Goal: Task Accomplishment & Management: Use online tool/utility

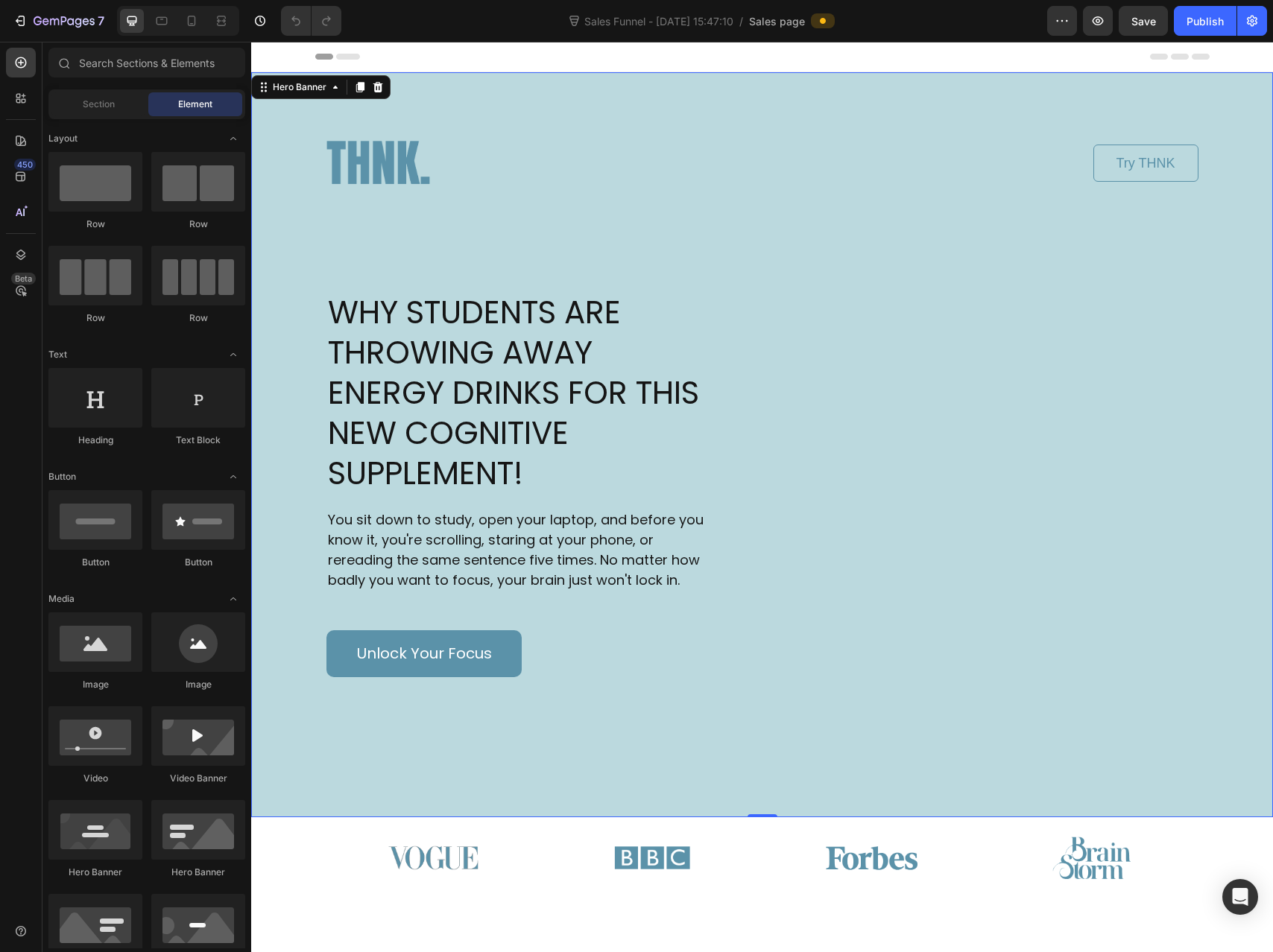
click at [387, 86] on div "Image Try THNK Button Row WHY STUDENTS ARE THROWING AWAY ENERGY DRINKS FOR THIS…" at bounding box center [762, 445] width 1022 height 745
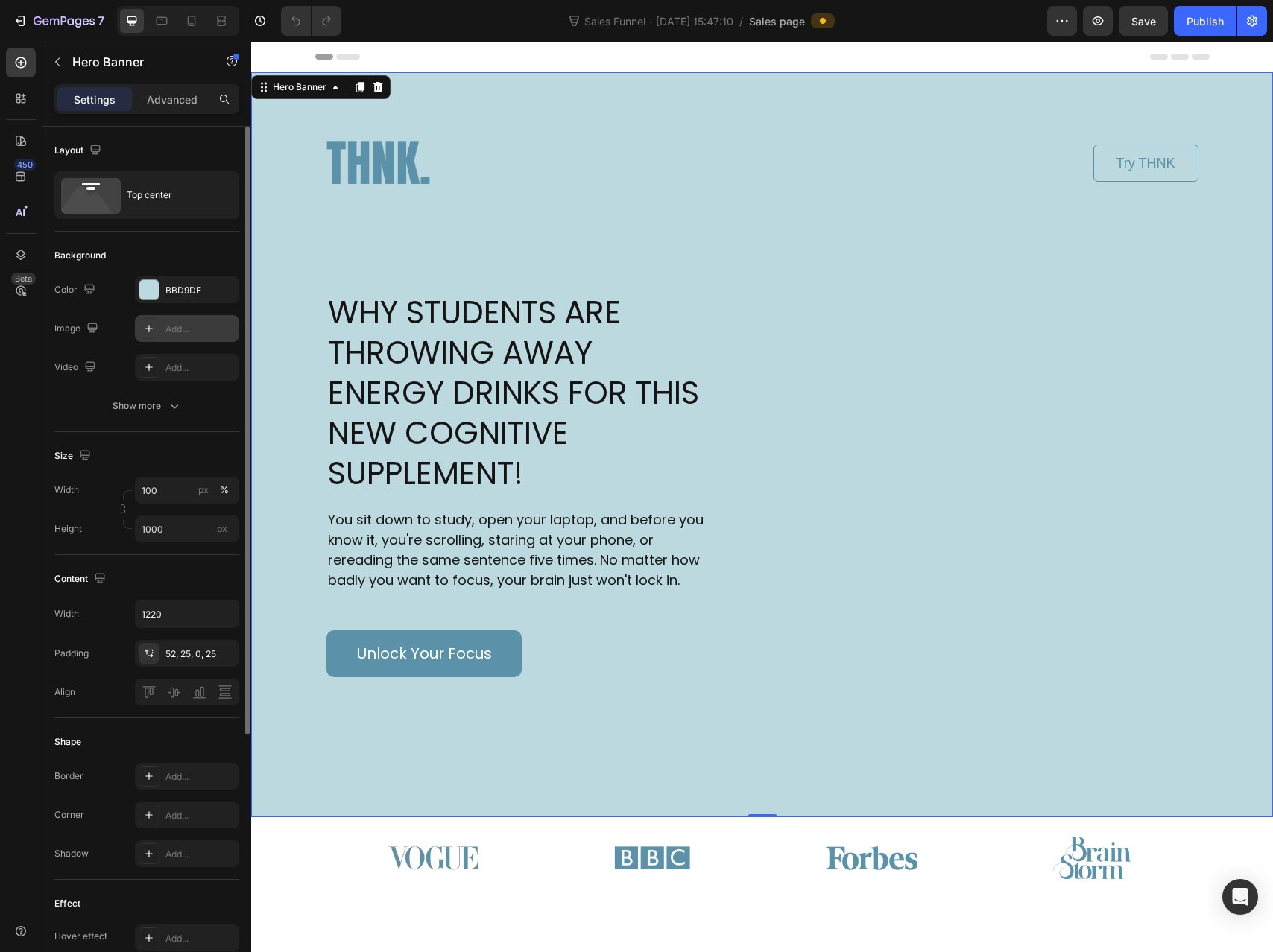
click at [154, 331] on icon at bounding box center [148, 328] width 12 height 12
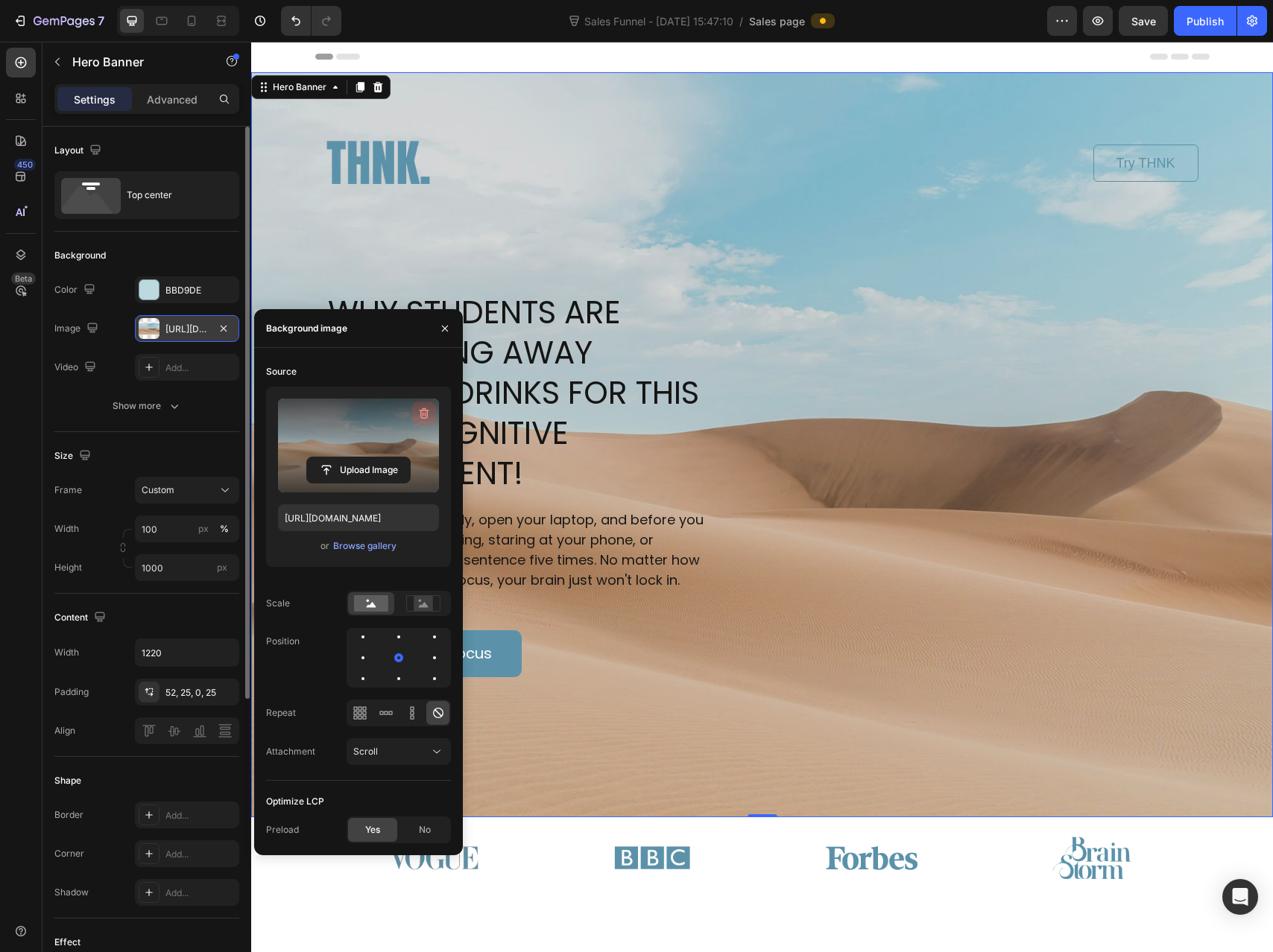
click at [430, 411] on icon "button" at bounding box center [424, 413] width 15 height 15
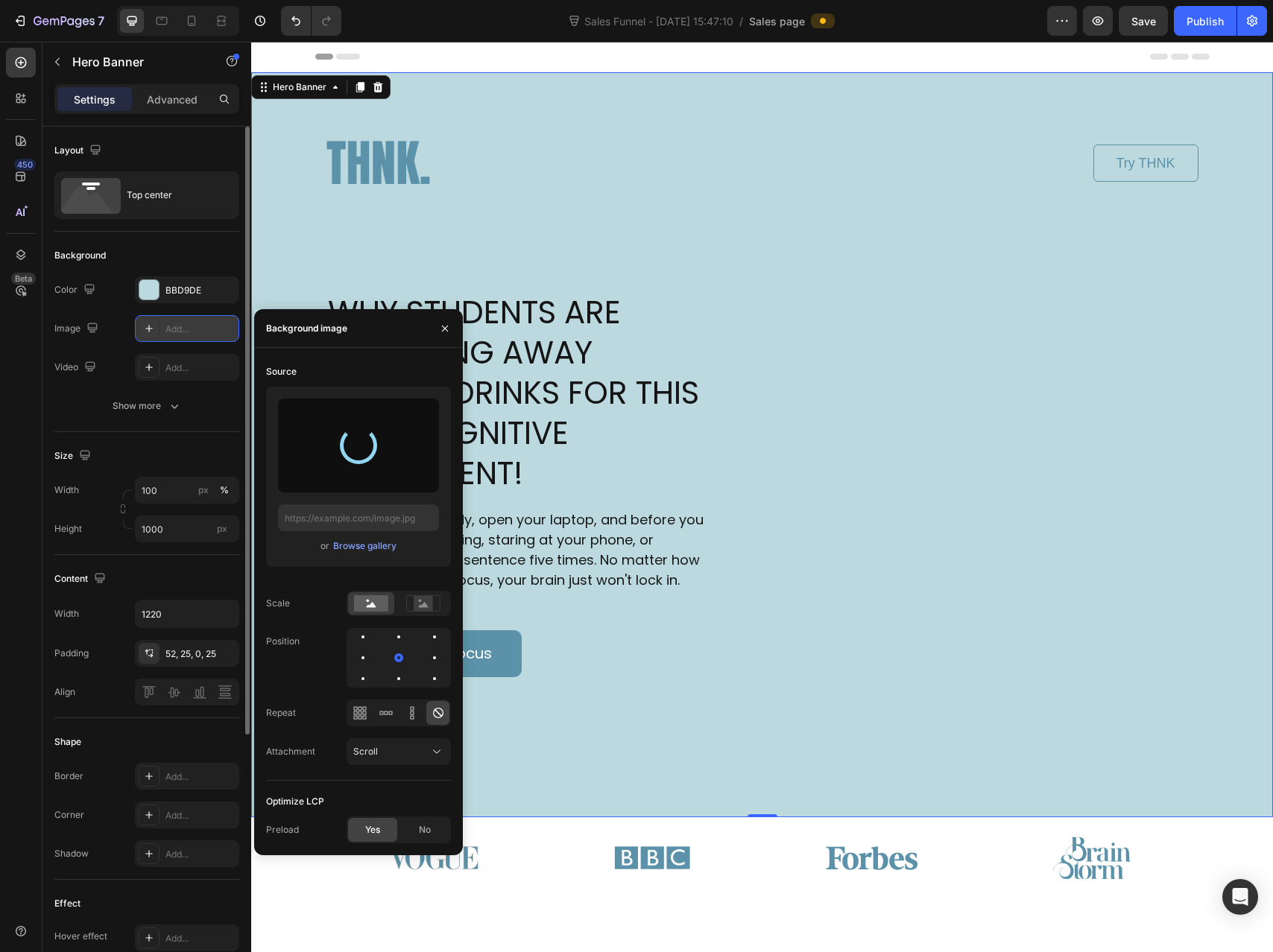
type input "[URL][DOMAIN_NAME]"
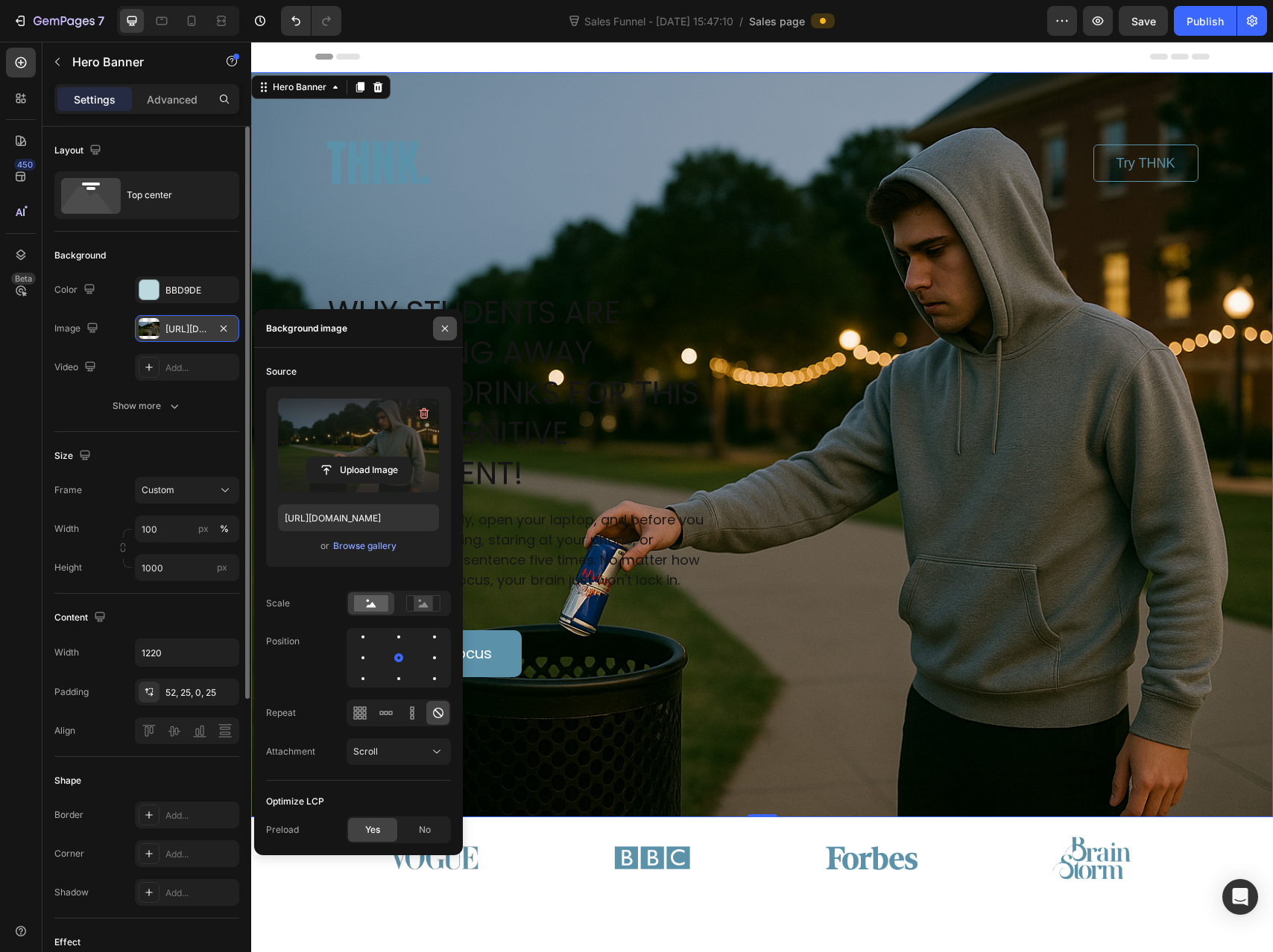
drag, startPoint x: 448, startPoint y: 326, endPoint x: 196, endPoint y: 287, distance: 255.0
click at [448, 326] on icon "button" at bounding box center [444, 328] width 12 height 12
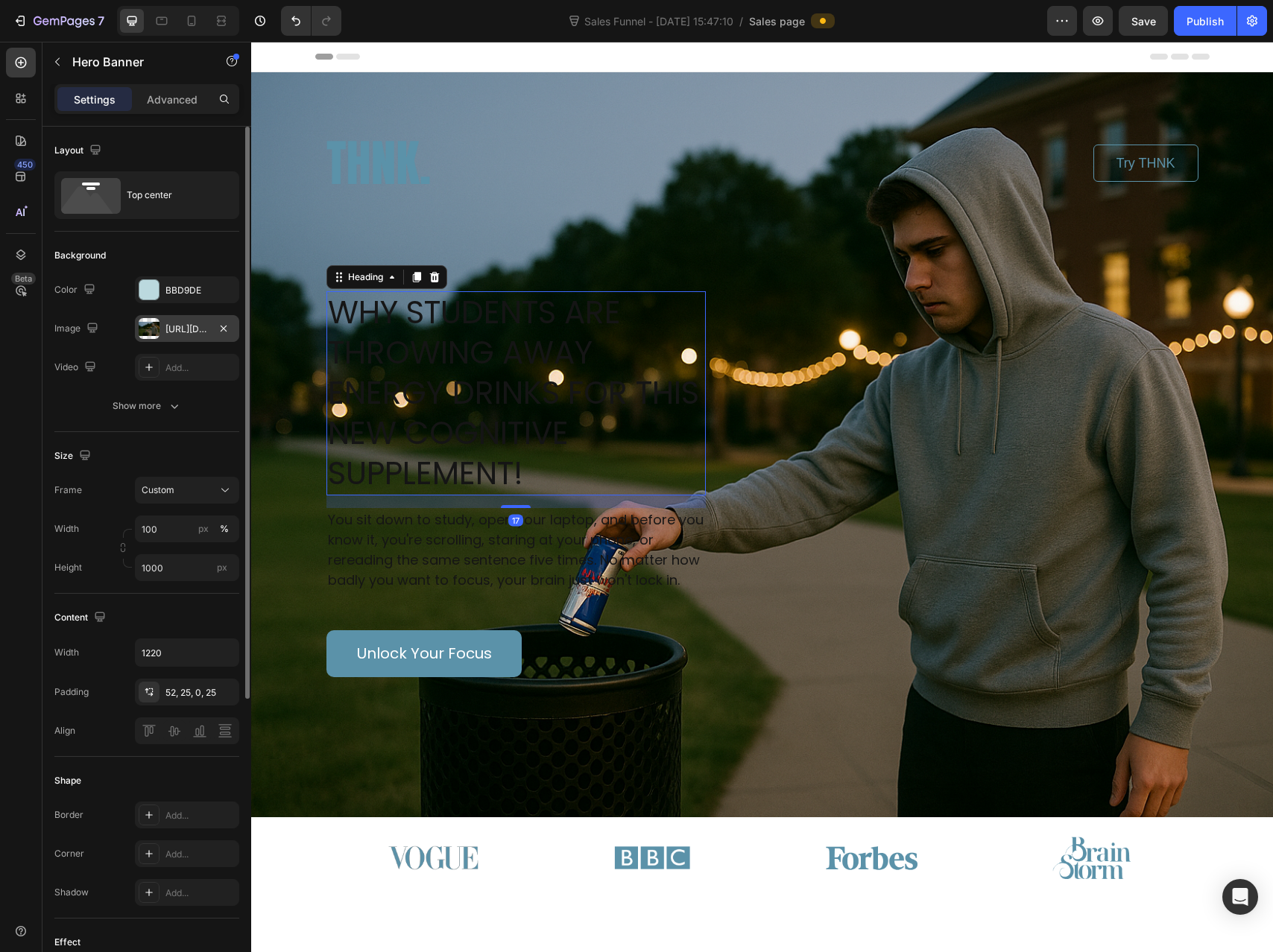
click at [528, 328] on h1 "WHY STUDENTS ARE THROWING AWAY ENERGY DRINKS FOR THIS NEW COGNITIVE SUPPLEMENT!" at bounding box center [516, 393] width 379 height 204
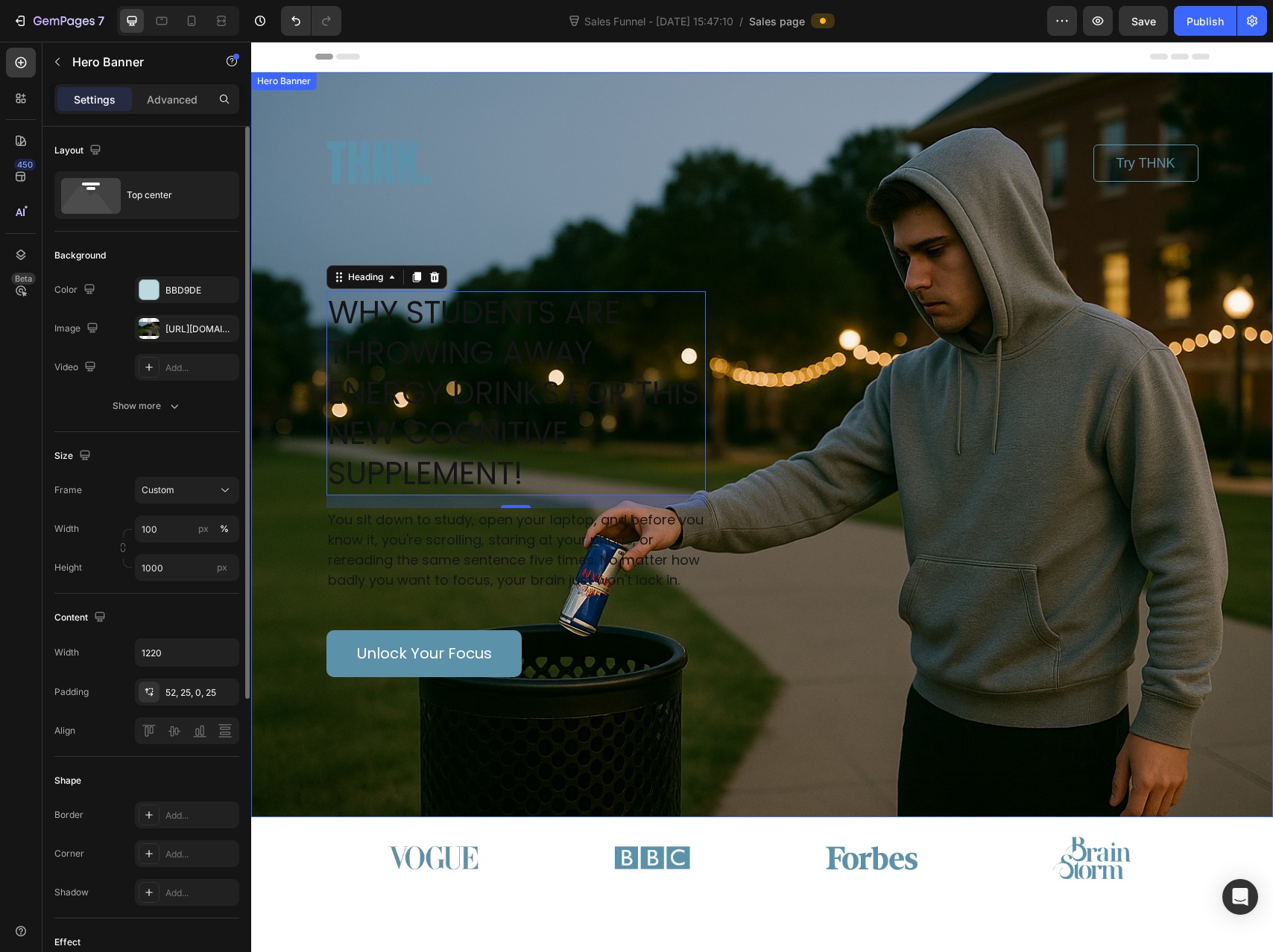
click at [370, 83] on div "Image Try THNK Button Row WHY STUDENTS ARE THROWING AWAY ENERGY DRINKS FOR THIS…" at bounding box center [762, 445] width 1022 height 745
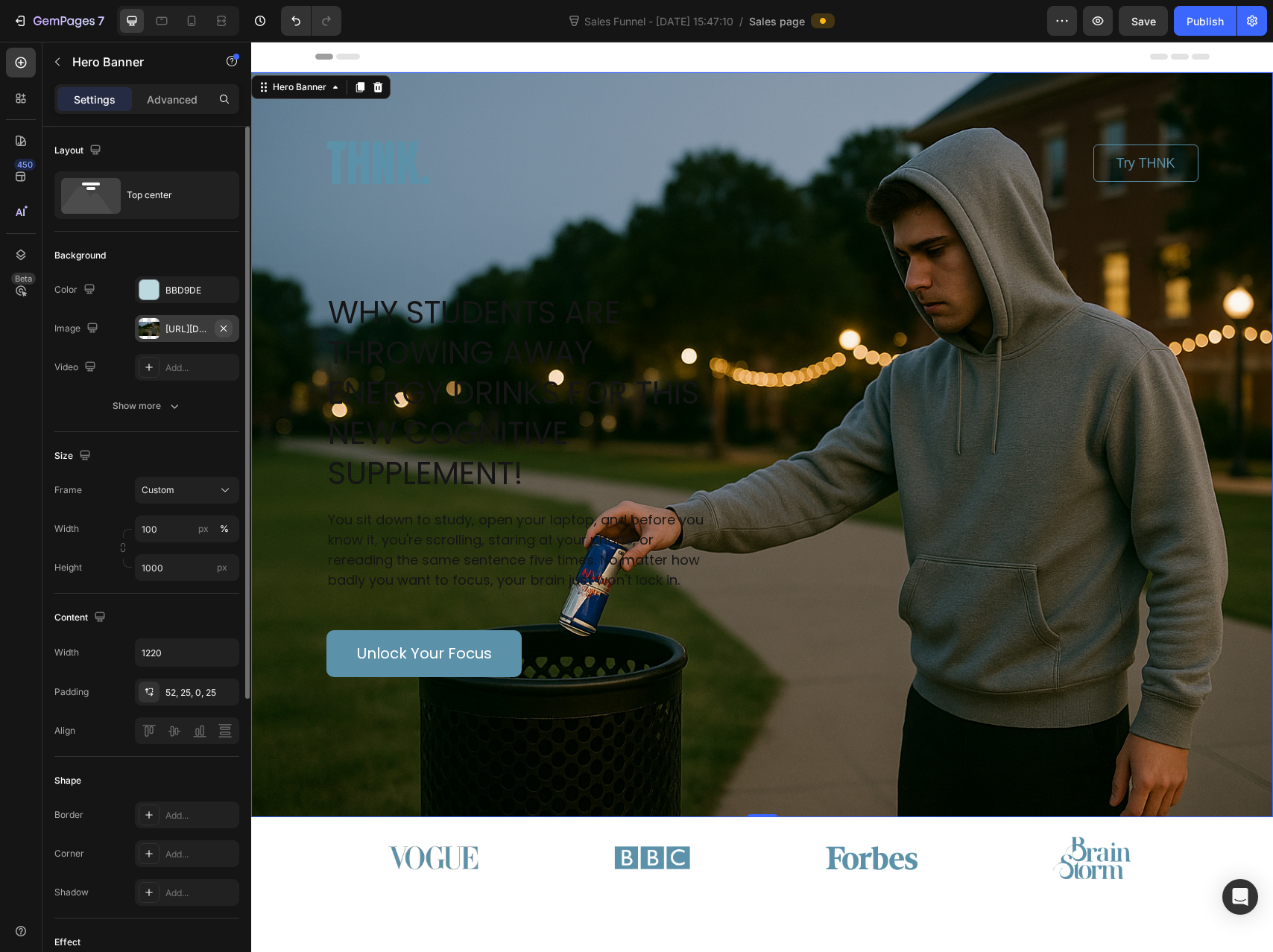
click at [228, 330] on icon "button" at bounding box center [223, 328] width 12 height 12
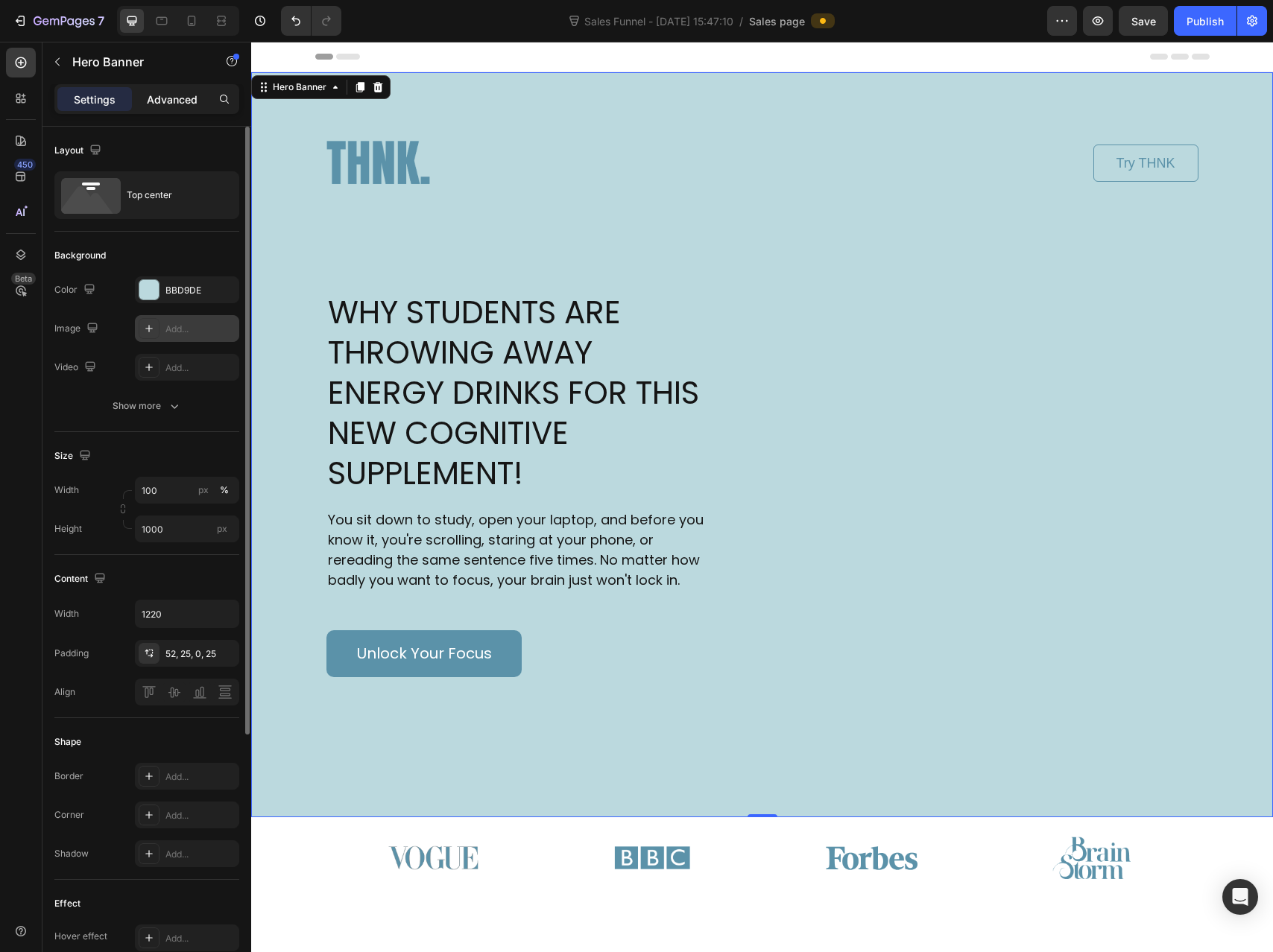
click at [180, 93] on p "Advanced" at bounding box center [171, 99] width 50 height 16
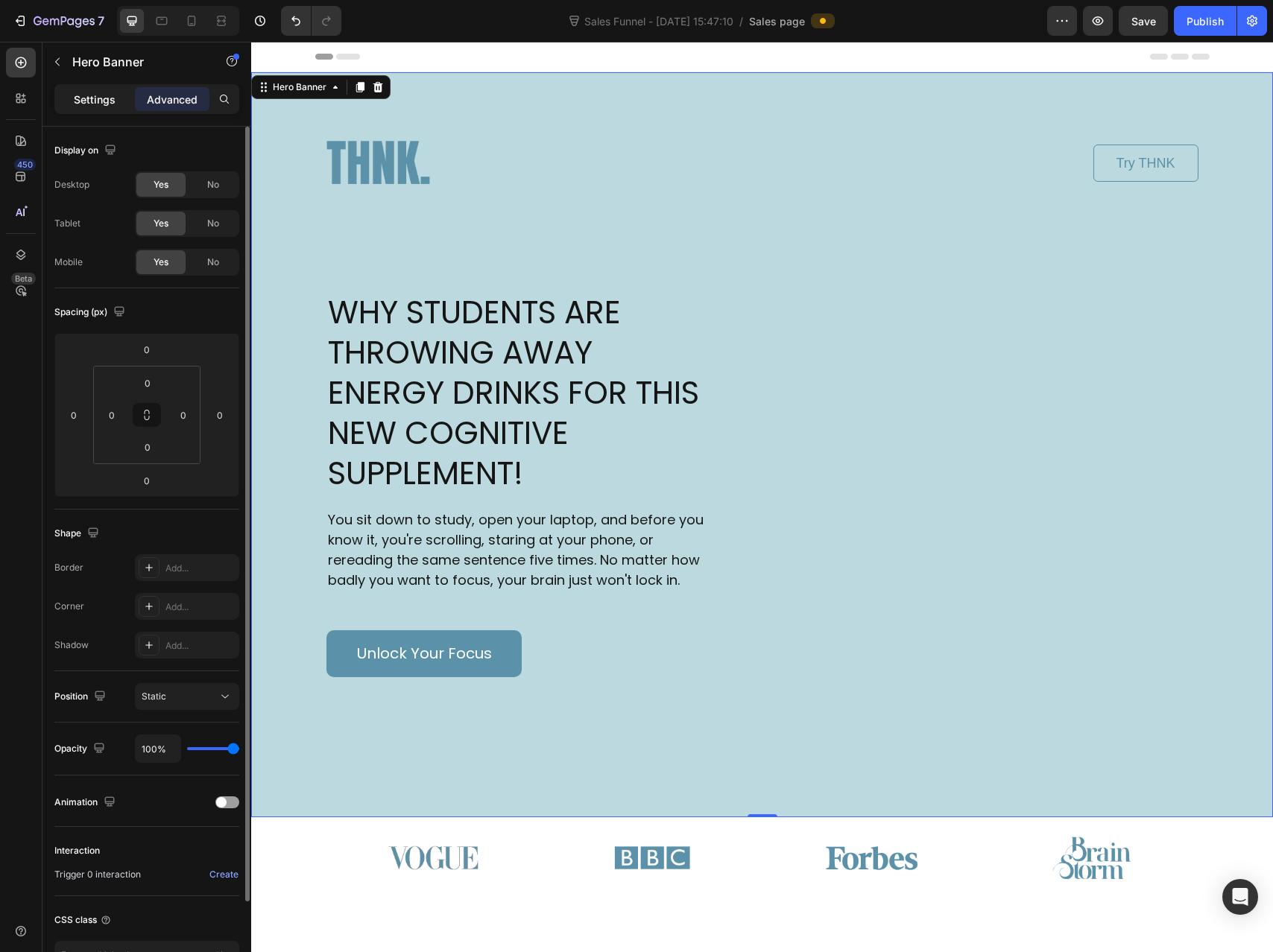
click at [111, 108] on div "Settings" at bounding box center [94, 99] width 74 height 24
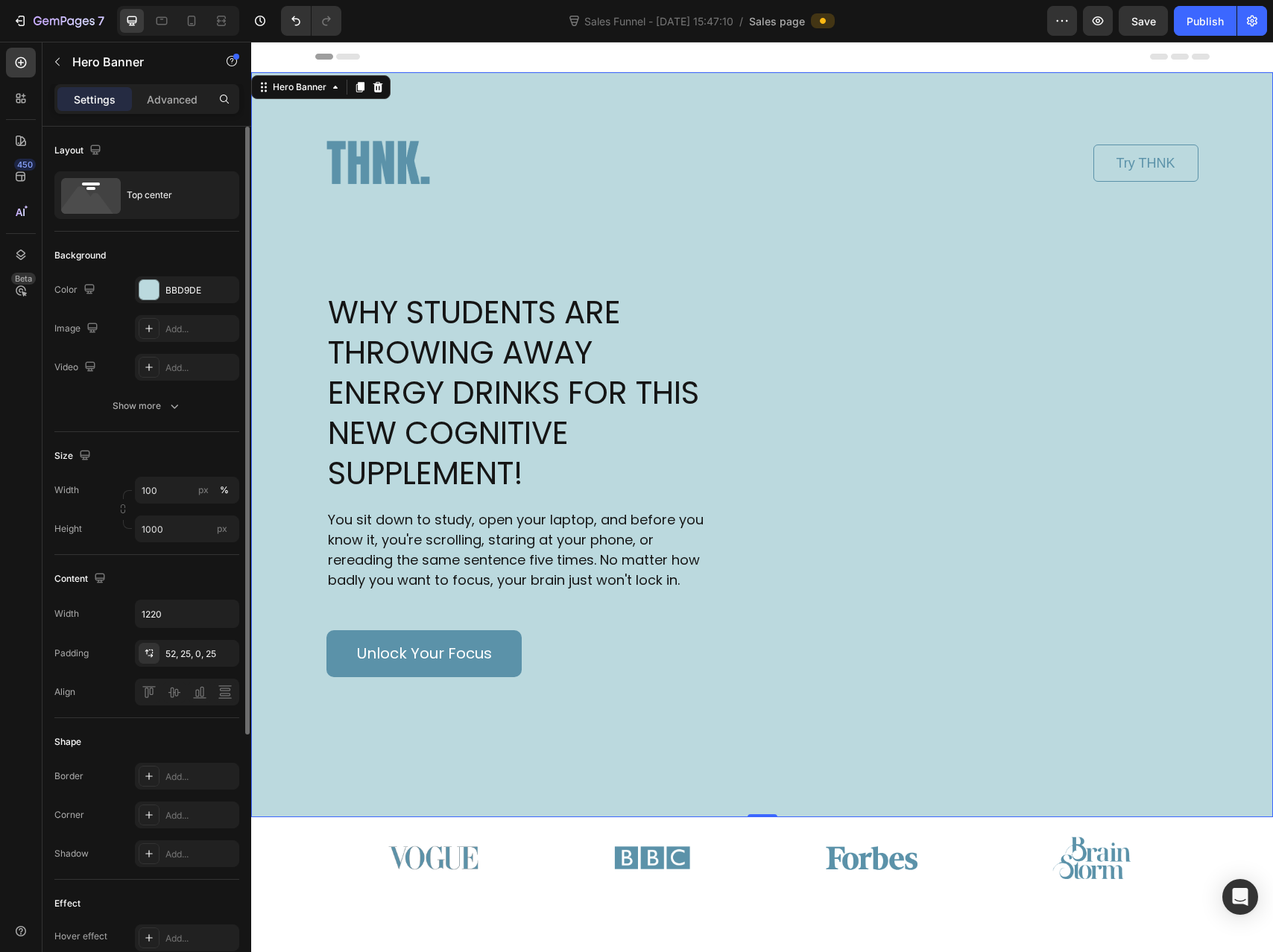
click at [652, 89] on div "Image Try THNK Button Row WHY STUDENTS ARE THROWING AWAY ENERGY DRINKS FOR THIS…" at bounding box center [762, 374] width 909 height 605
drag, startPoint x: 175, startPoint y: 282, endPoint x: 0, endPoint y: 290, distance: 175.2
click at [175, 282] on div "BBD9DE" at bounding box center [187, 289] width 104 height 27
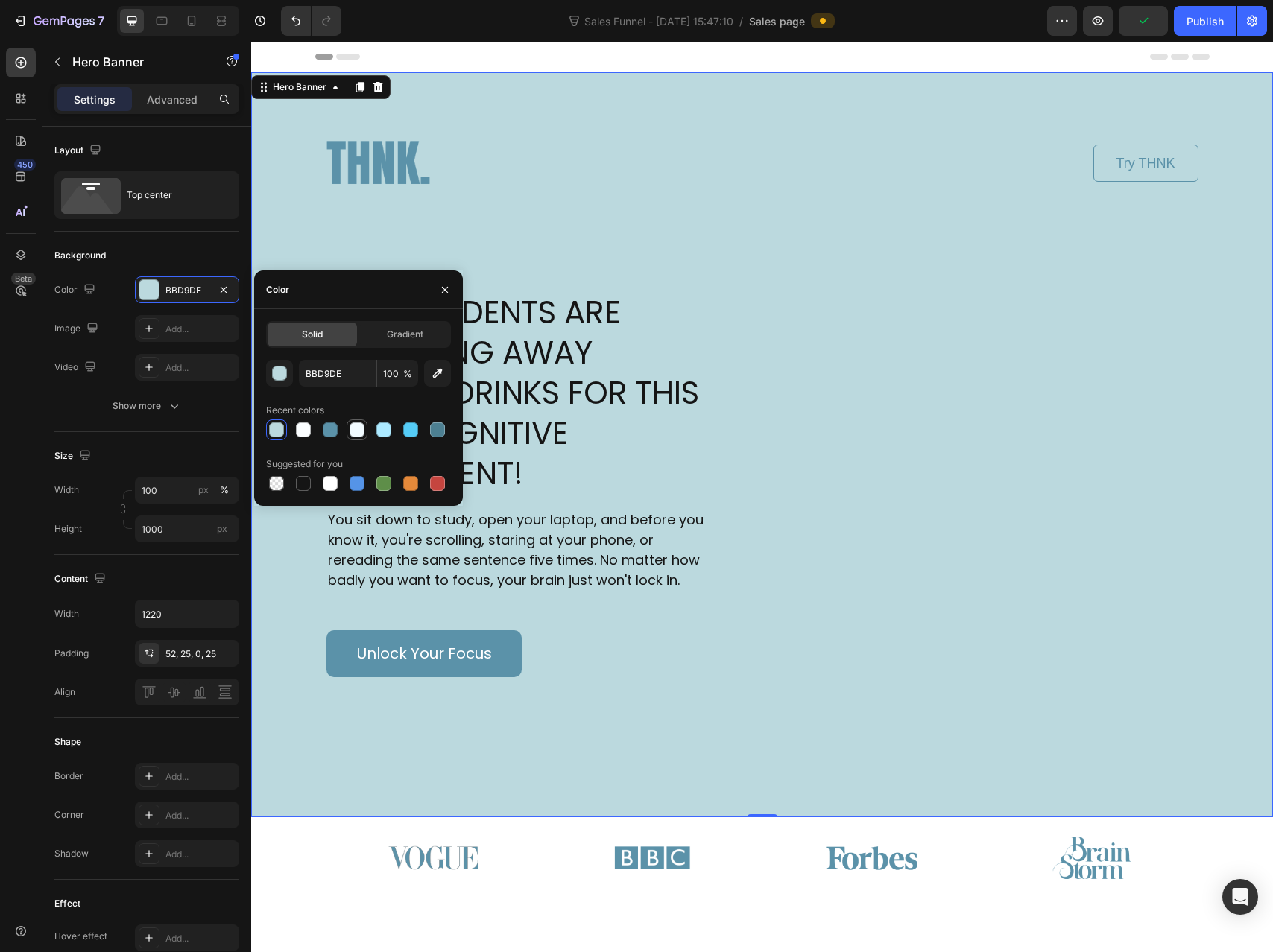
click at [352, 435] on div at bounding box center [357, 429] width 15 height 15
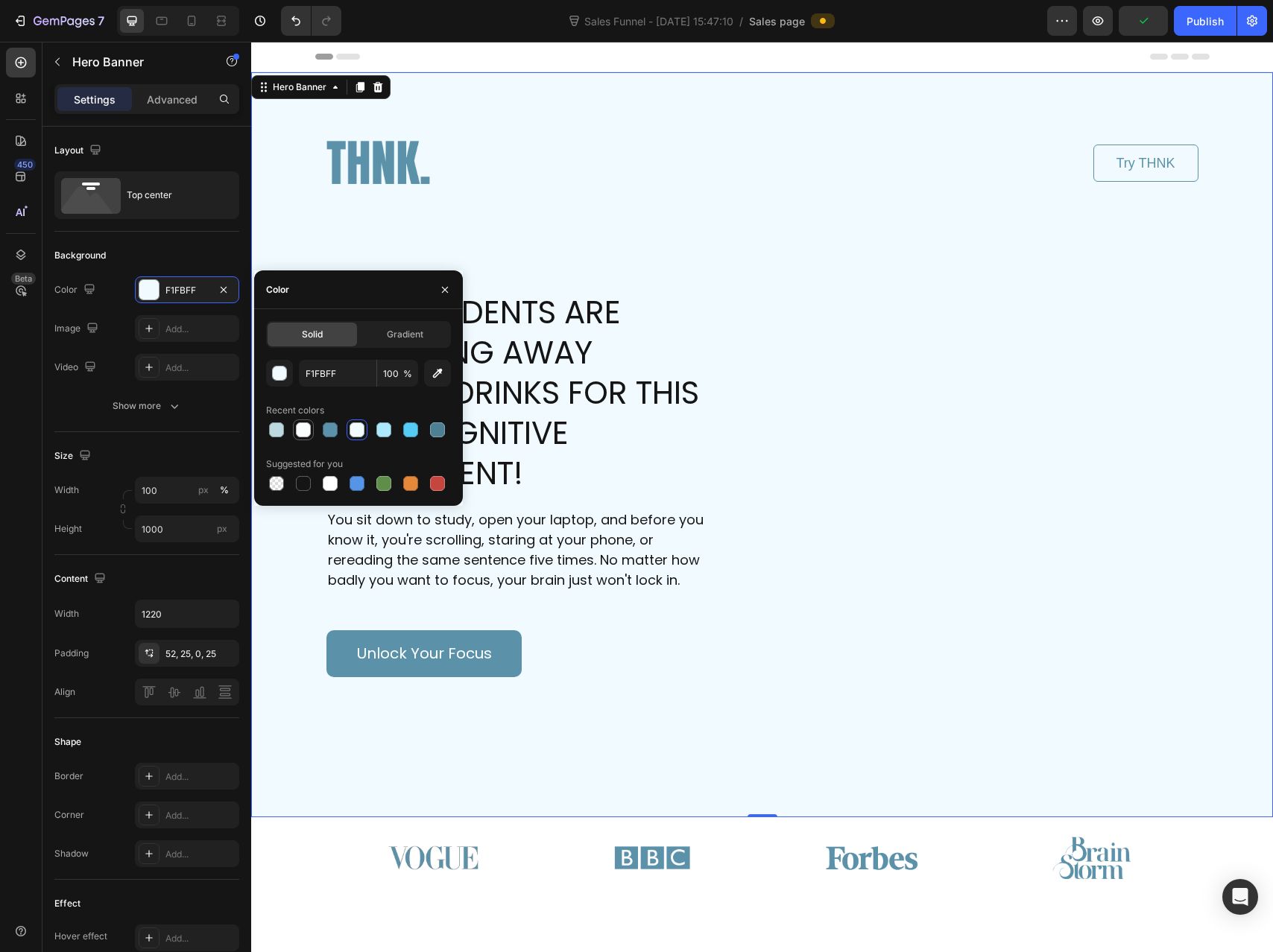
click at [300, 433] on div at bounding box center [303, 429] width 15 height 15
type input "FBFEFF"
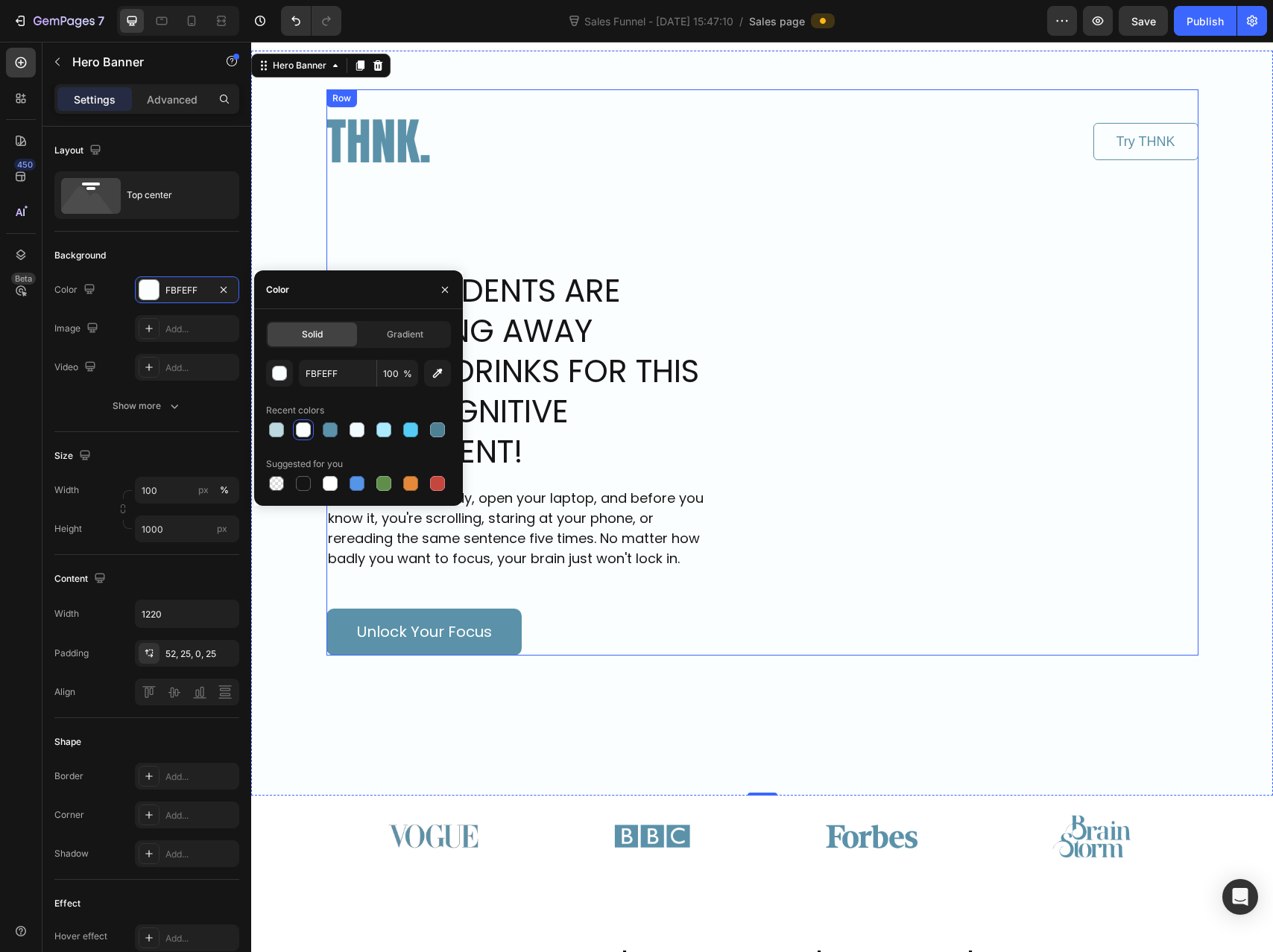
scroll to position [108, 0]
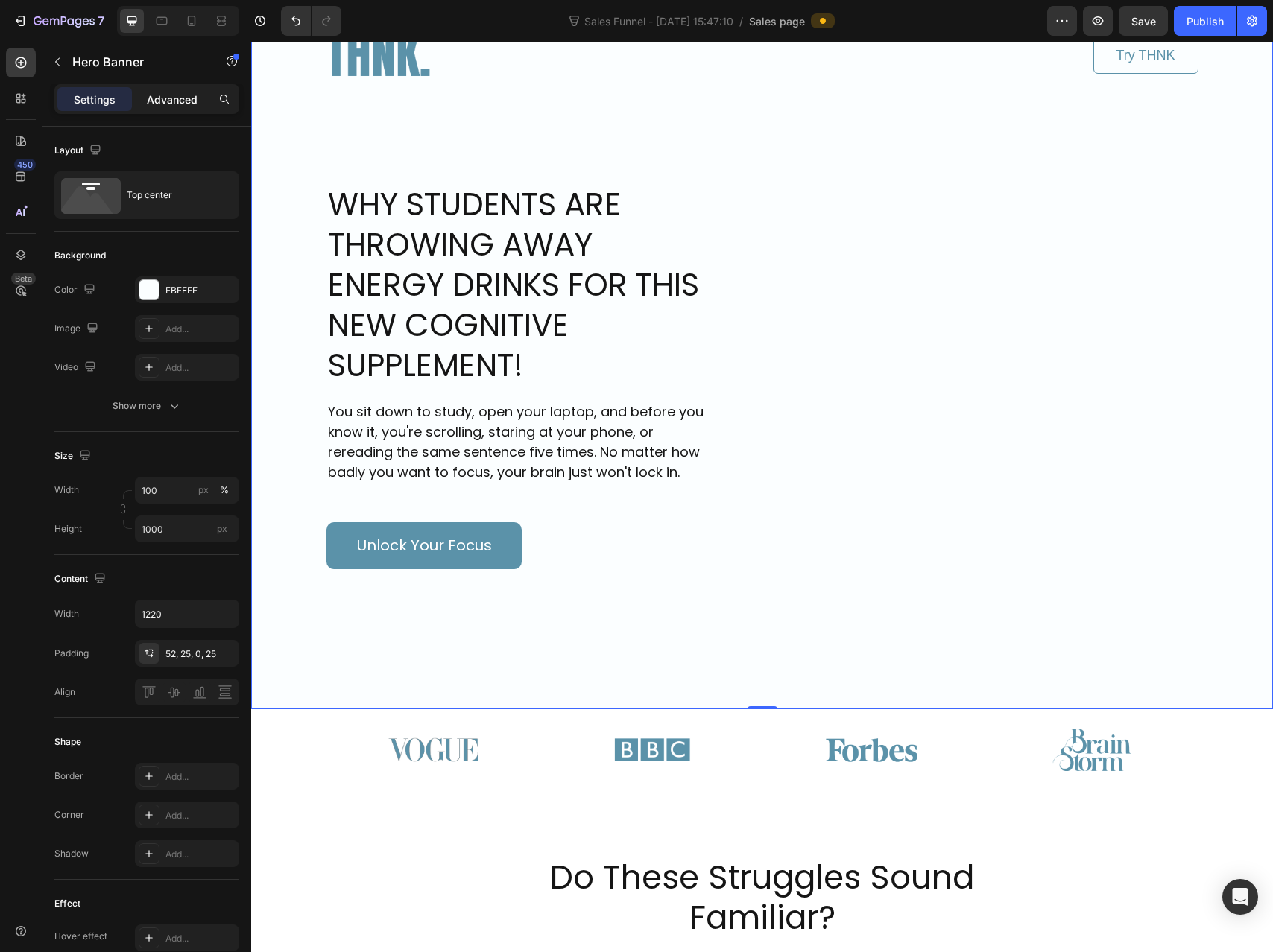
click at [169, 101] on p "Advanced" at bounding box center [171, 99] width 50 height 16
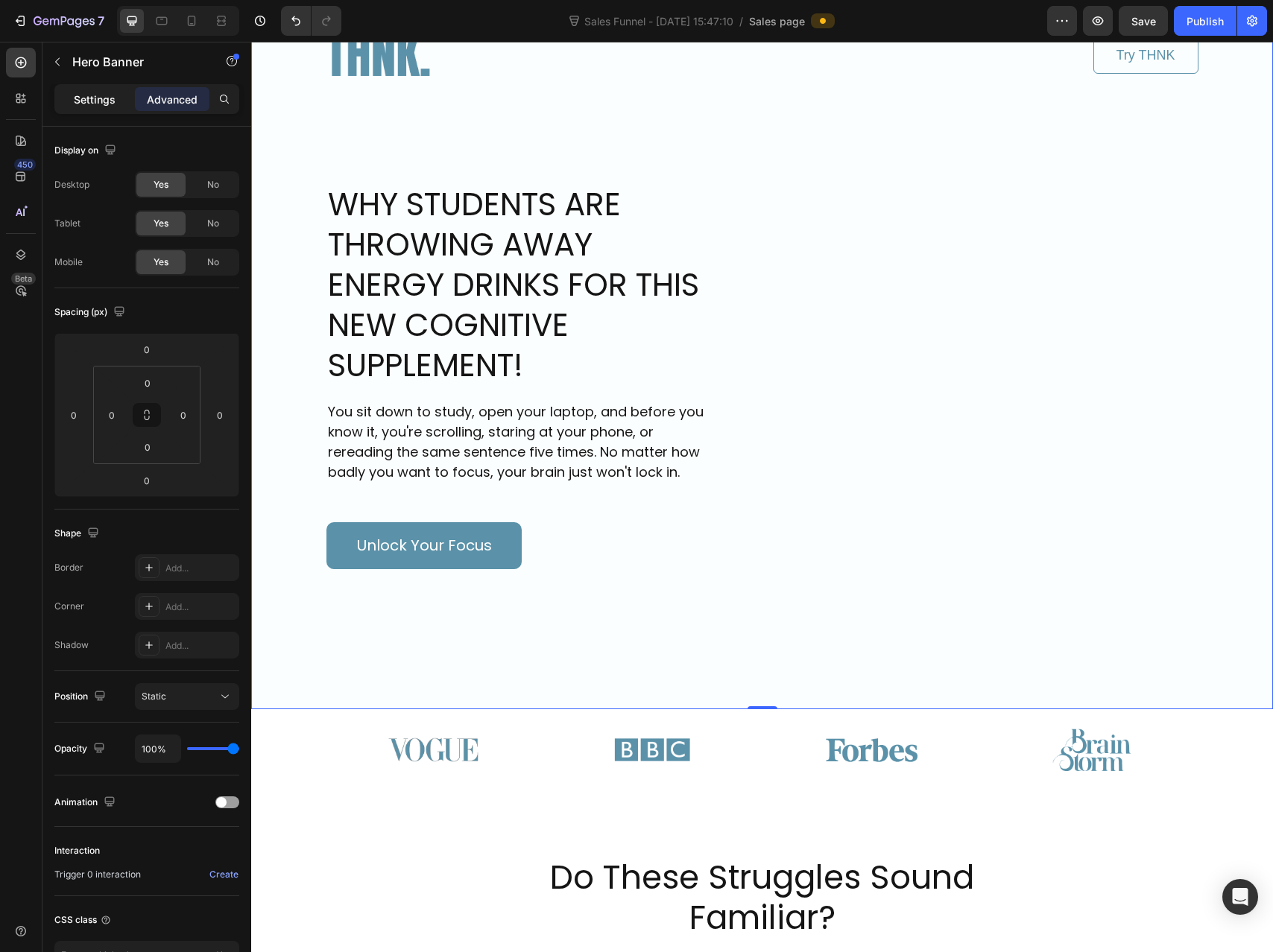
click at [101, 100] on p "Settings" at bounding box center [95, 99] width 42 height 16
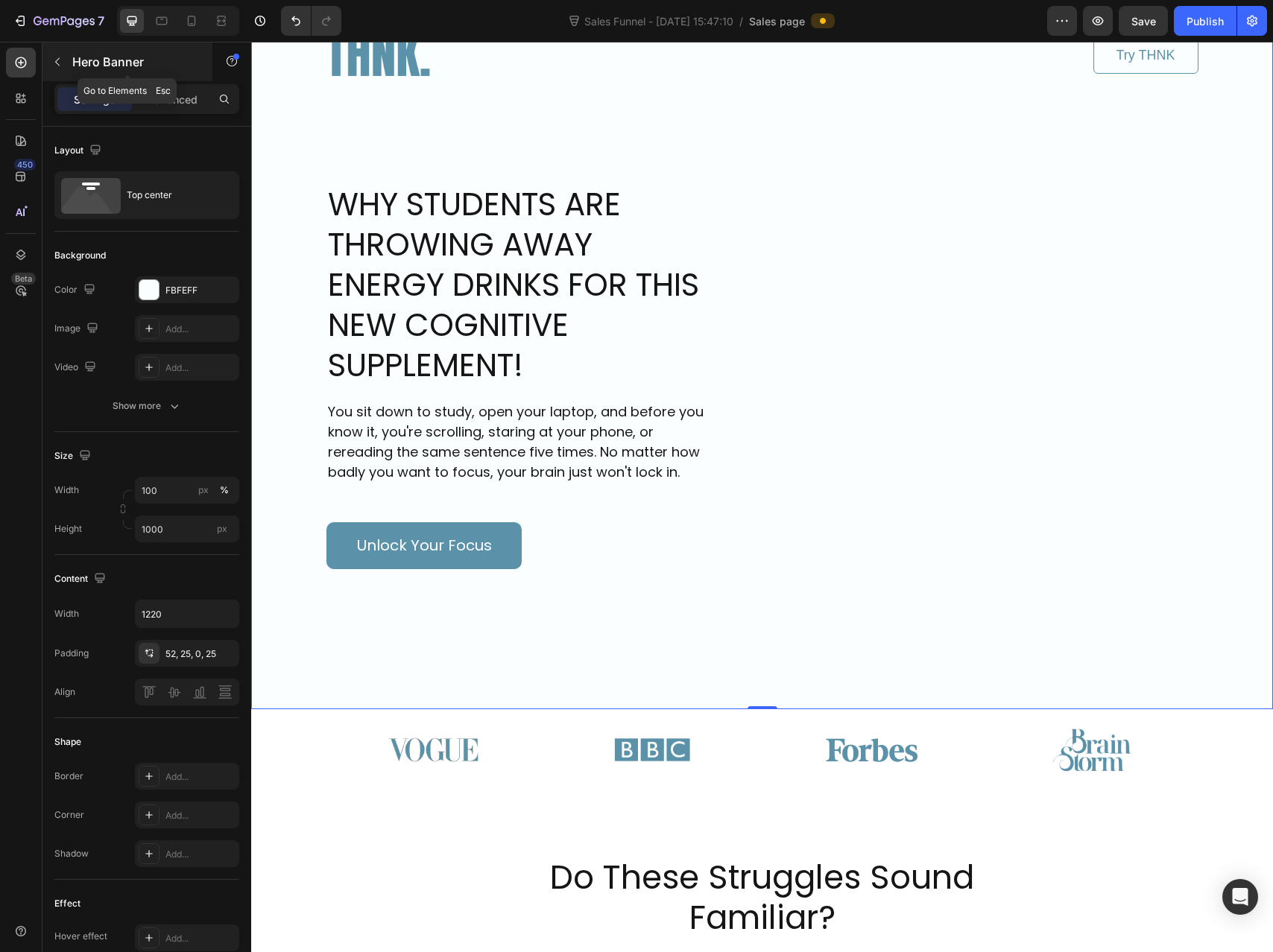
click at [63, 70] on button "button" at bounding box center [58, 62] width 24 height 24
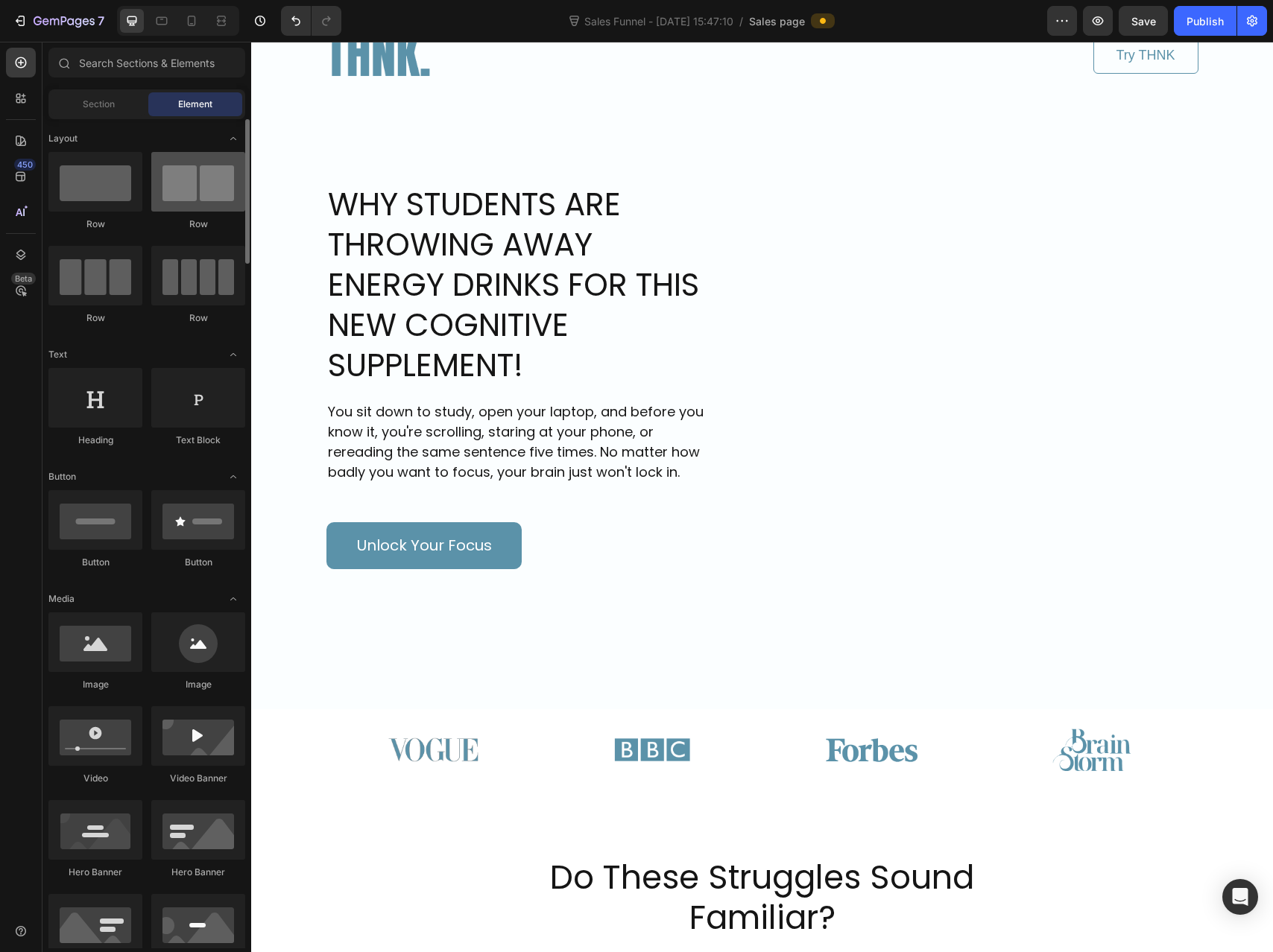
click at [205, 200] on div at bounding box center [198, 181] width 94 height 60
click at [182, 187] on div at bounding box center [198, 181] width 94 height 60
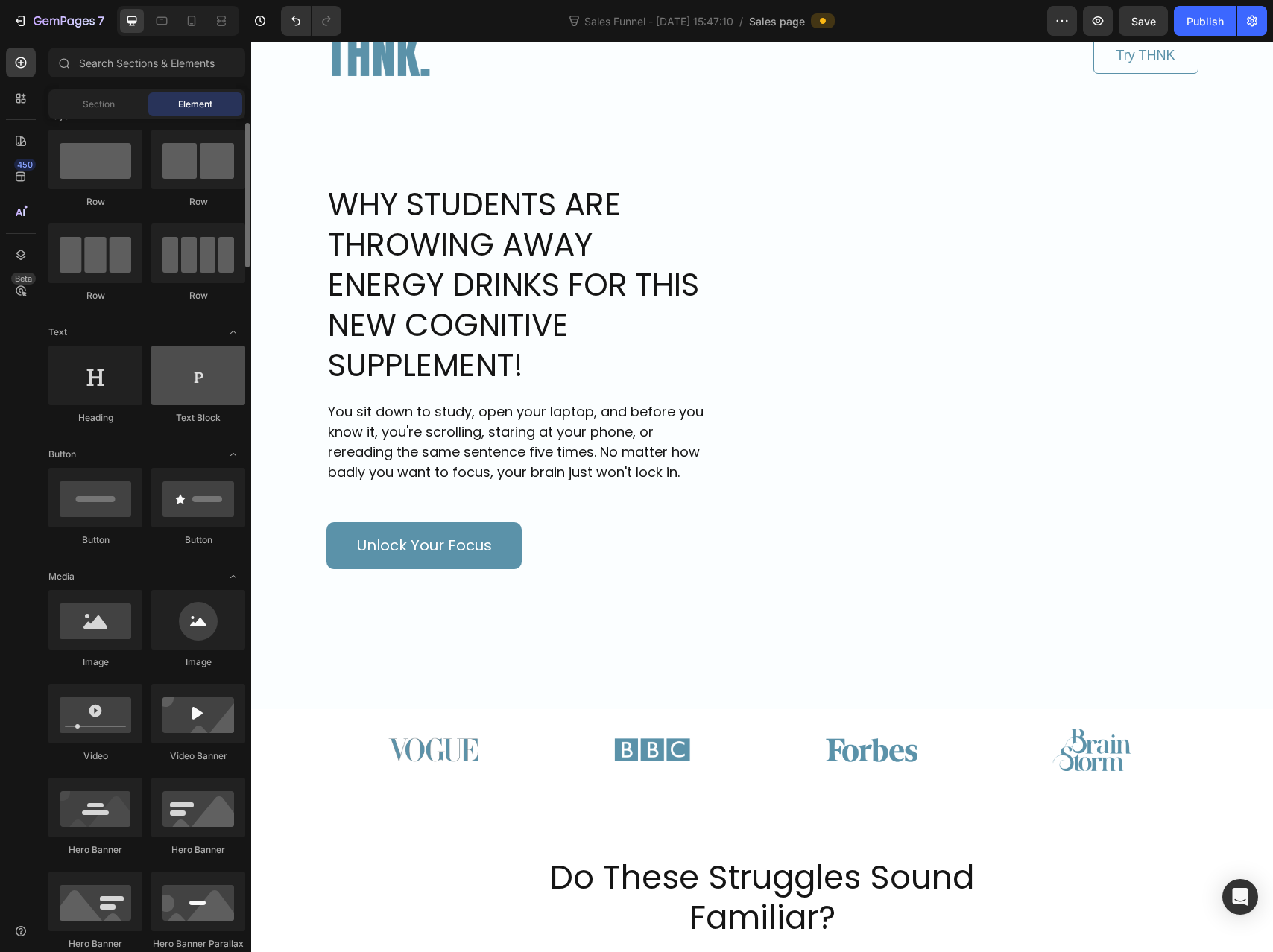
scroll to position [52, 0]
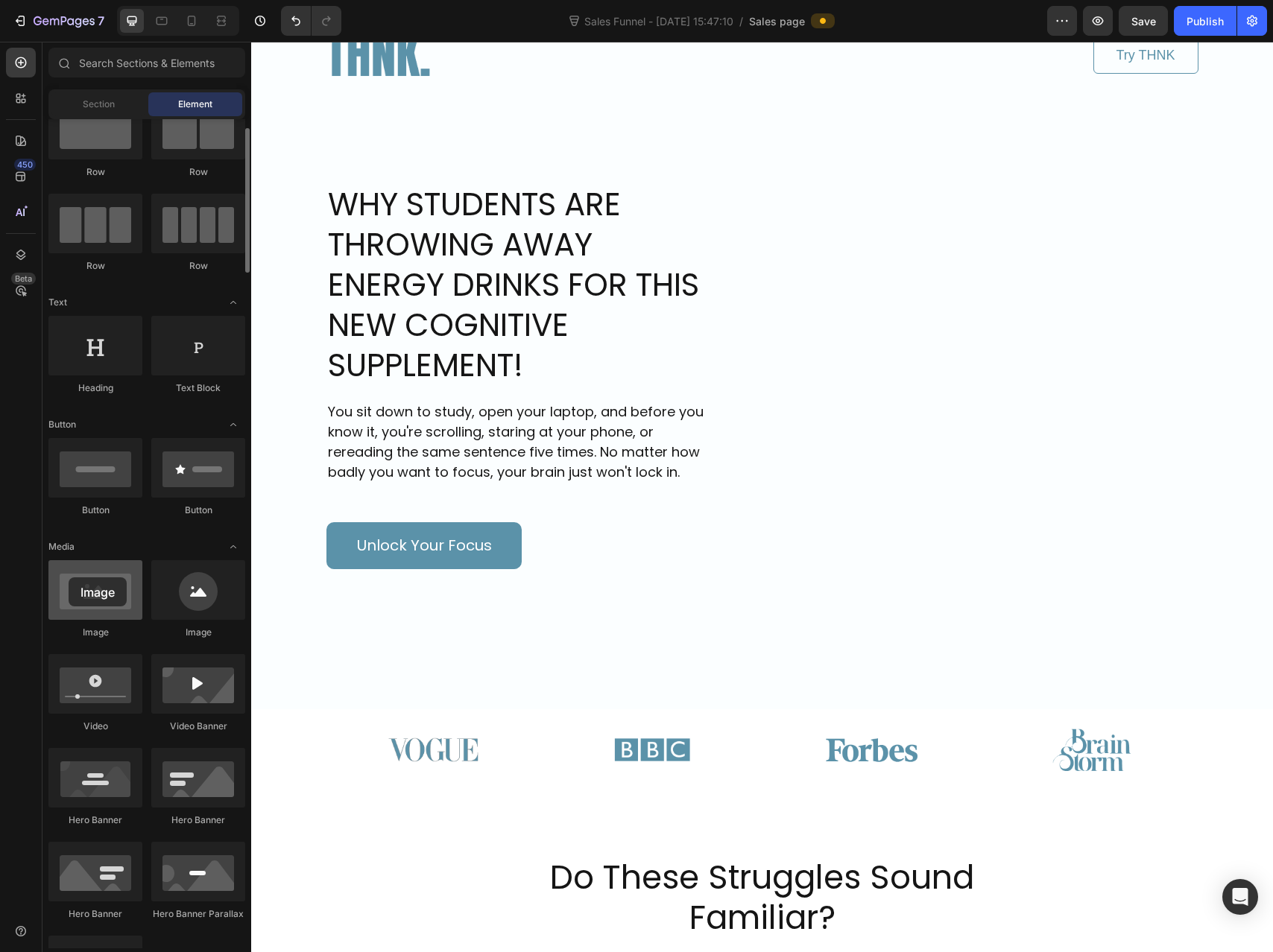
drag, startPoint x: 80, startPoint y: 590, endPoint x: 78, endPoint y: 578, distance: 12.2
click at [92, 591] on div at bounding box center [95, 590] width 94 height 60
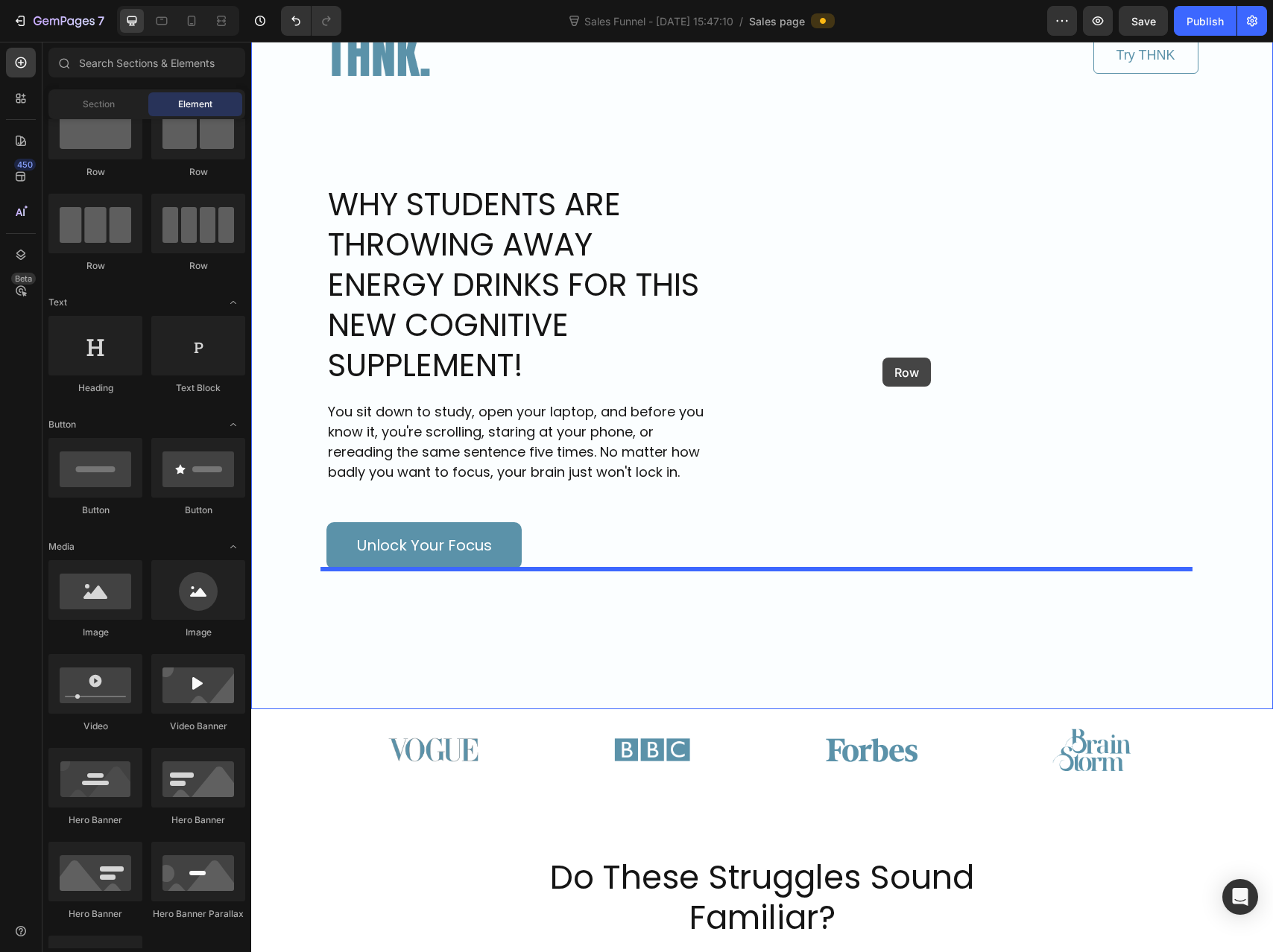
drag, startPoint x: 440, startPoint y: 199, endPoint x: 882, endPoint y: 358, distance: 469.7
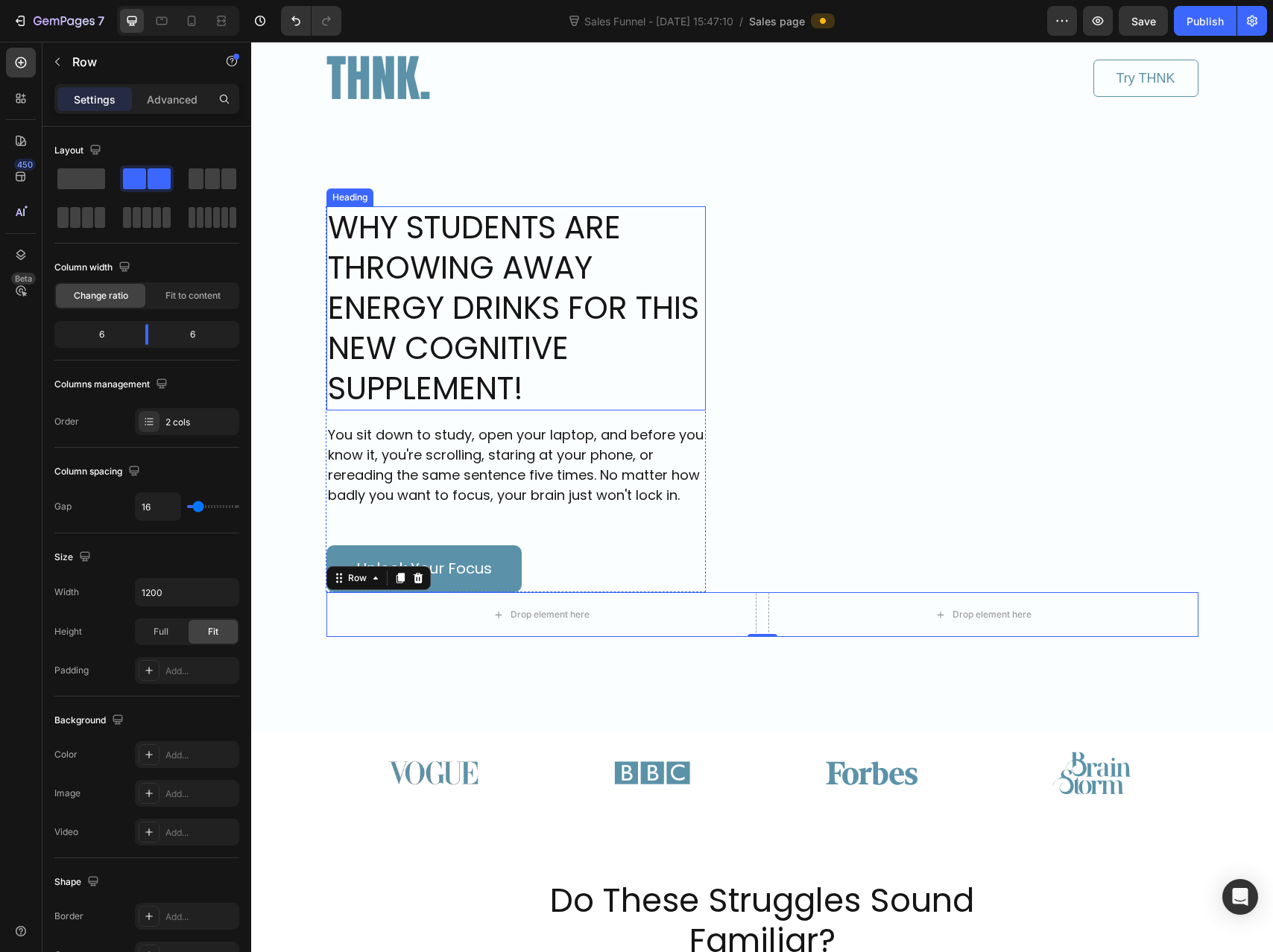
scroll to position [84, 0]
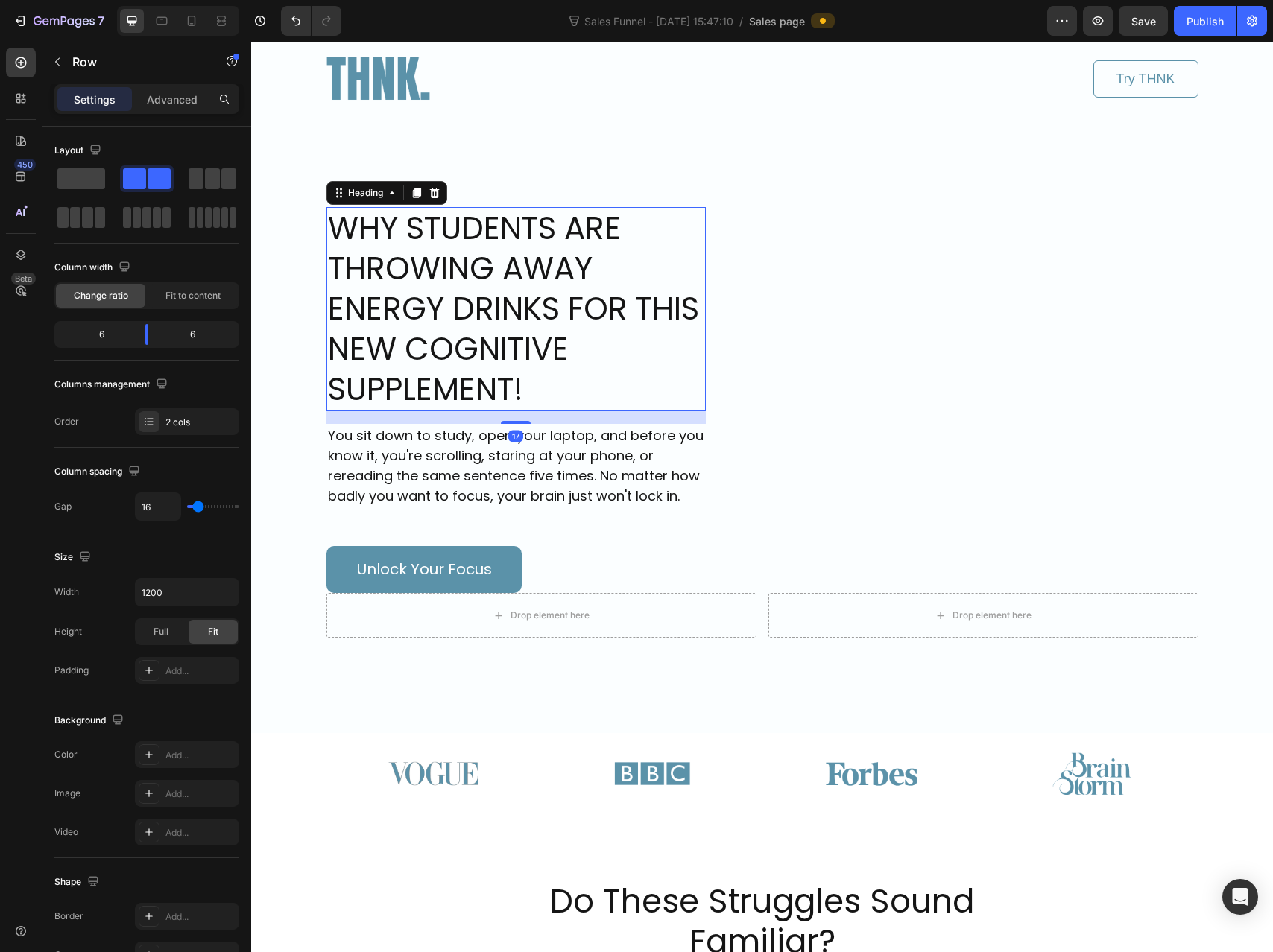
click at [466, 293] on h1 "WHY STUDENTS ARE THROWING AWAY ENERGY DRINKS FOR THIS NEW COGNITIVE SUPPLEMENT!" at bounding box center [516, 308] width 379 height 204
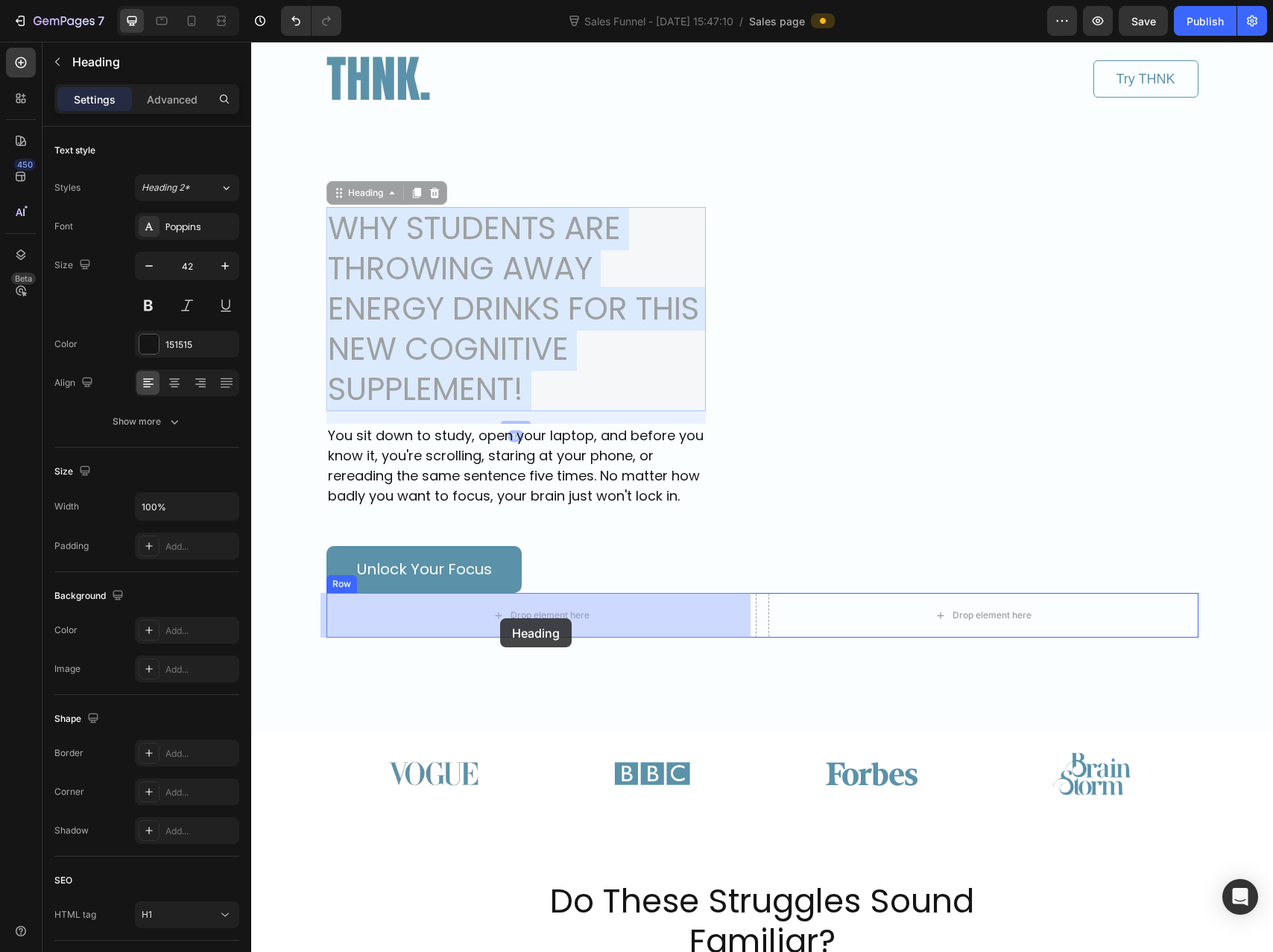
drag, startPoint x: 494, startPoint y: 282, endPoint x: 500, endPoint y: 618, distance: 336.1
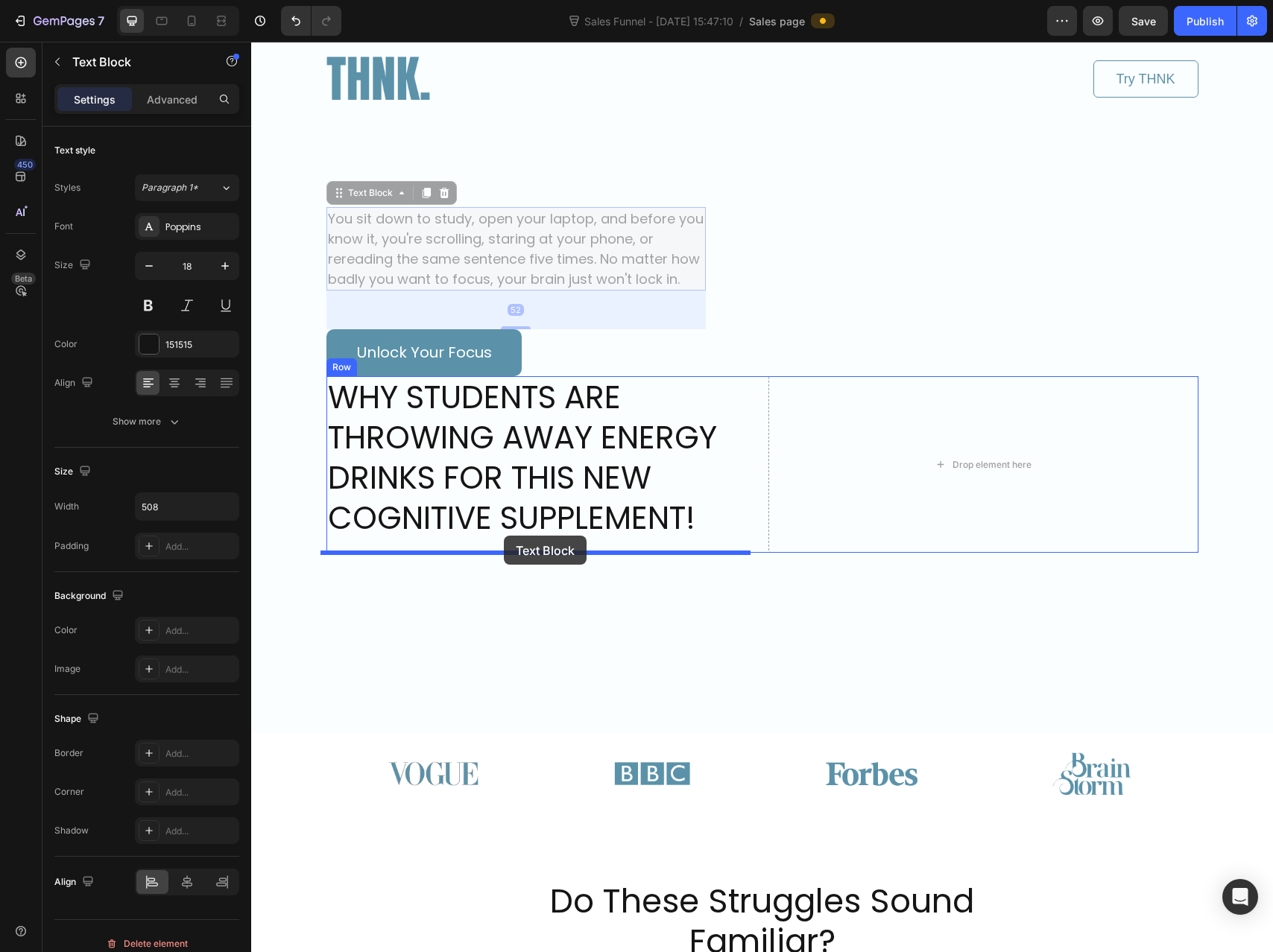
drag, startPoint x: 510, startPoint y: 246, endPoint x: 505, endPoint y: 529, distance: 283.0
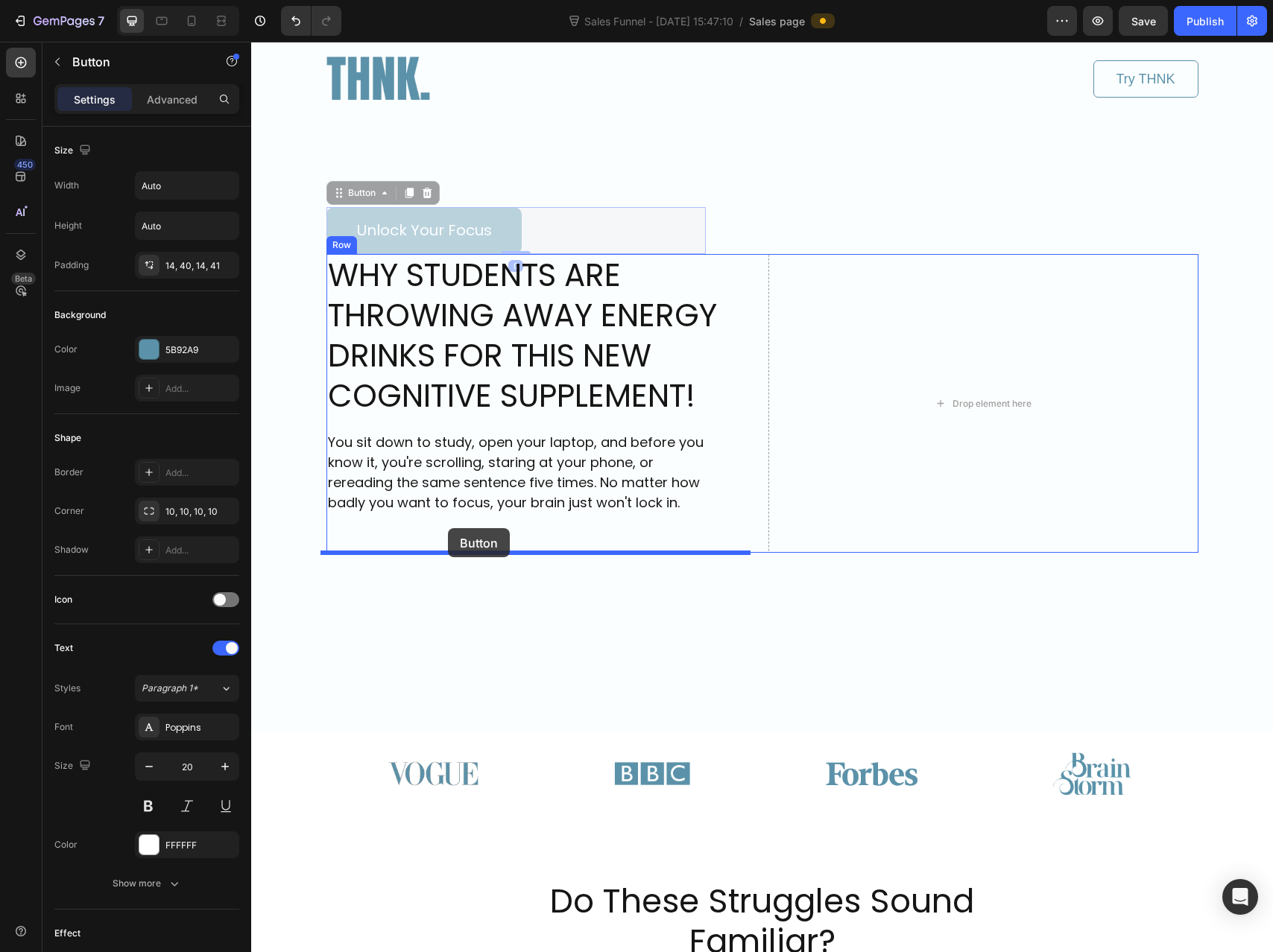
drag, startPoint x: 457, startPoint y: 225, endPoint x: 448, endPoint y: 528, distance: 303.1
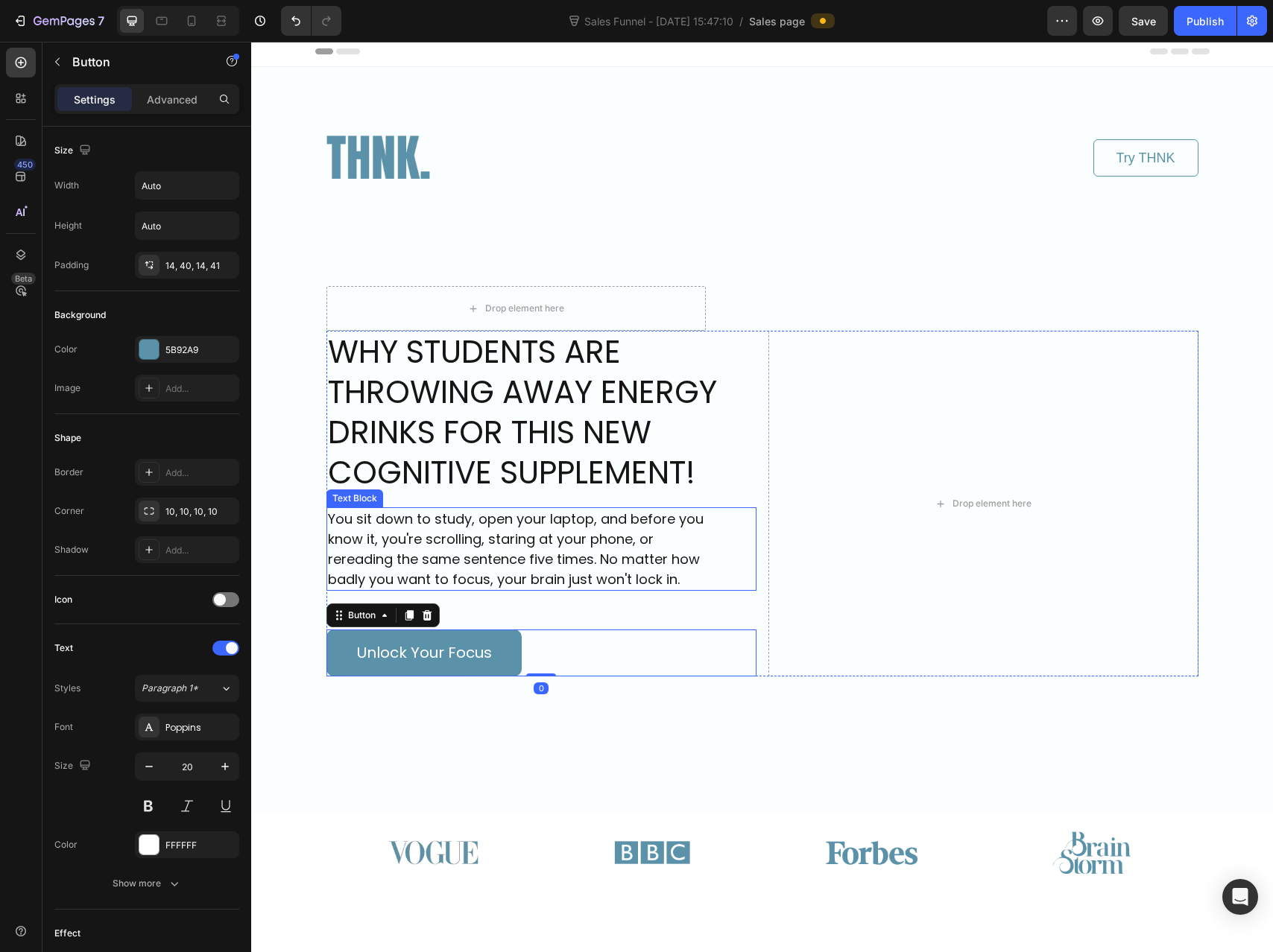
scroll to position [0, 0]
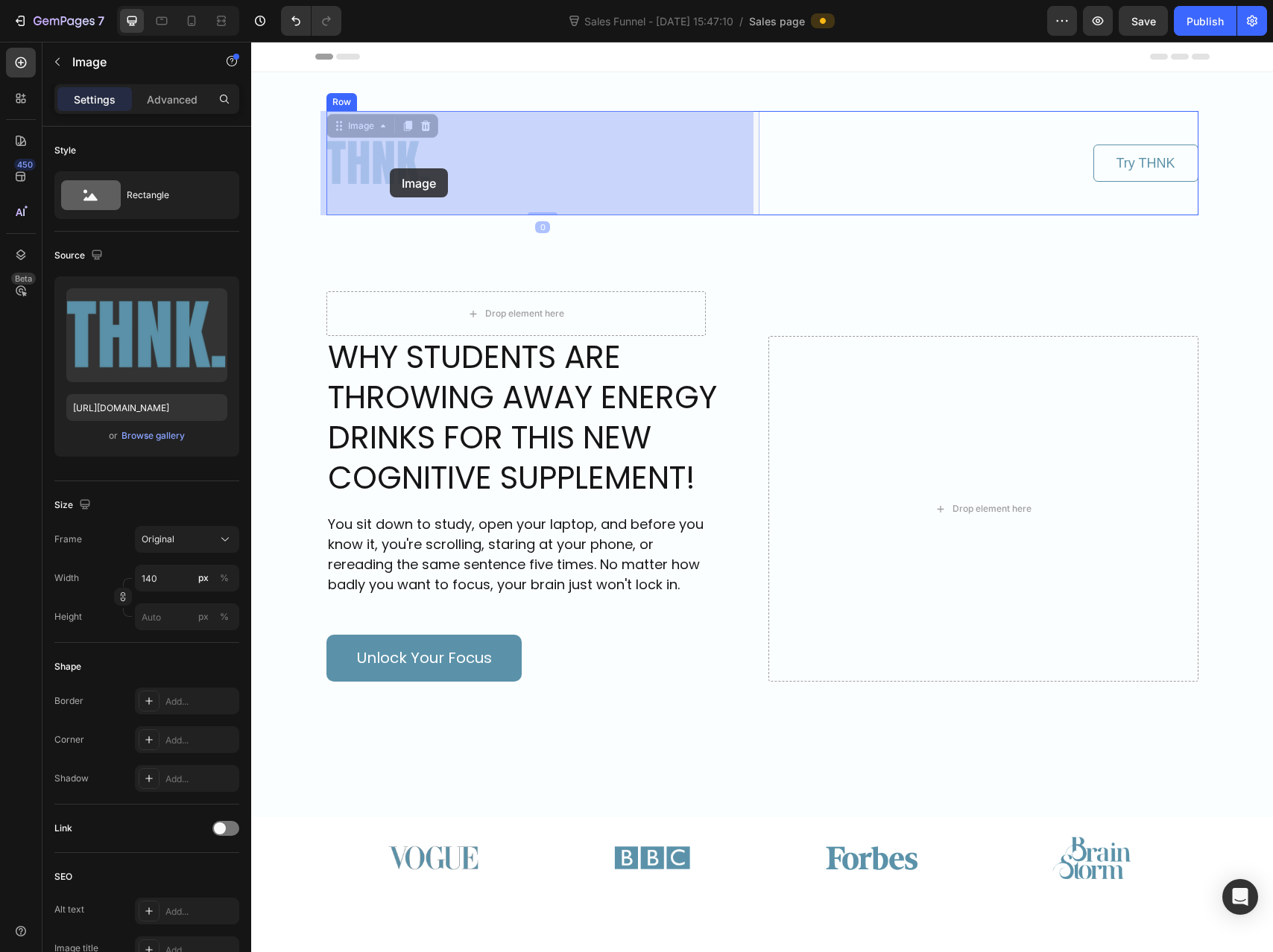
drag, startPoint x: 396, startPoint y: 155, endPoint x: 382, endPoint y: 173, distance: 22.8
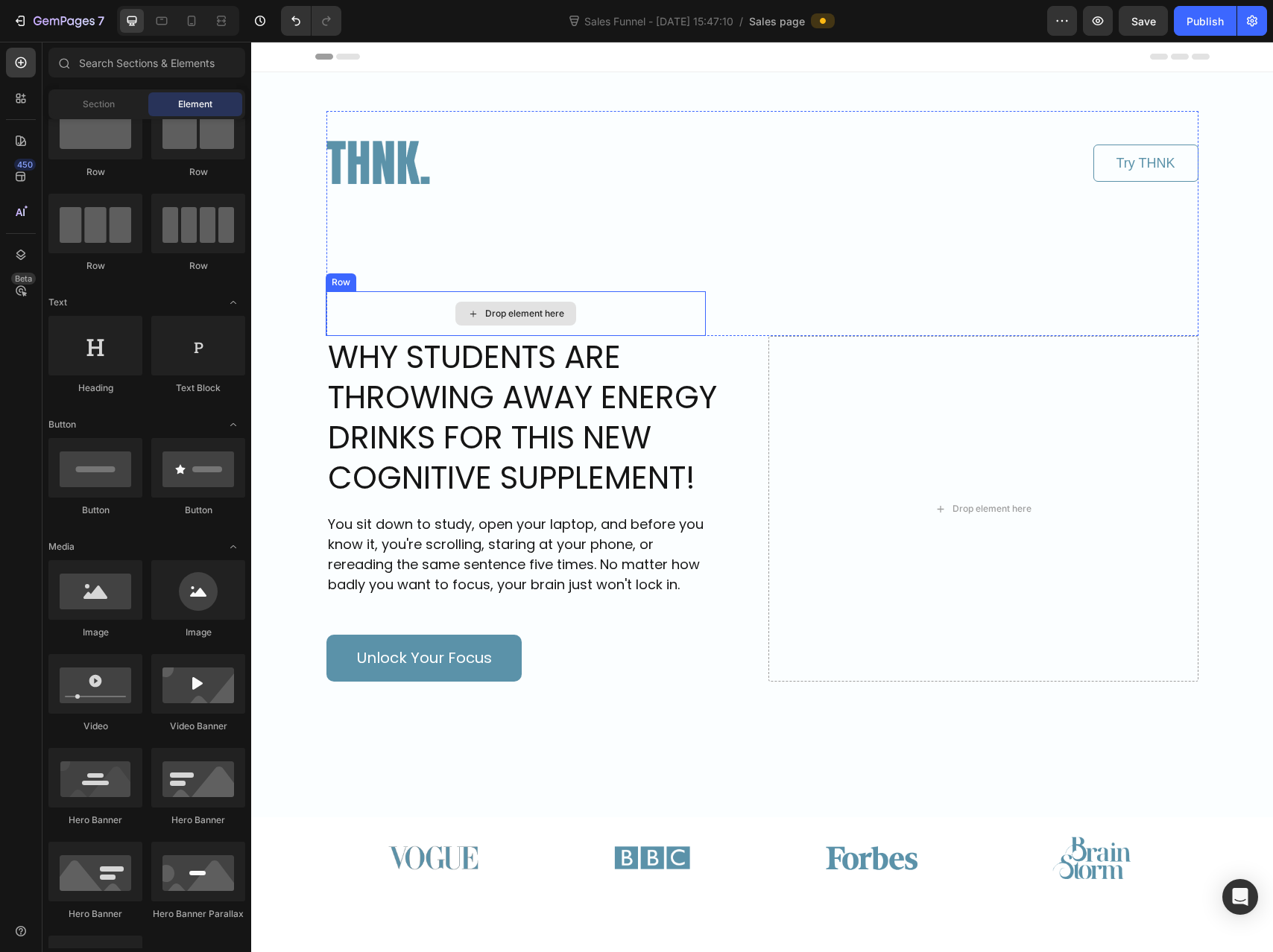
click at [486, 317] on div "Drop element here" at bounding box center [525, 313] width 79 height 12
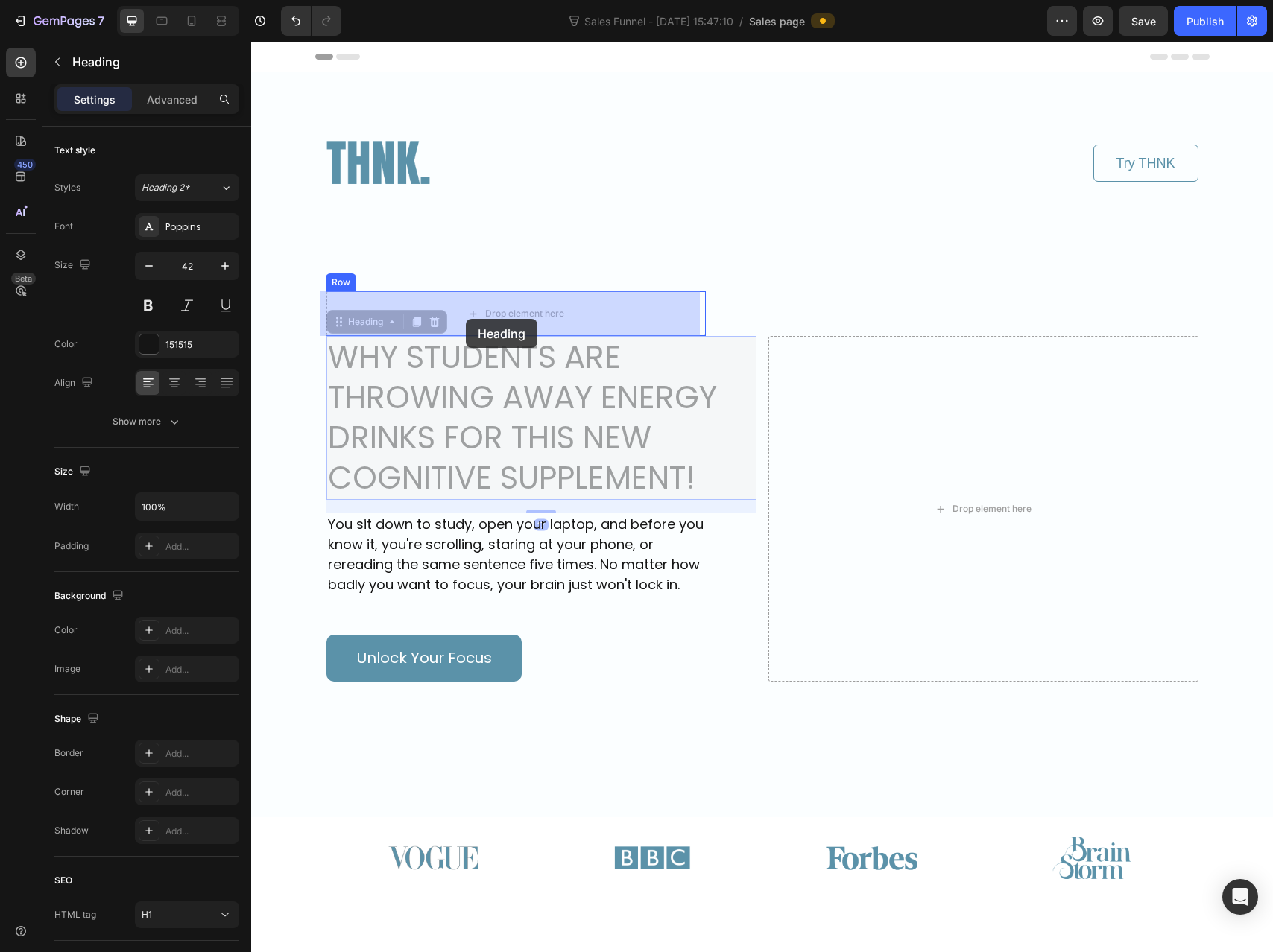
drag, startPoint x: 462, startPoint y: 416, endPoint x: 466, endPoint y: 319, distance: 97.1
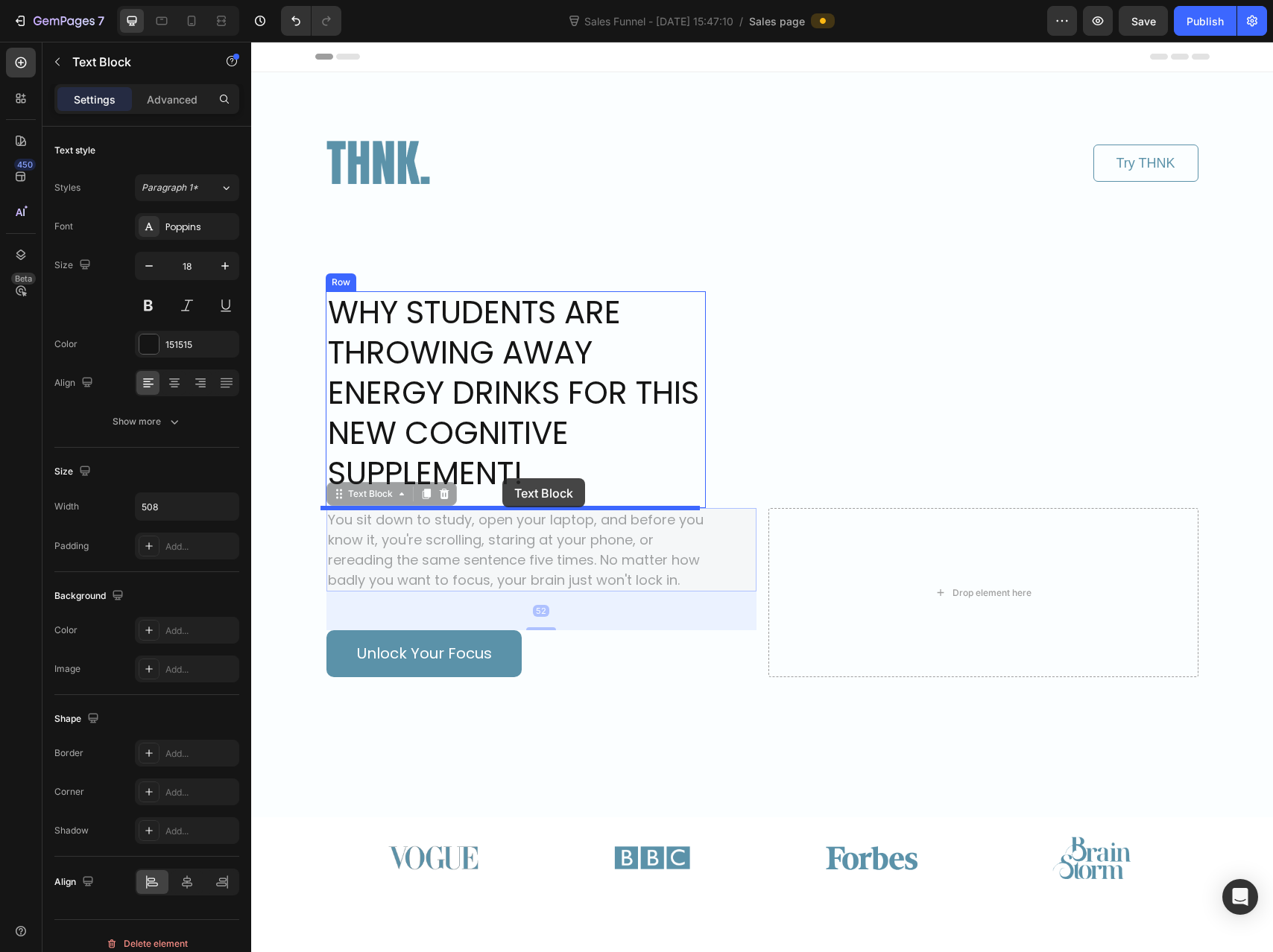
drag, startPoint x: 506, startPoint y: 550, endPoint x: 502, endPoint y: 478, distance: 72.1
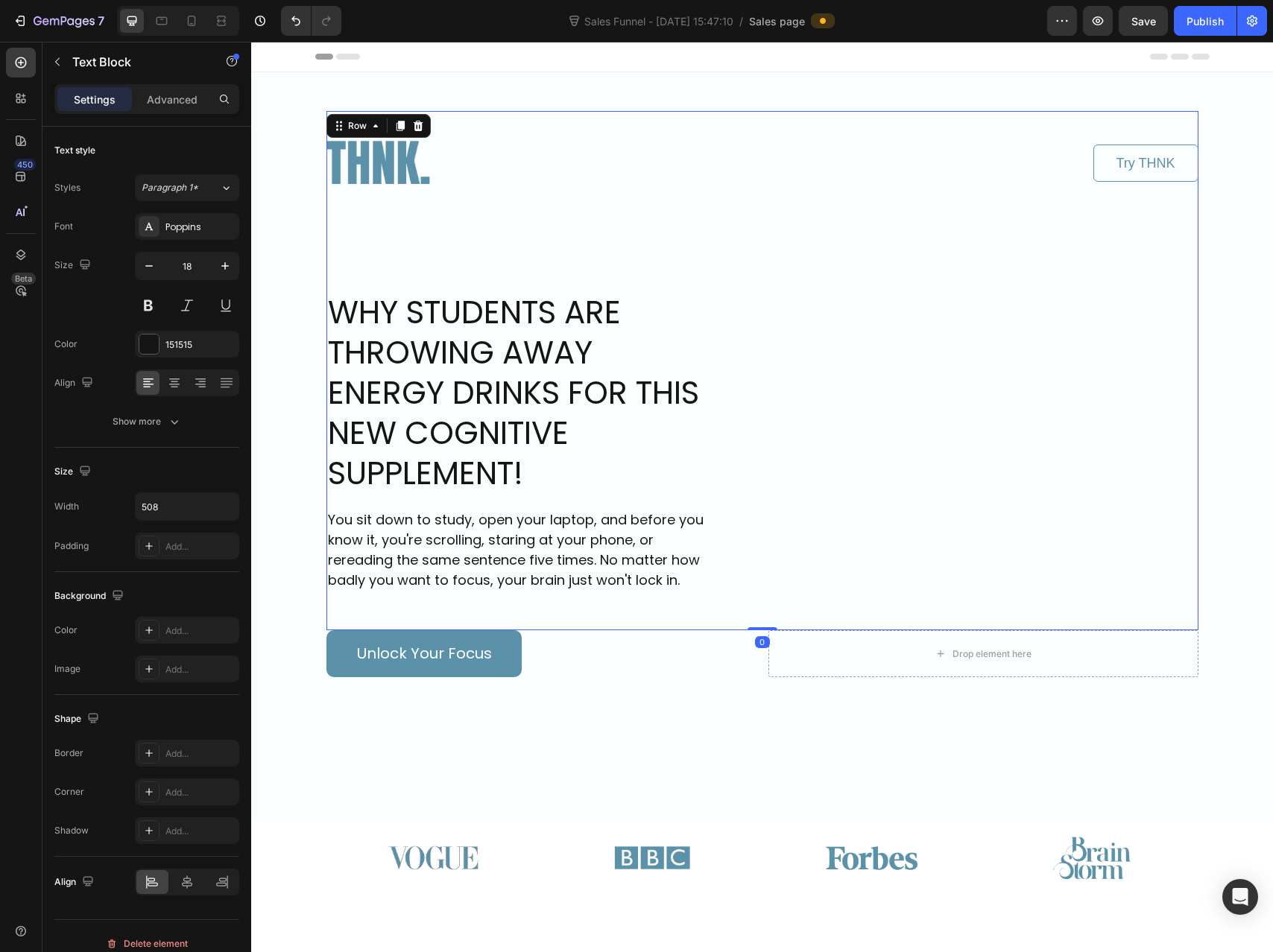
click at [940, 434] on div "Image Try THNK Button Row WHY STUDENTS ARE THROWING AWAY ENERGY DRINKS FOR THIS…" at bounding box center [762, 370] width 872 height 519
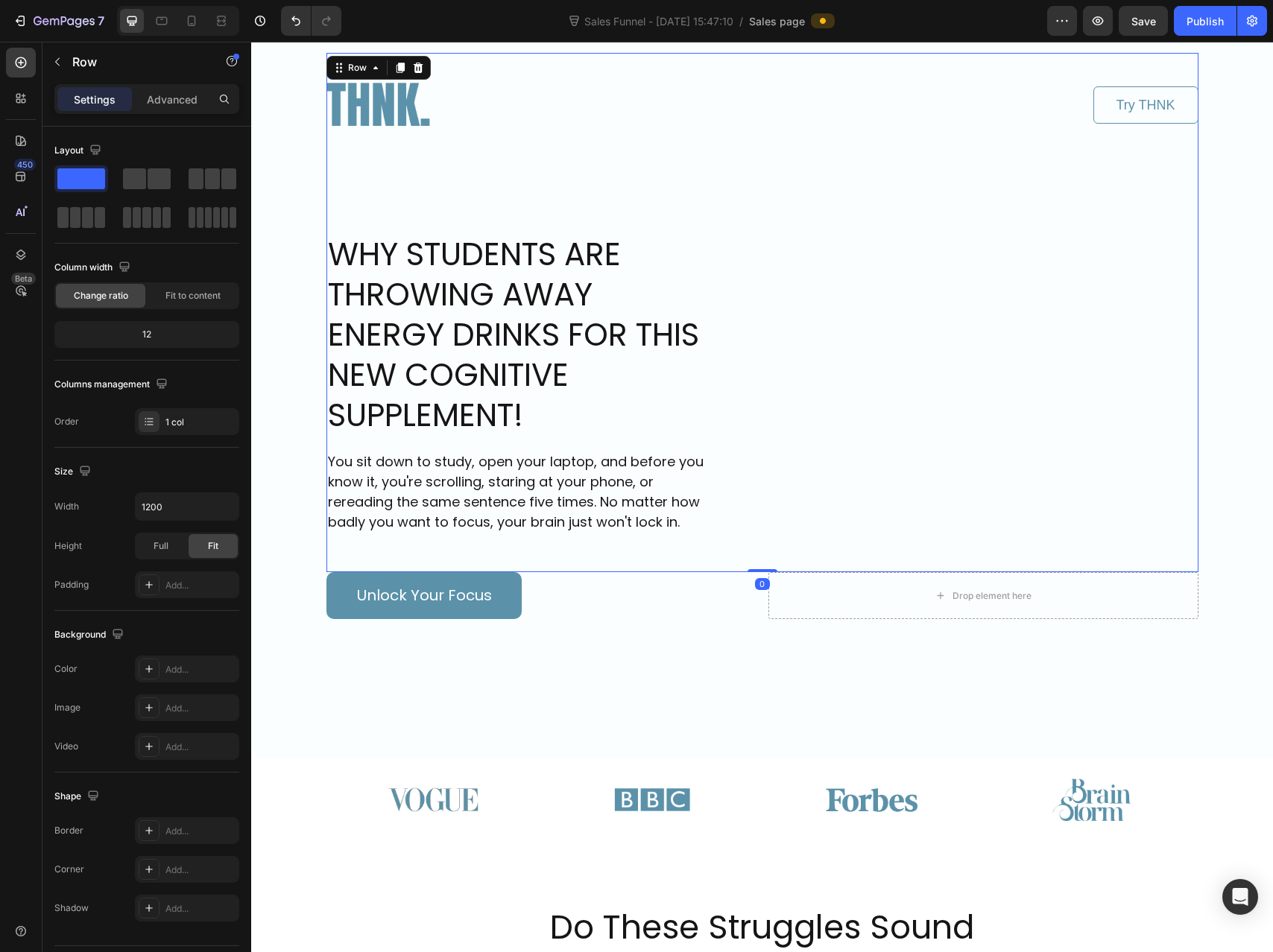
scroll to position [62, 0]
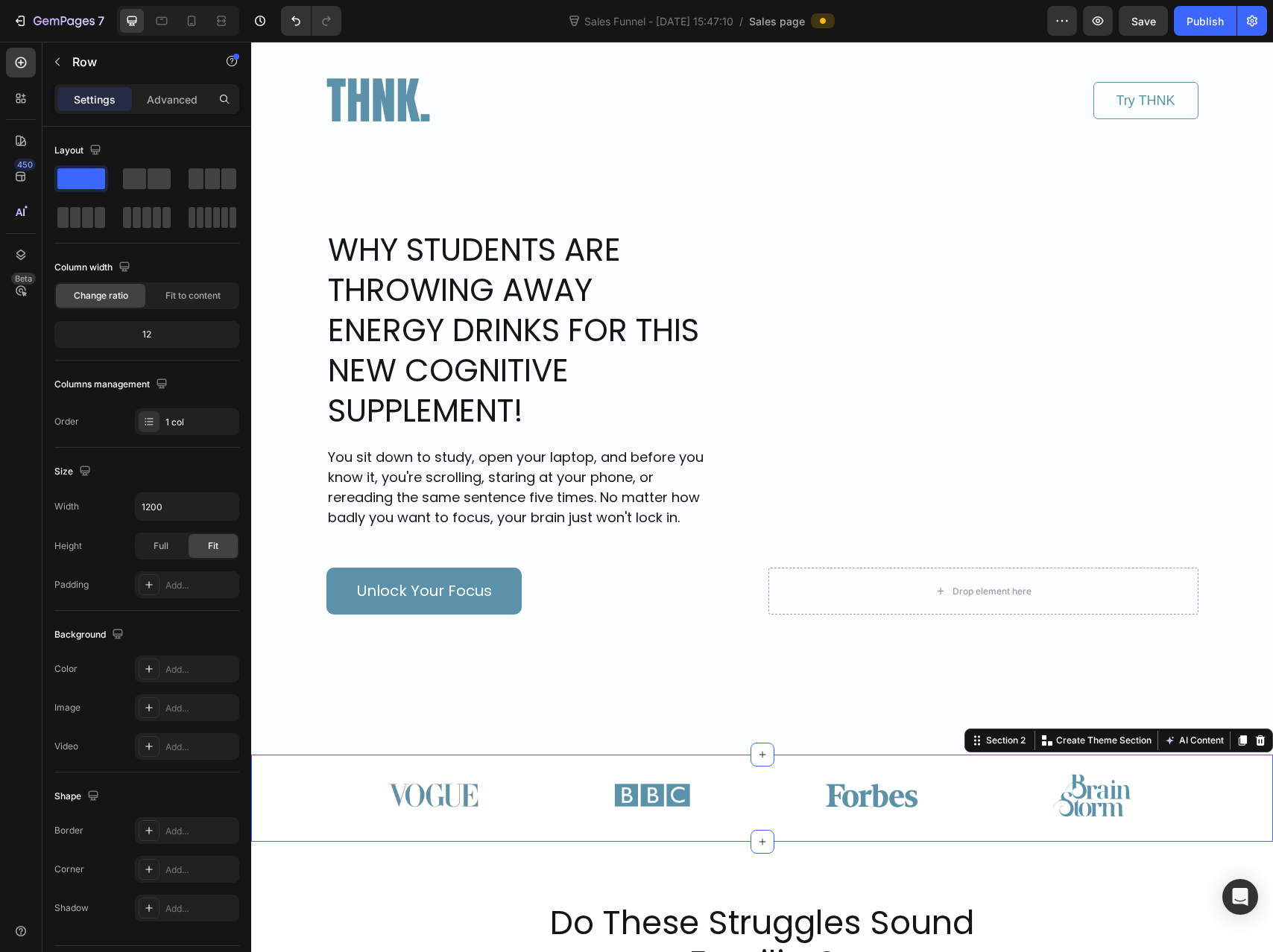
click at [861, 757] on div "Image Image Image Image Row Section 2 You can create reusable sections Create T…" at bounding box center [762, 797] width 1022 height 87
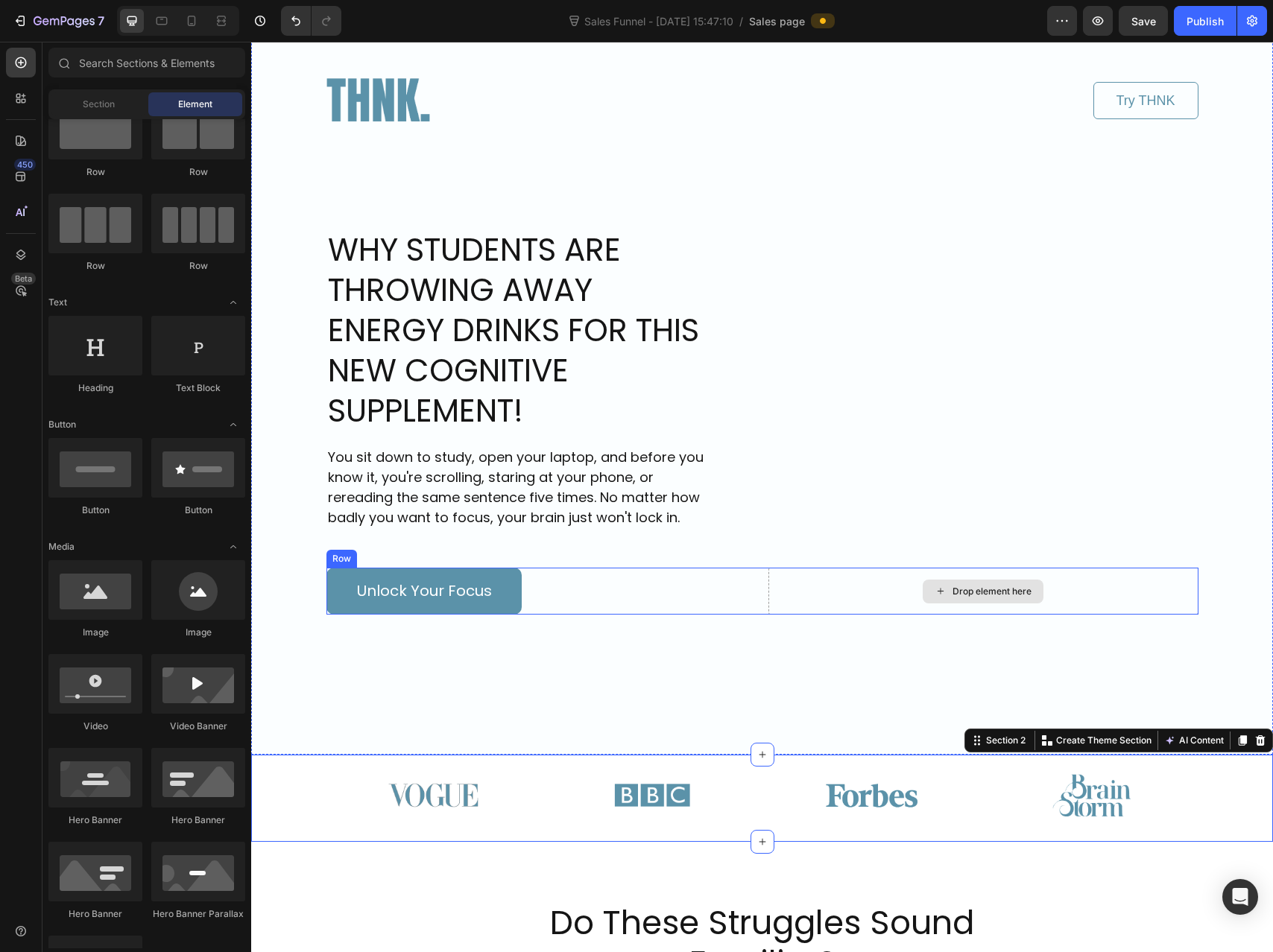
click at [922, 594] on div "Drop element here" at bounding box center [983, 591] width 121 height 24
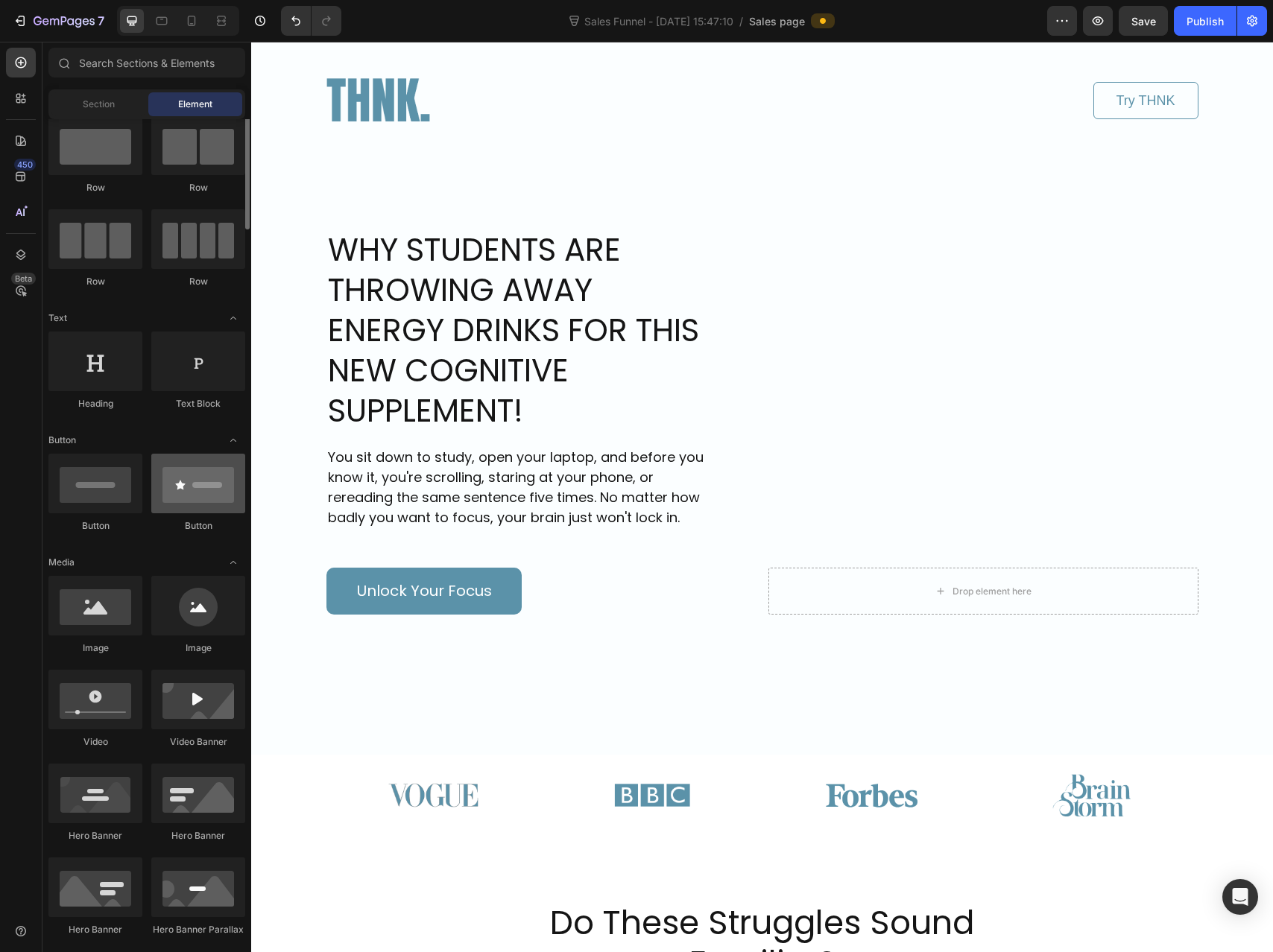
scroll to position [2, 0]
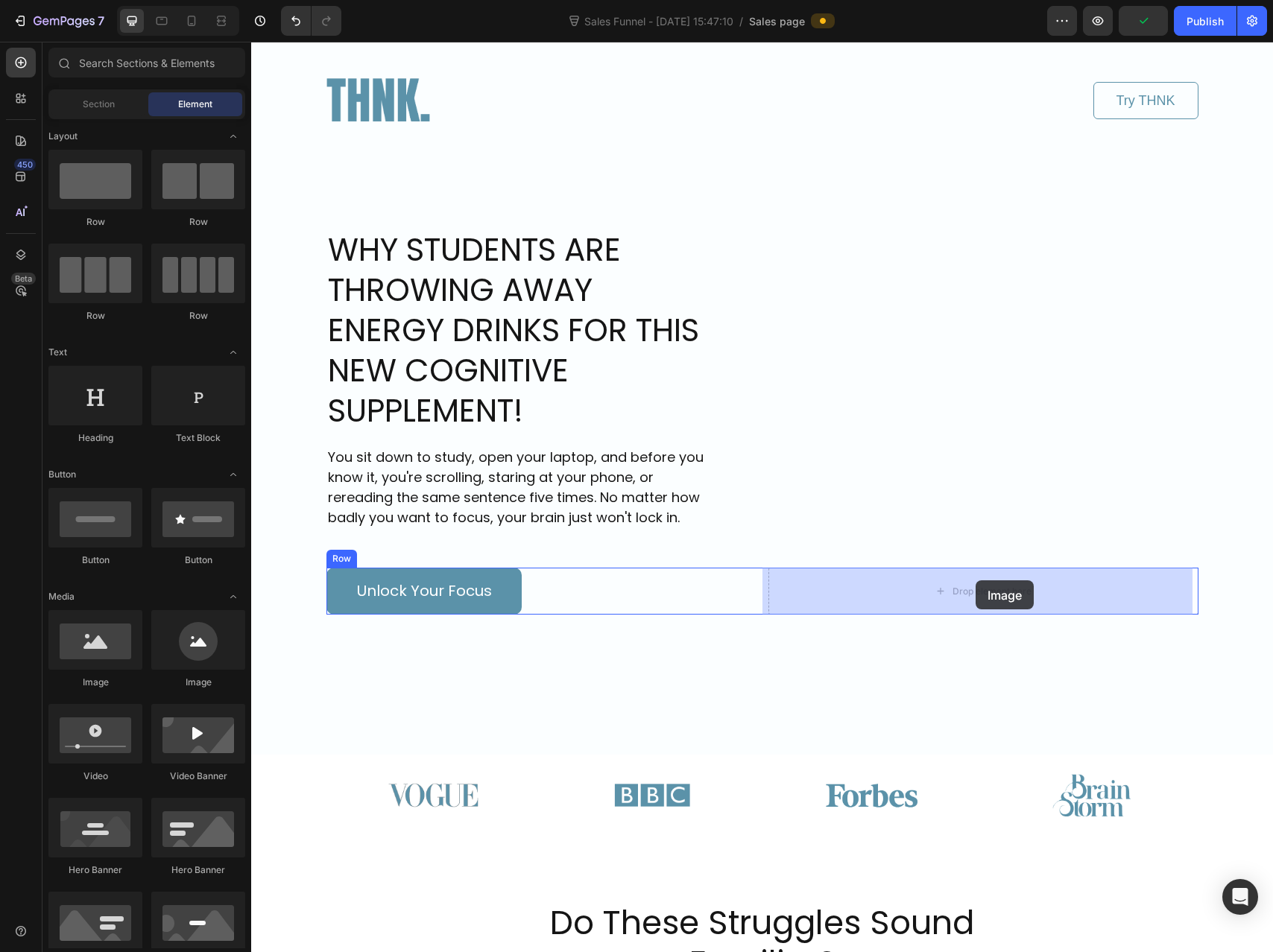
drag, startPoint x: 350, startPoint y: 717, endPoint x: 974, endPoint y: 580, distance: 638.9
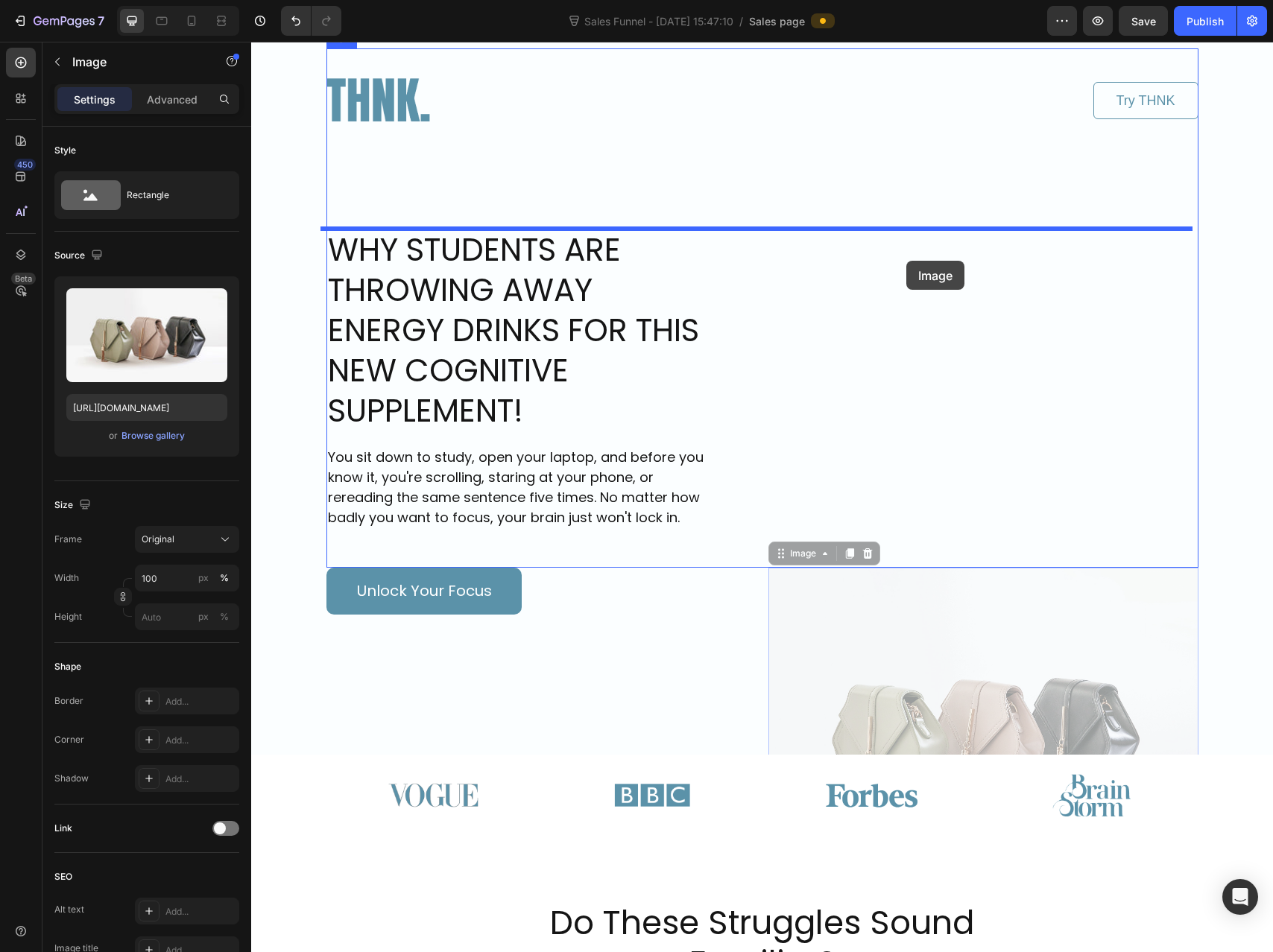
drag, startPoint x: 914, startPoint y: 636, endPoint x: 907, endPoint y: 261, distance: 375.1
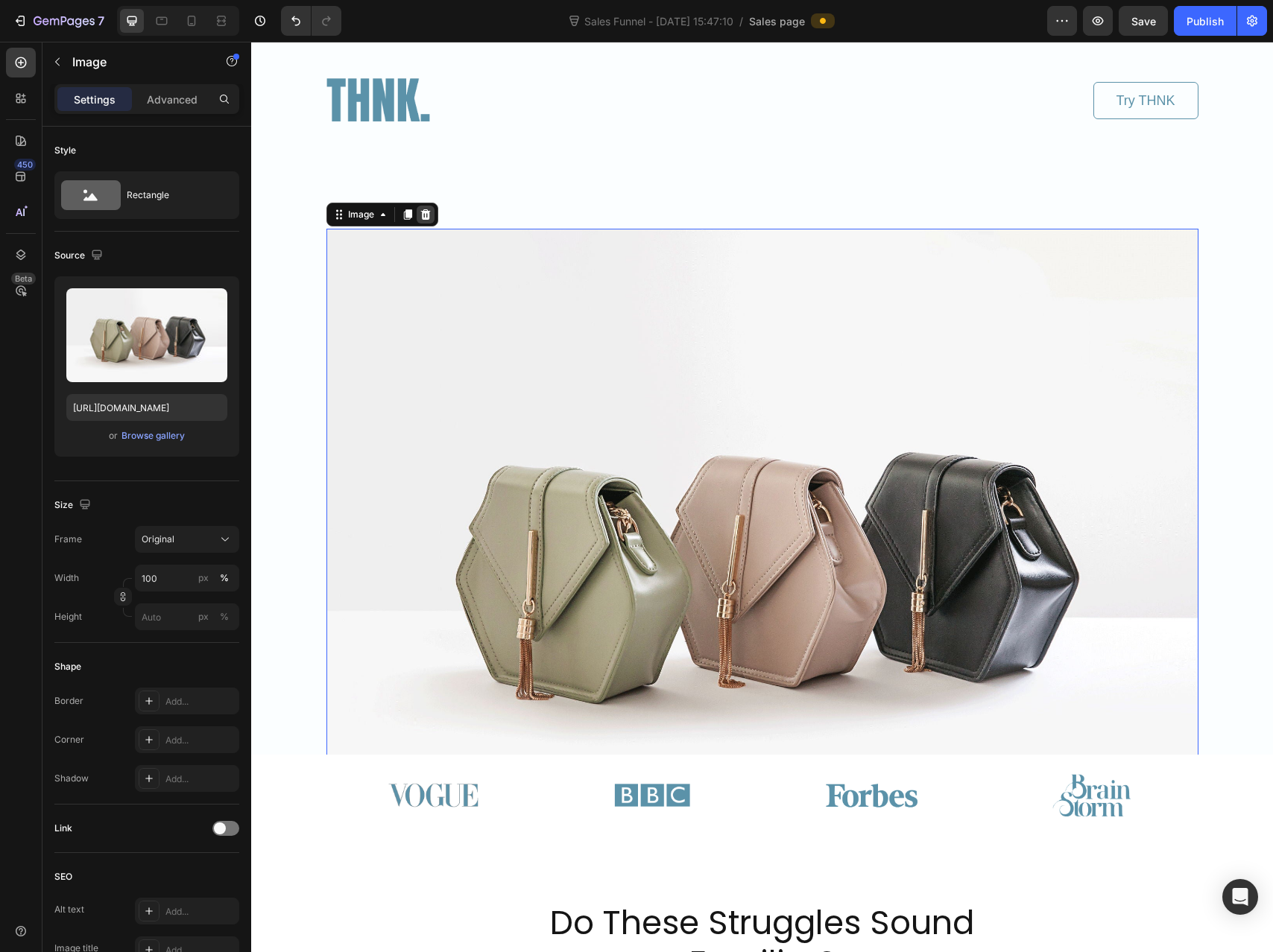
click at [422, 218] on icon at bounding box center [425, 214] width 10 height 10
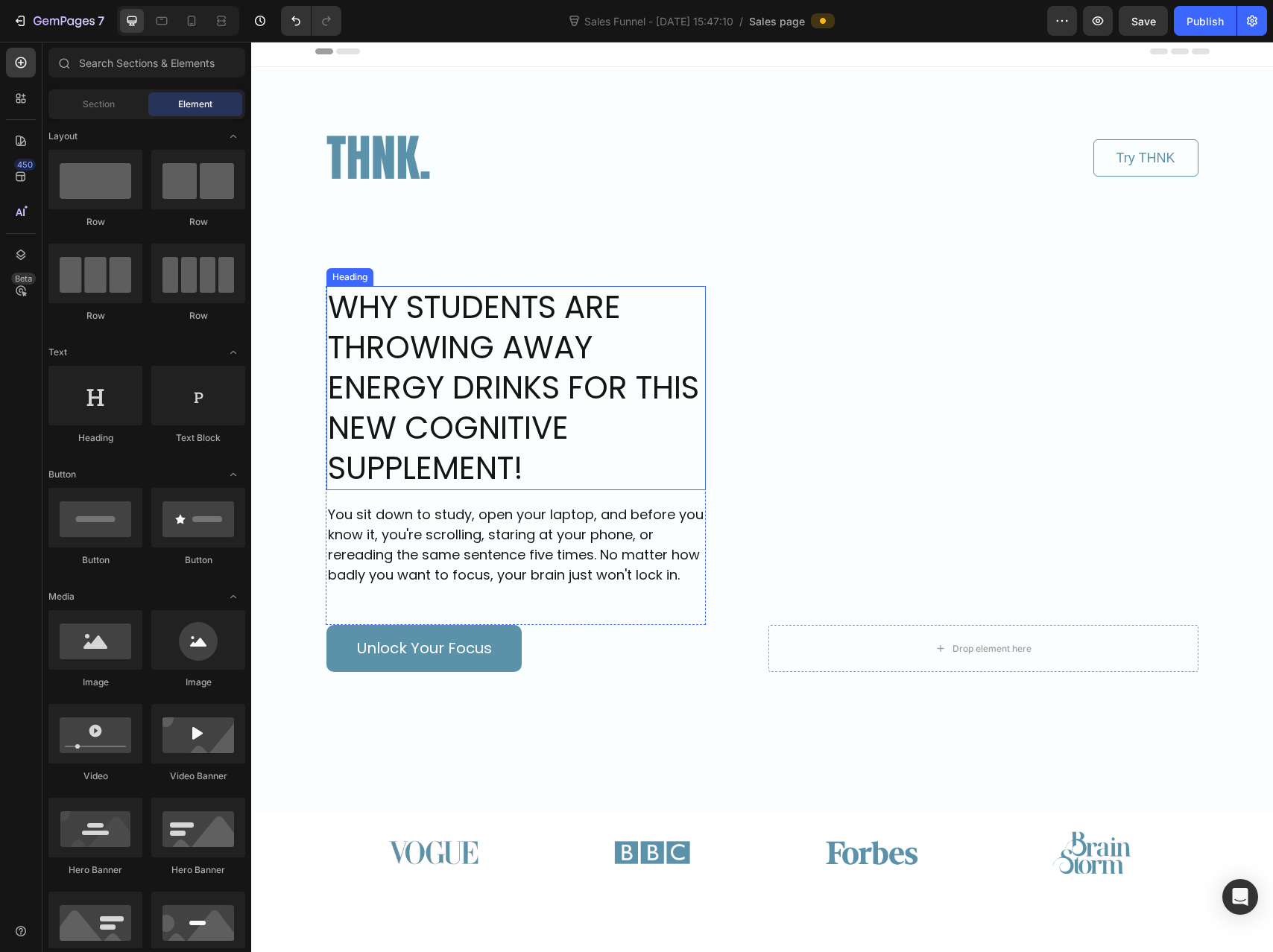
scroll to position [0, 0]
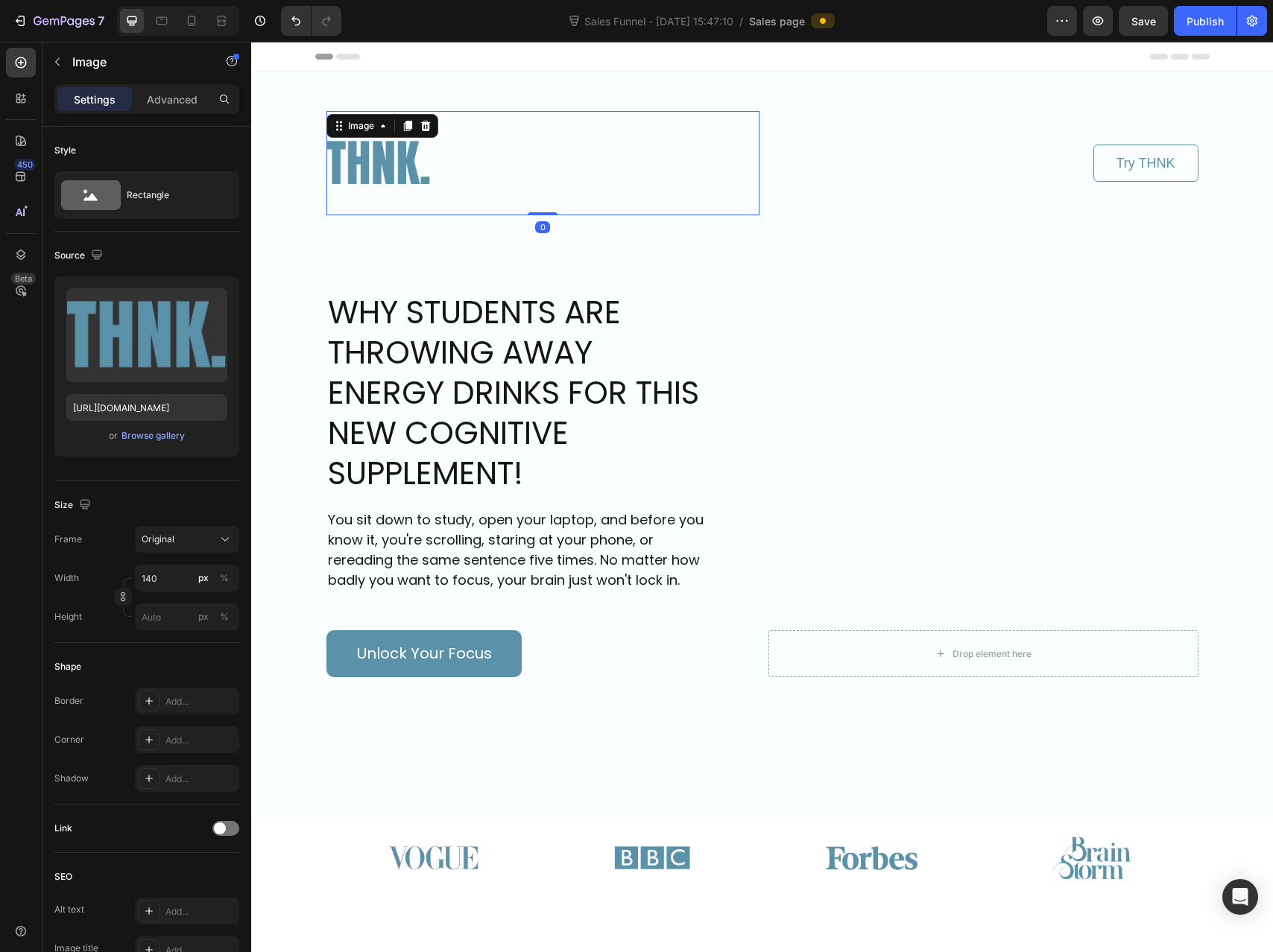
click at [357, 143] on img at bounding box center [378, 163] width 104 height 104
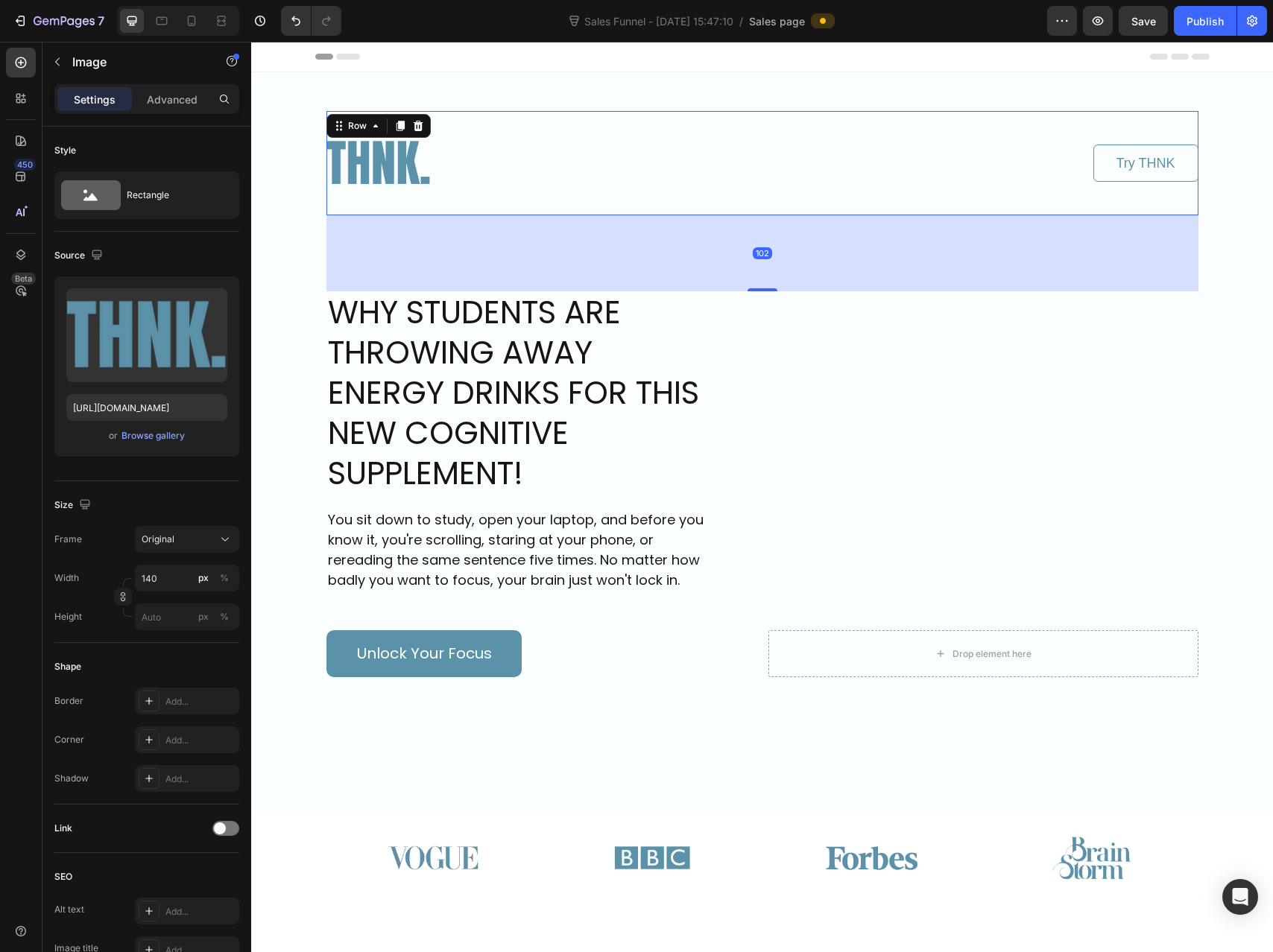
click at [919, 189] on div "Try THNK Button" at bounding box center [982, 163] width 433 height 104
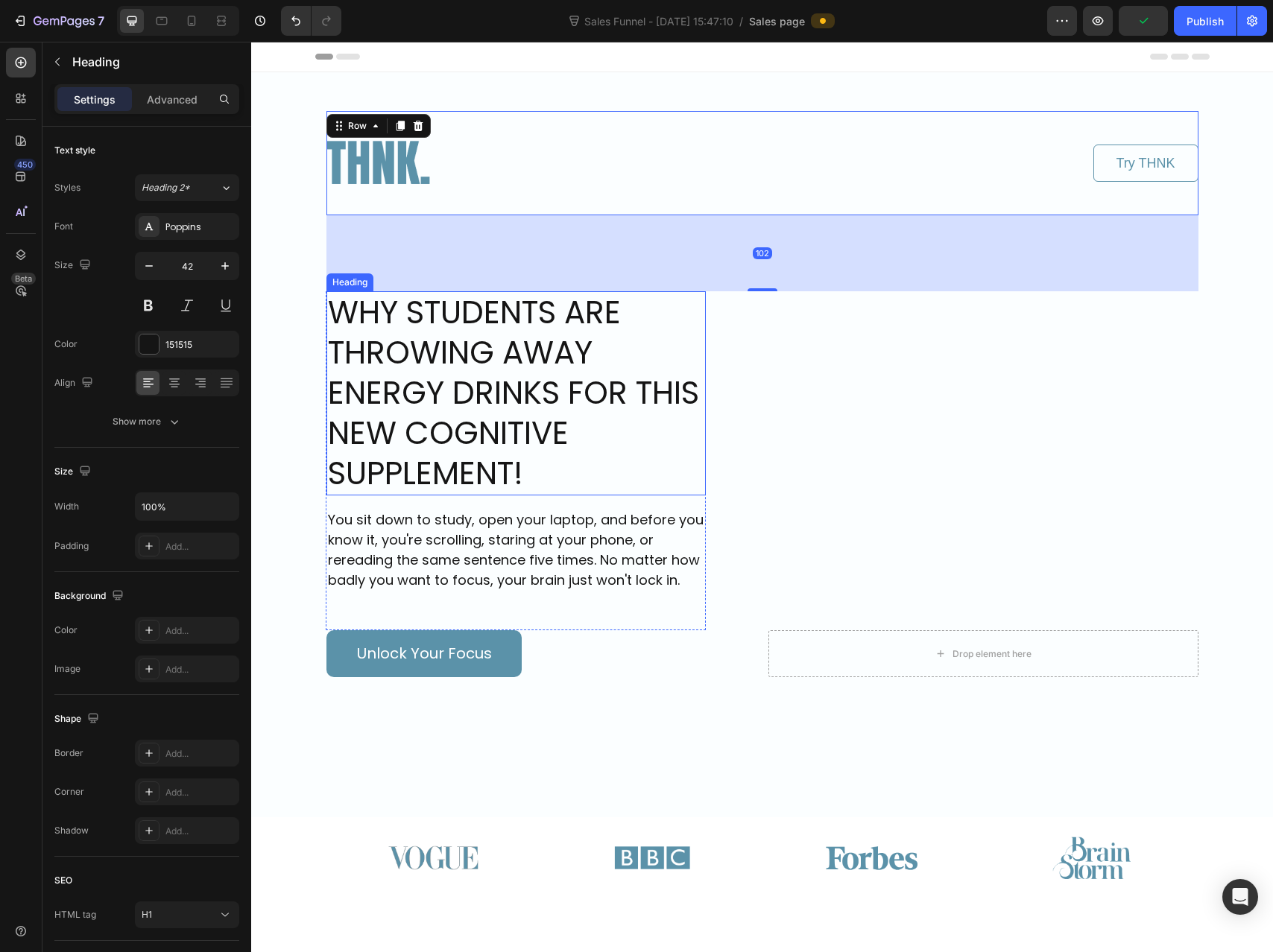
click at [539, 326] on h1 "WHY STUDENTS ARE THROWING AWAY ENERGY DRINKS FOR THIS NEW COGNITIVE SUPPLEMENT!" at bounding box center [516, 393] width 379 height 204
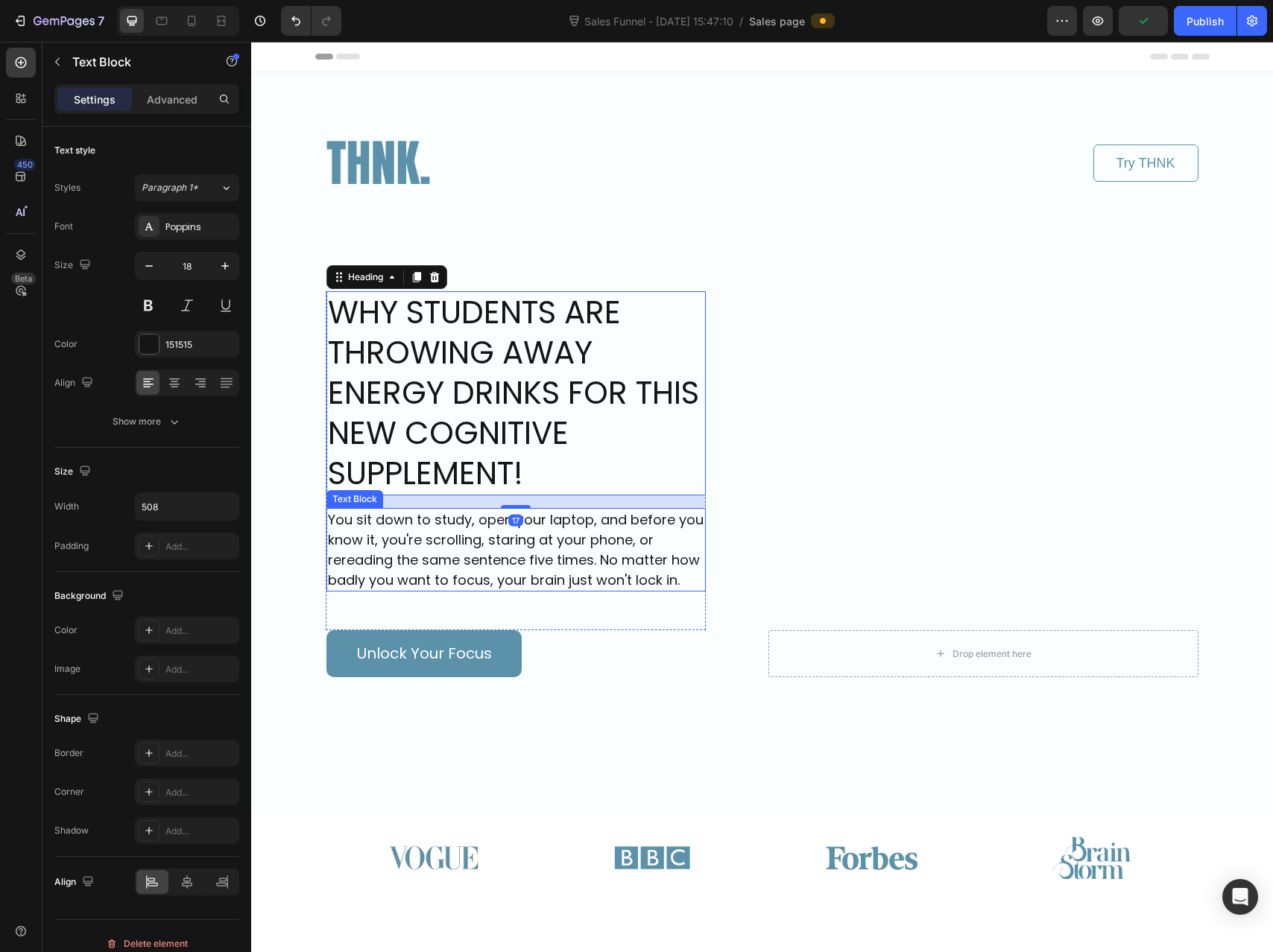
click at [543, 546] on p "You sit down to study, open your laptop, and before you know it, you're scrolli…" at bounding box center [516, 550] width 375 height 81
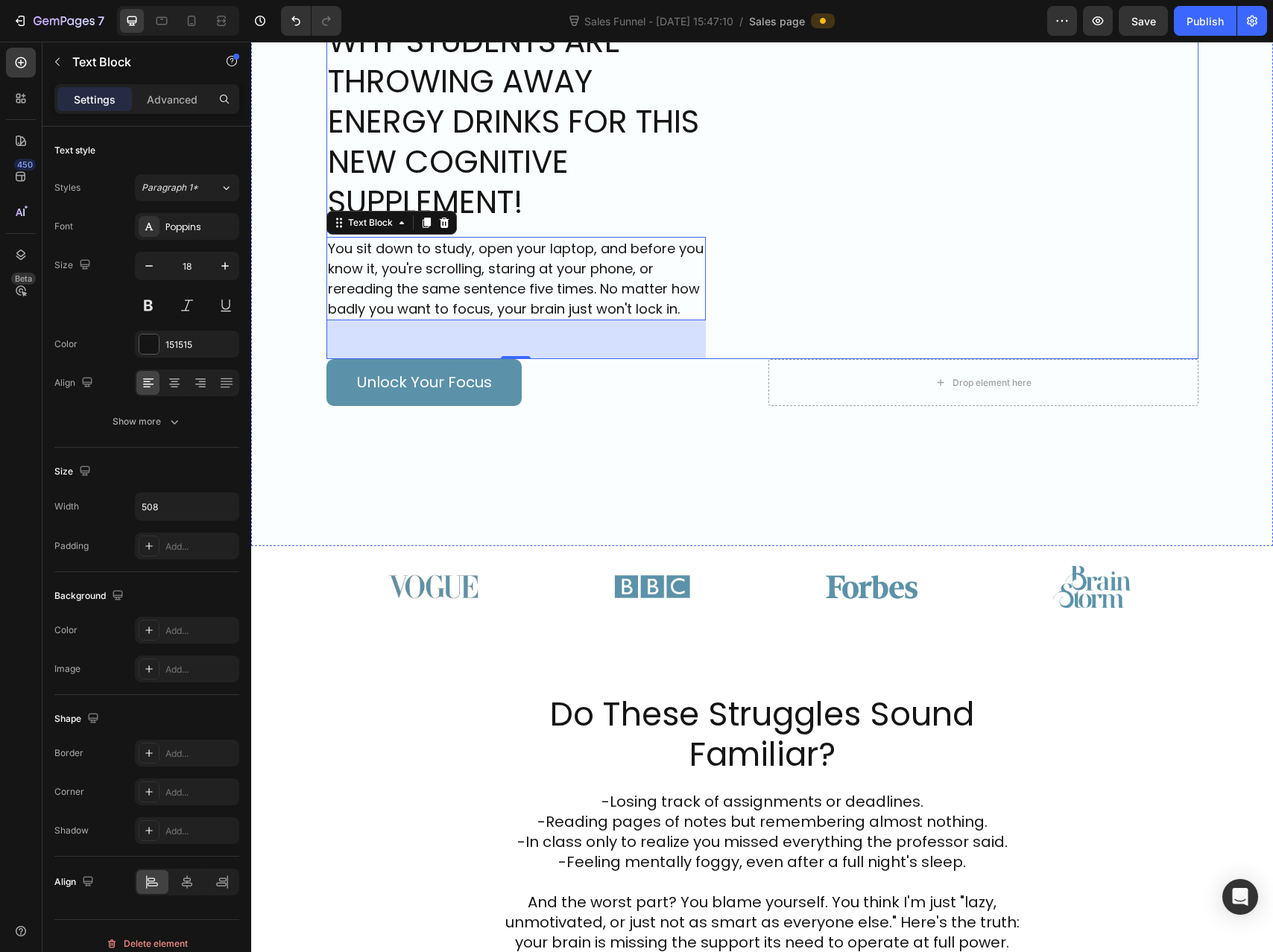
scroll to position [270, 0]
click at [288, 26] on icon "Undo/Redo" at bounding box center [296, 21] width 15 height 15
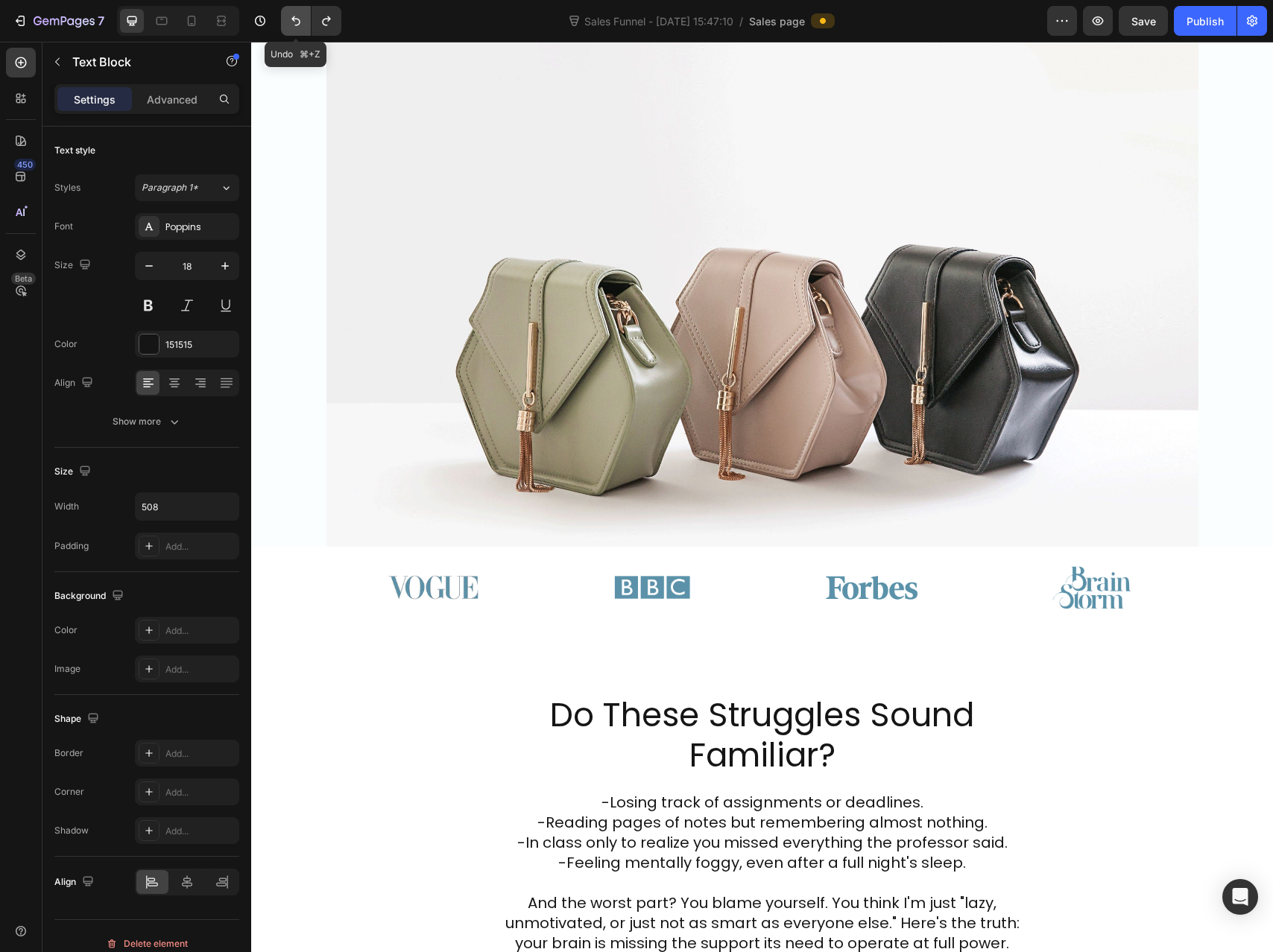
click at [301, 21] on icon "Undo/Redo" at bounding box center [296, 21] width 15 height 15
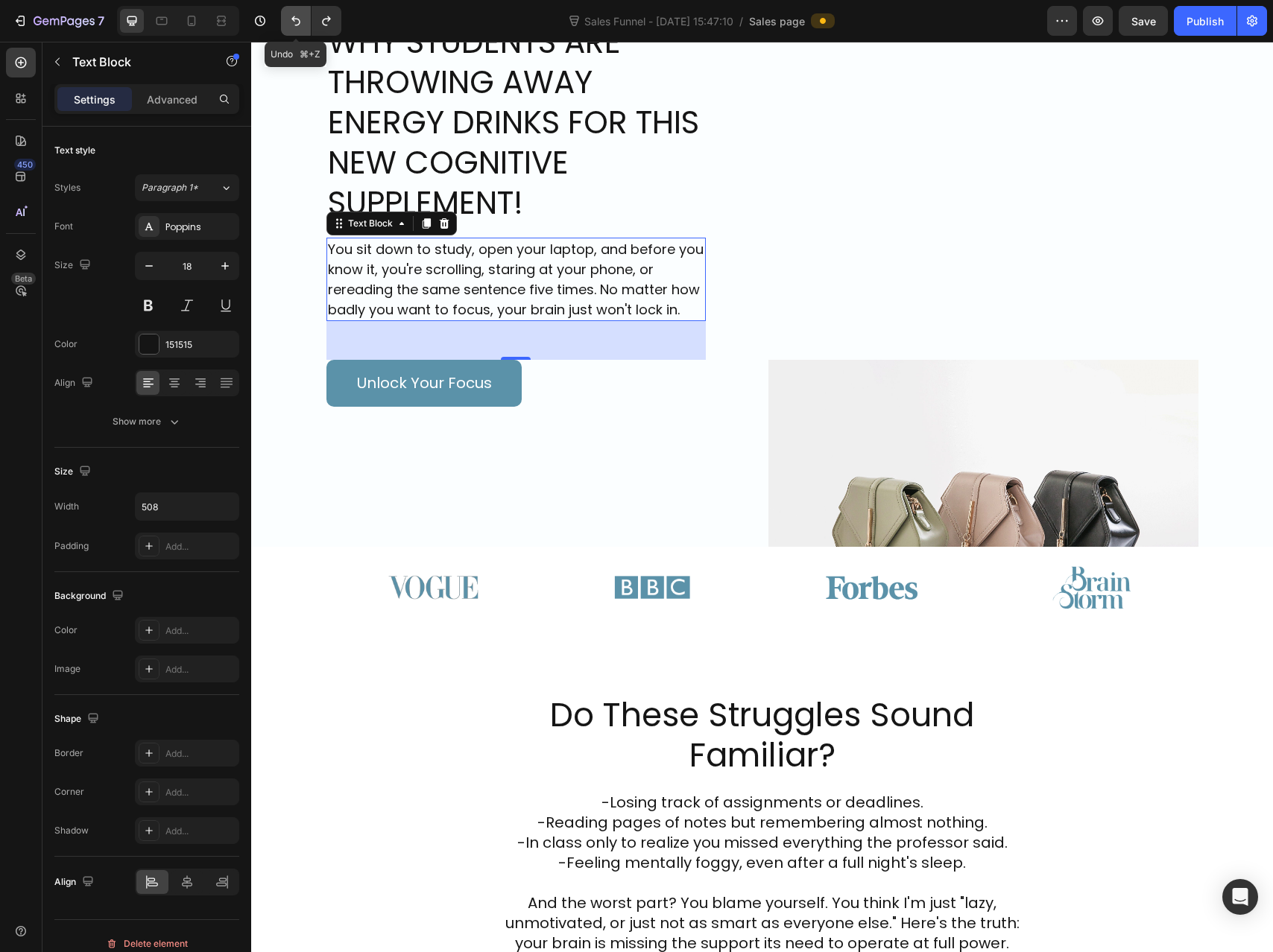
click at [301, 21] on icon "Undo/Redo" at bounding box center [296, 21] width 15 height 15
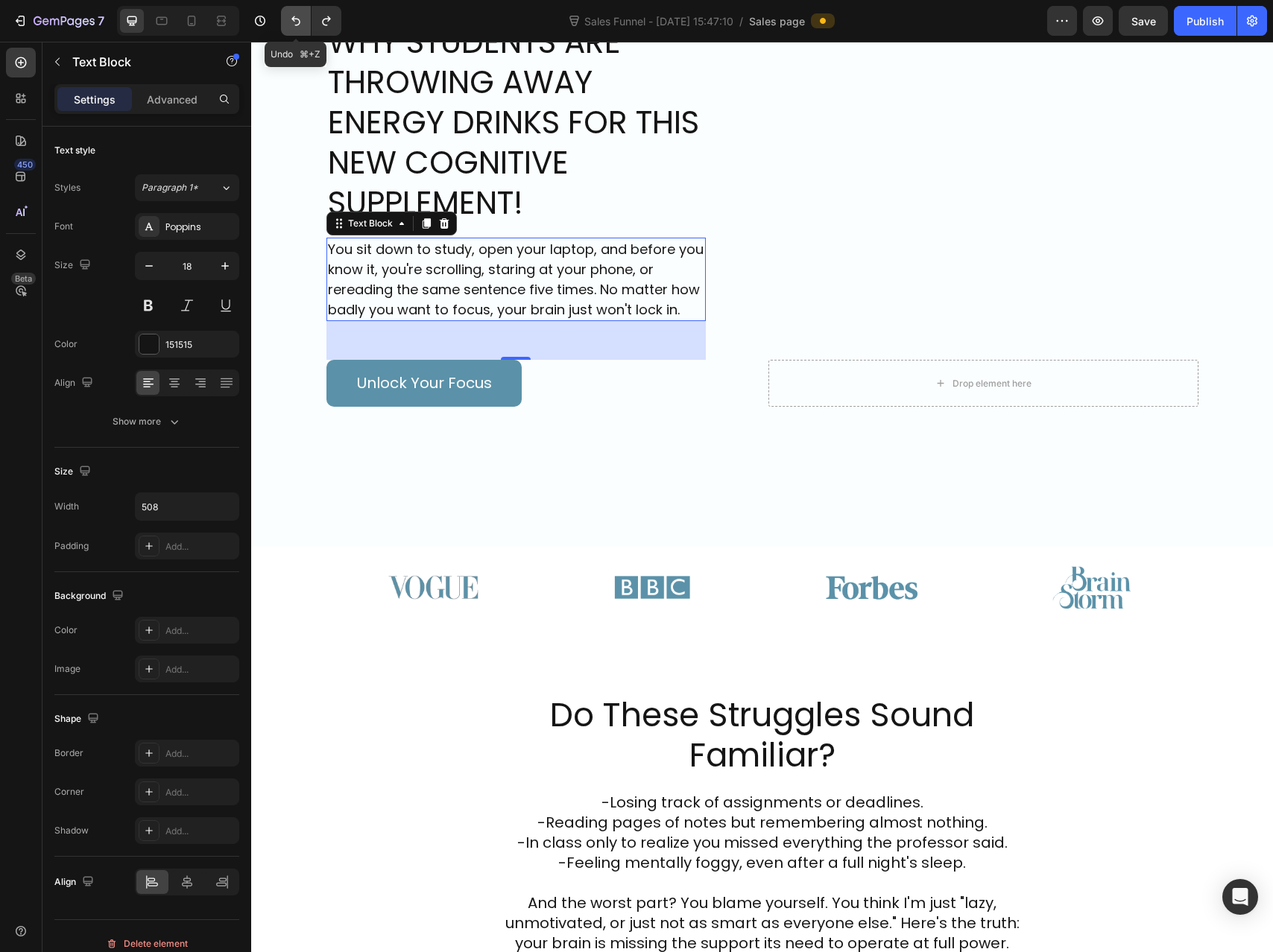
click at [301, 21] on icon "Undo/Redo" at bounding box center [296, 21] width 15 height 15
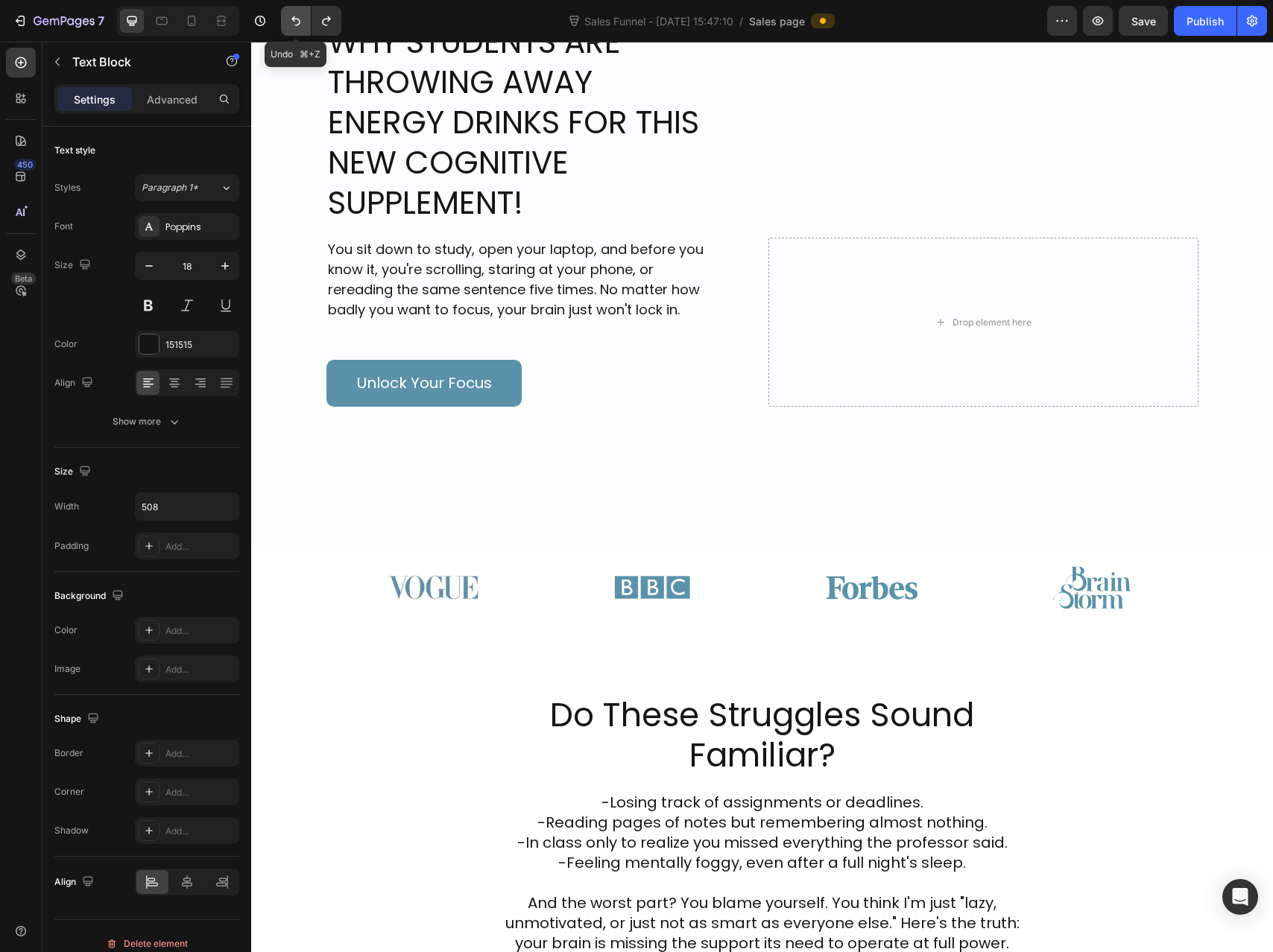
click at [301, 21] on icon "Undo/Redo" at bounding box center [296, 21] width 15 height 15
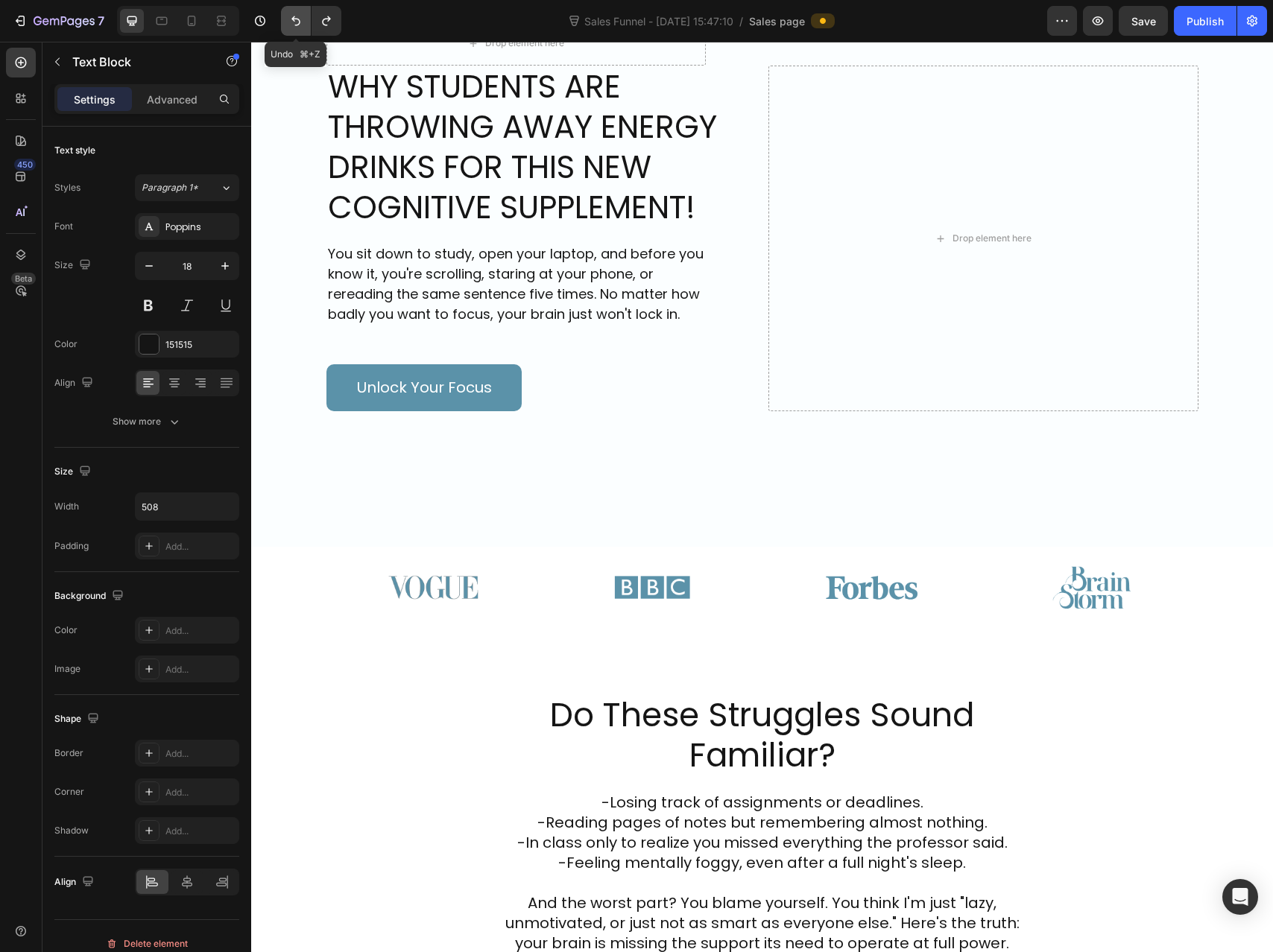
click at [301, 21] on icon "Undo/Redo" at bounding box center [296, 21] width 15 height 15
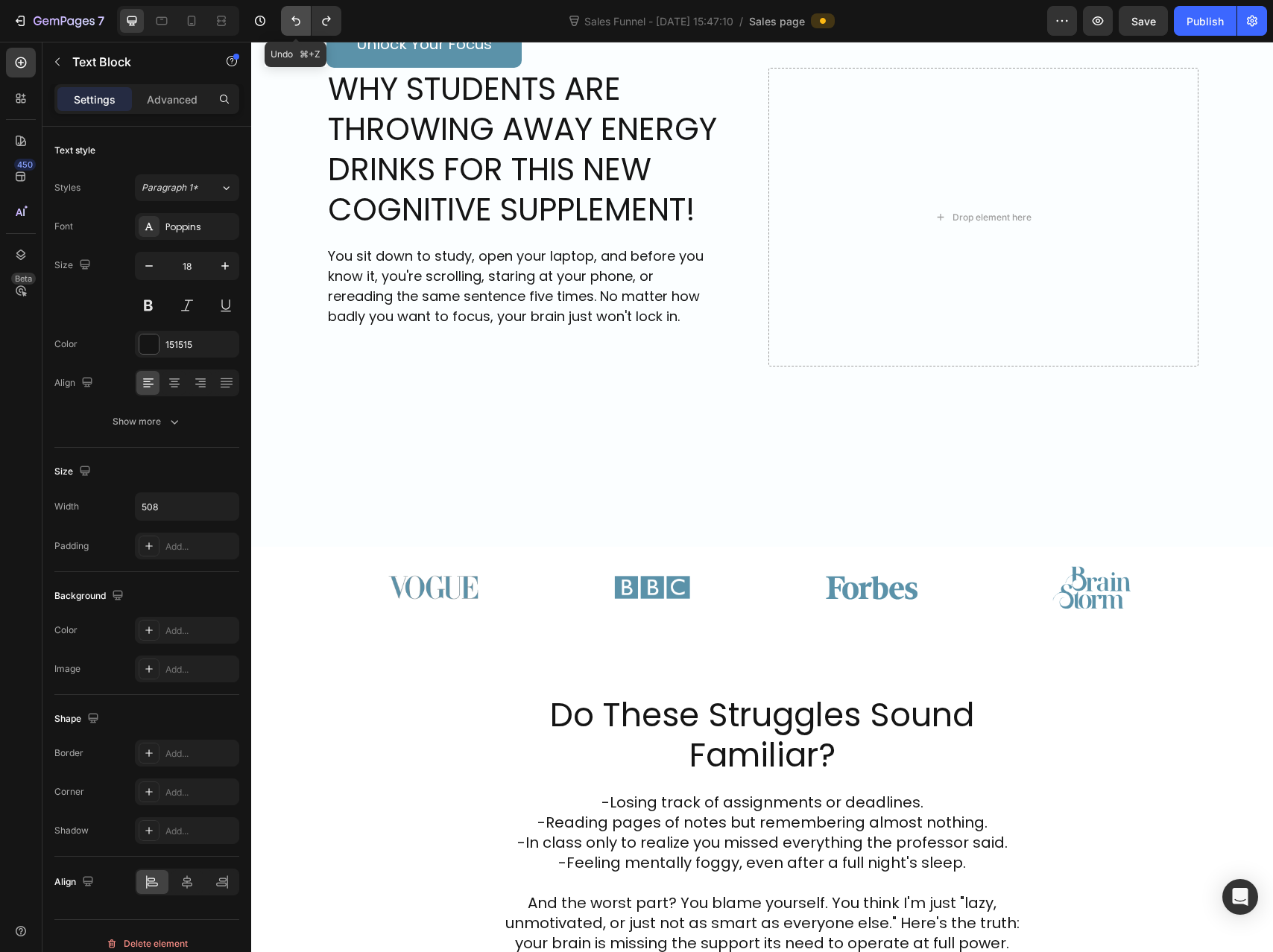
click at [301, 21] on icon "Undo/Redo" at bounding box center [296, 21] width 15 height 15
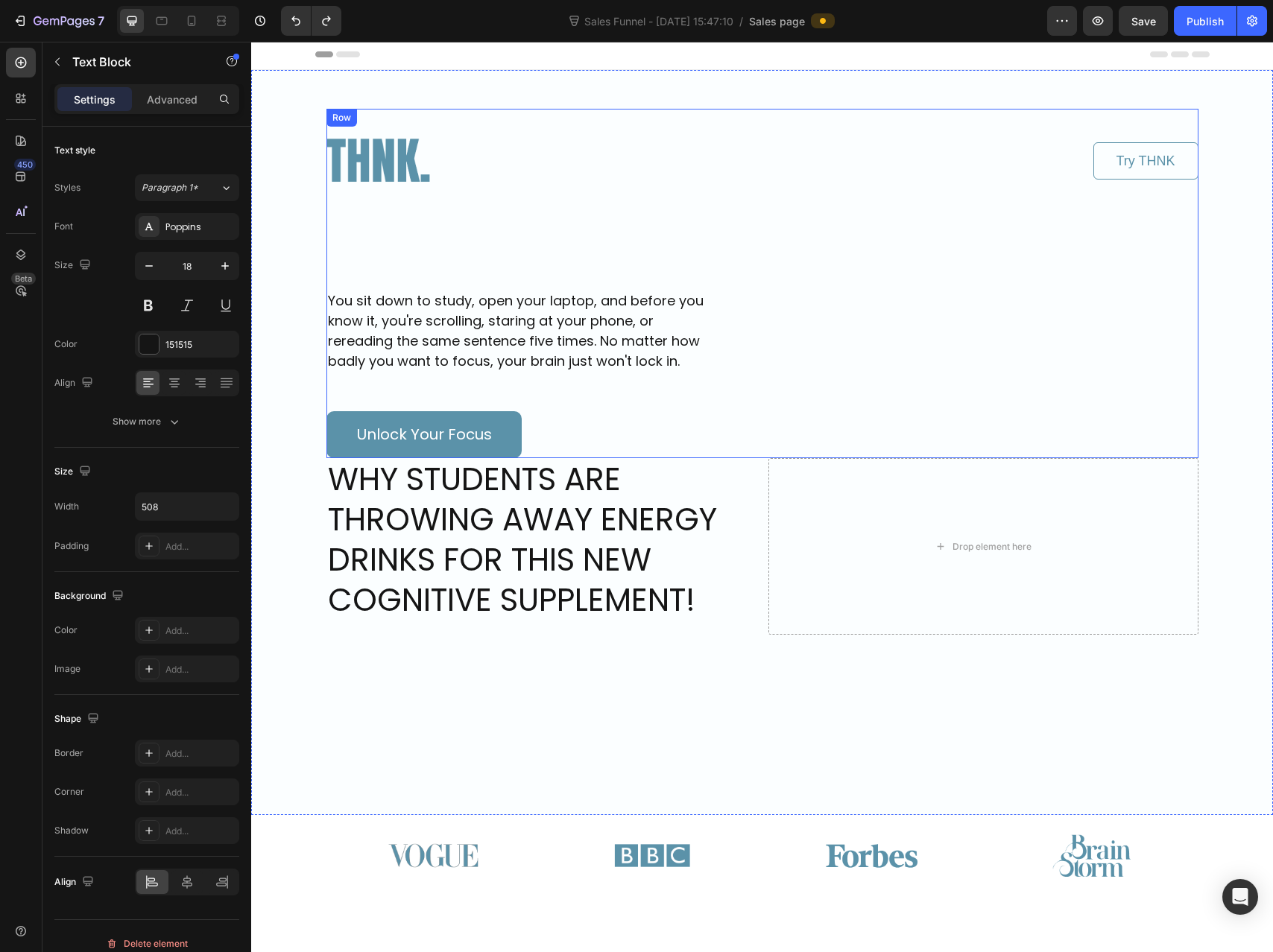
scroll to position [3, 0]
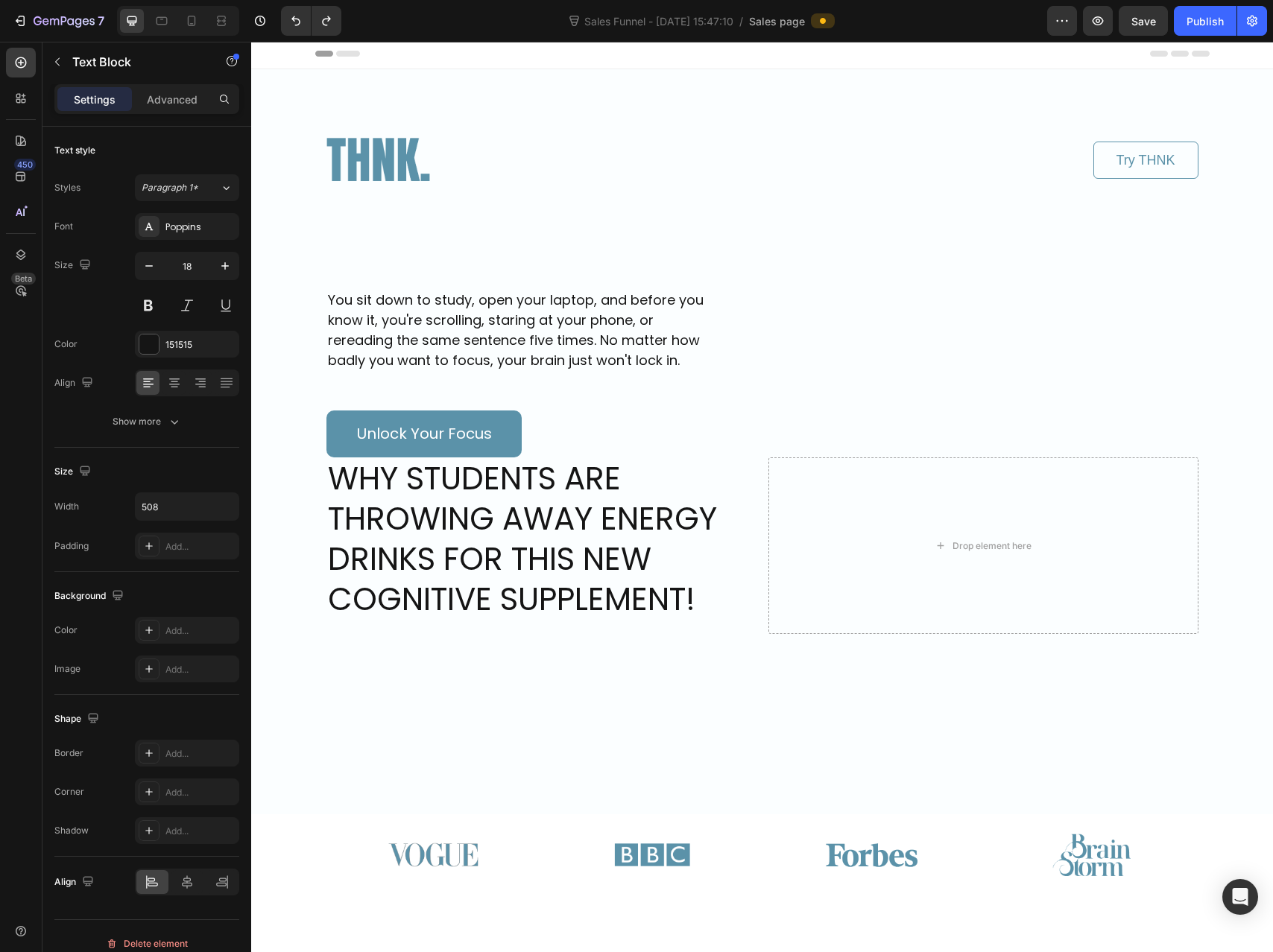
drag, startPoint x: 295, startPoint y: 41, endPoint x: 44, endPoint y: 1, distance: 254.2
click at [295, 41] on div "7 Version history Sales Funnel - Sep 19, 15:47:10 / Sales page Preview Save Pub…" at bounding box center [636, 21] width 1273 height 42
click at [295, 38] on div "7 Version history Sales Funnel - Sep 19, 15:47:10 / Sales page Preview Save Pub…" at bounding box center [636, 21] width 1273 height 42
click at [298, 28] on button "Undo/Redo" at bounding box center [296, 21] width 30 height 30
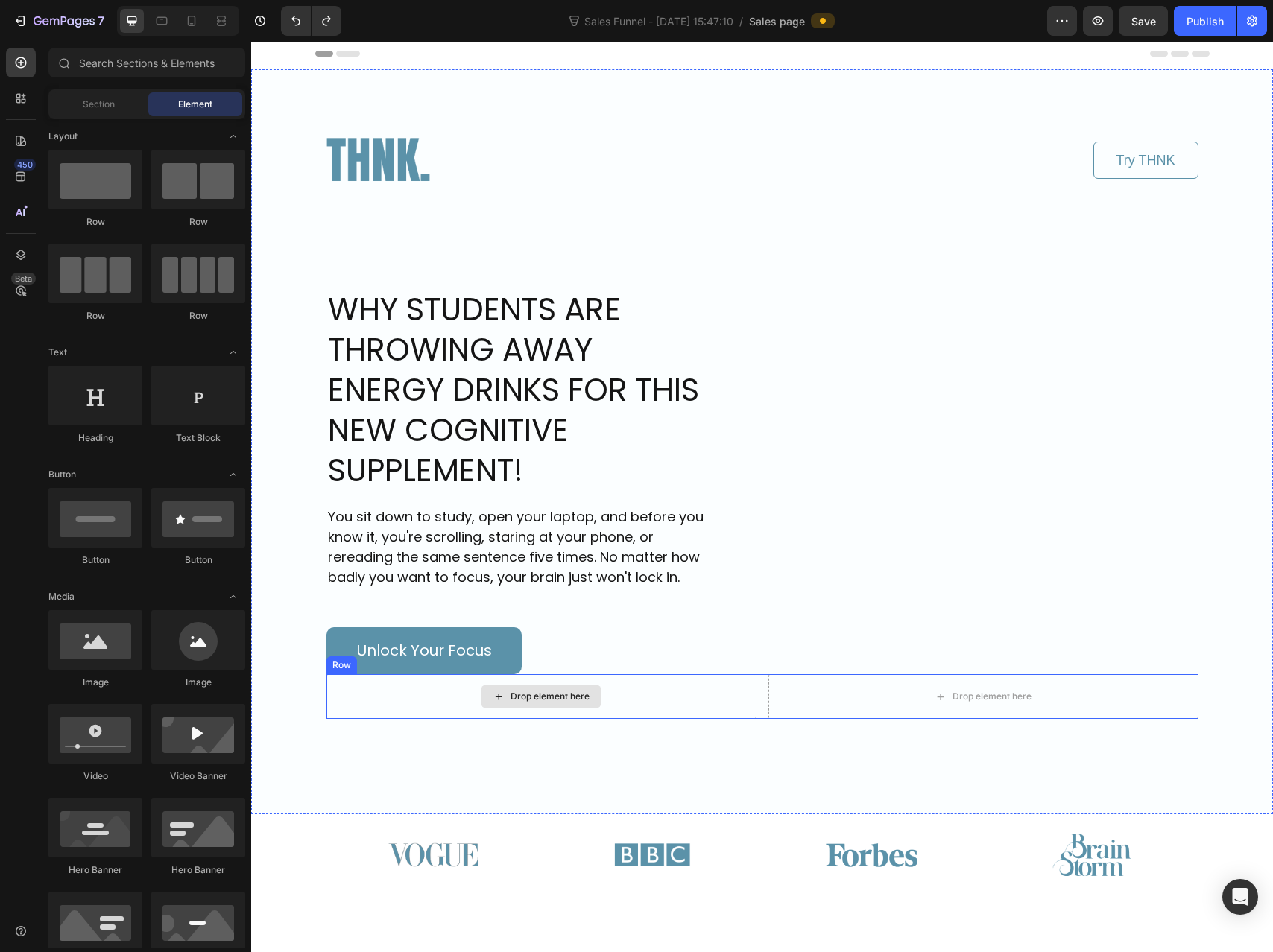
click at [554, 701] on div "Drop element here" at bounding box center [549, 696] width 79 height 12
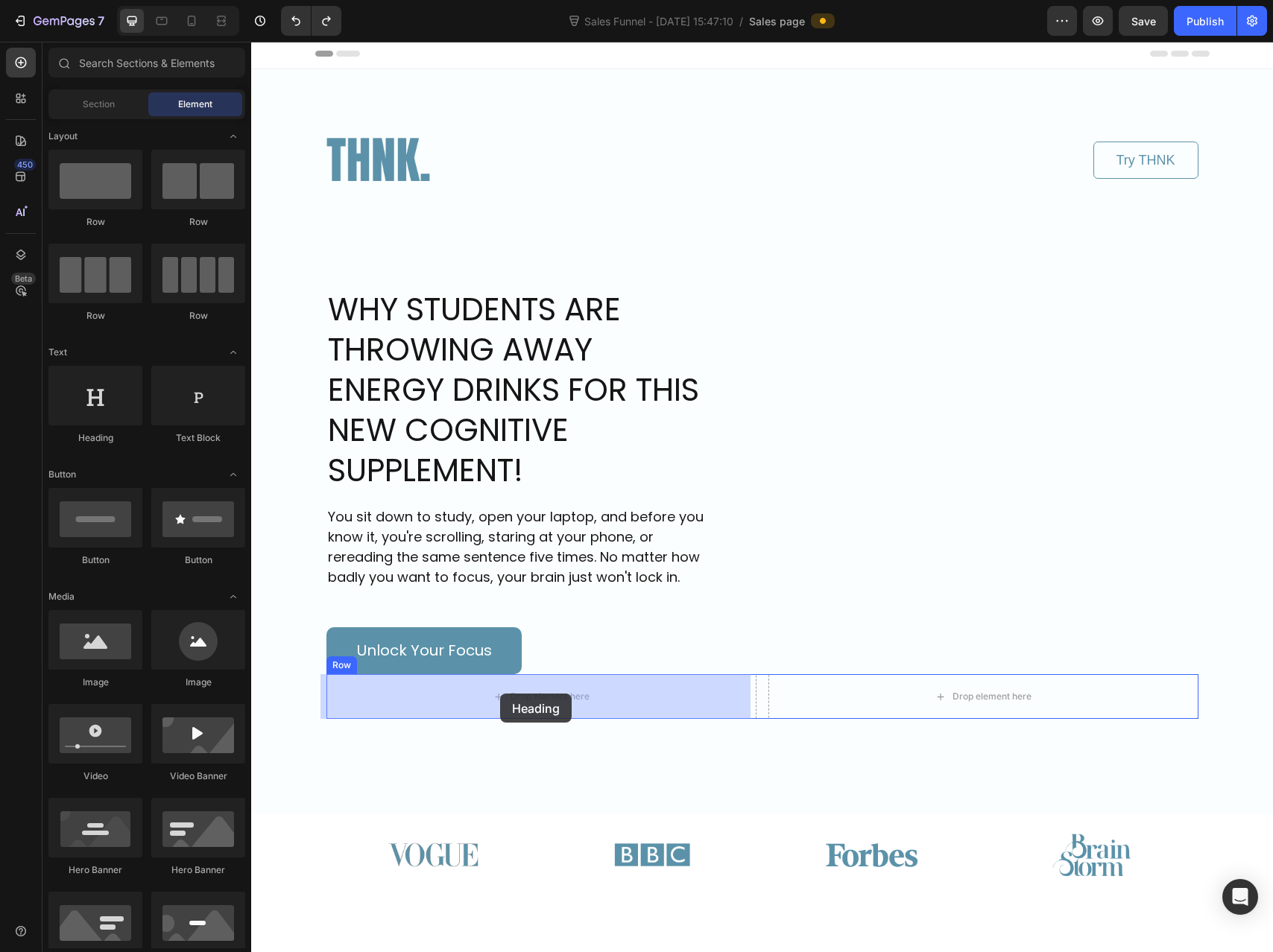
drag, startPoint x: 342, startPoint y: 453, endPoint x: 500, endPoint y: 694, distance: 288.2
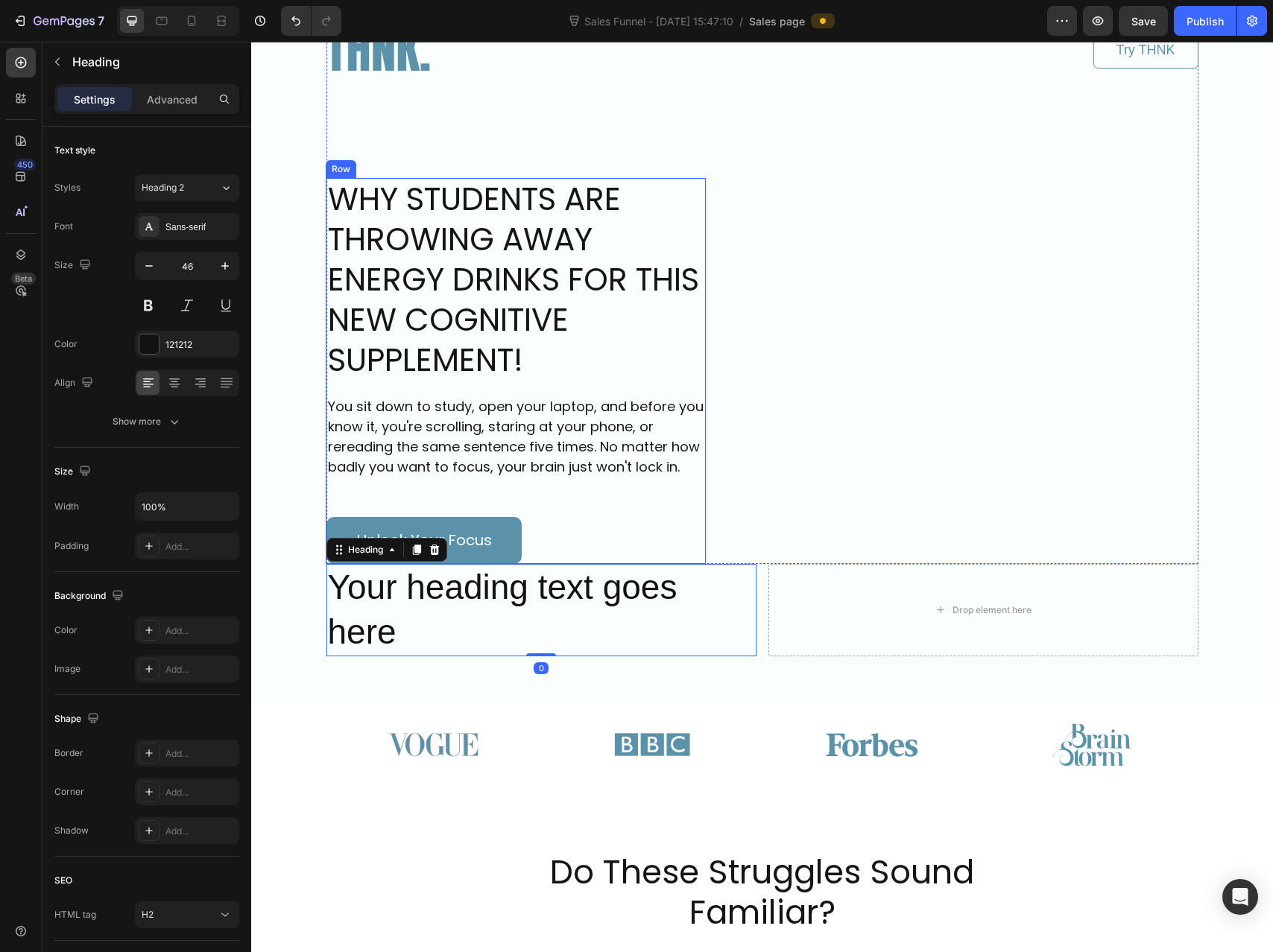
scroll to position [125, 0]
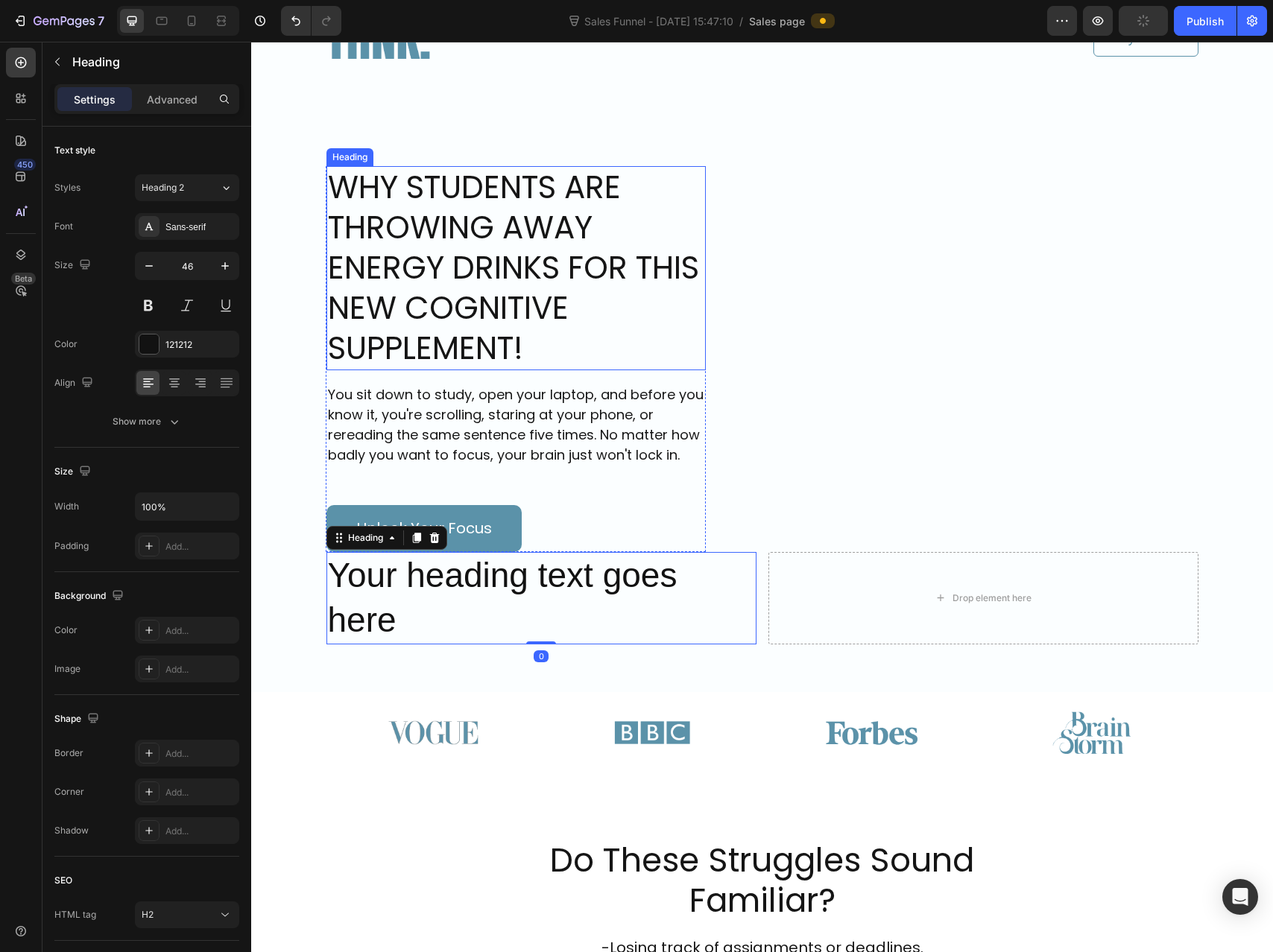
click at [538, 220] on h1 "WHY STUDENTS ARE THROWING AWAY ENERGY DRINKS FOR THIS NEW COGNITIVE SUPPLEMENT!" at bounding box center [516, 267] width 379 height 204
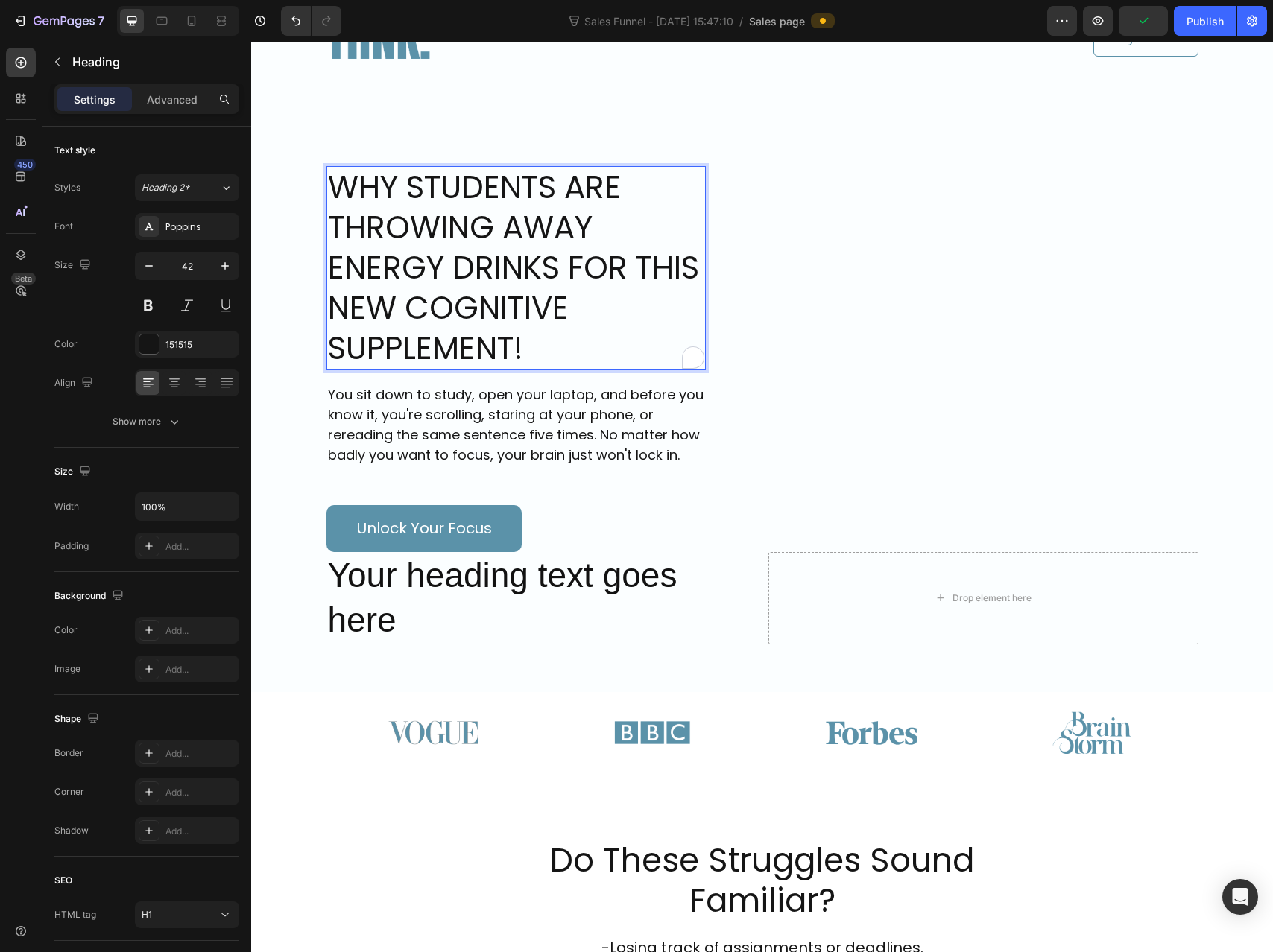
click at [541, 341] on h1 "WHY STUDENTS ARE THROWING AWAY ENERGY DRINKS FOR THIS NEW COGNITIVE SUPPLEMENT!" at bounding box center [516, 267] width 379 height 204
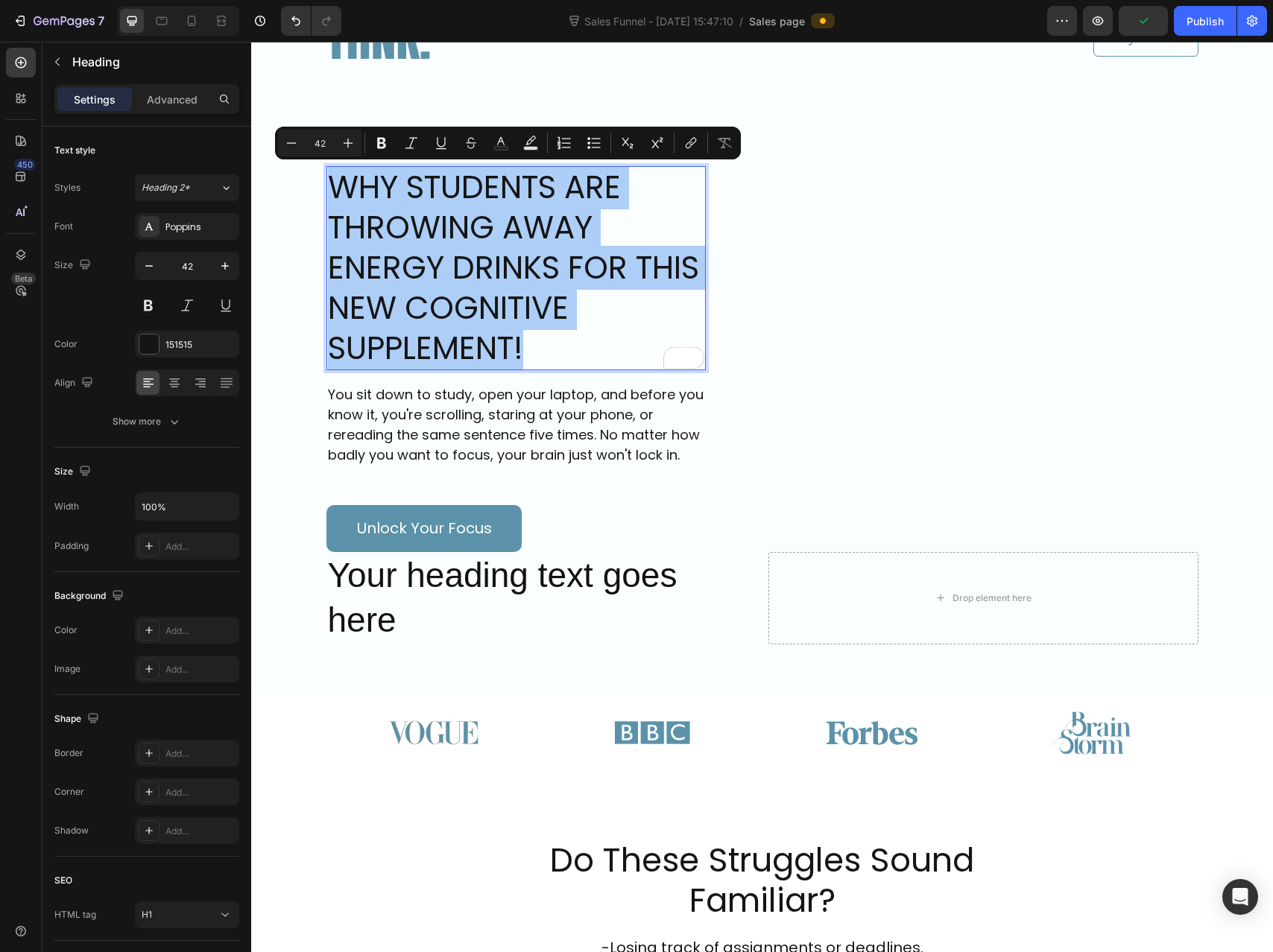
drag, startPoint x: 541, startPoint y: 341, endPoint x: 326, endPoint y: 169, distance: 275.3
click at [328, 169] on p "WHY STUDENTS ARE THROWING AWAY ENERGY DRINKS FOR THIS NEW COGNITIVE SUPPLEMENT!" at bounding box center [516, 268] width 376 height 201
copy p "WHY STUDENTS ARE THROWING AWAY ENERGY DRINKS FOR THIS NEW COGNITIVE SUPPLEMENT!"
click at [425, 605] on h2 "Your heading text goes here" at bounding box center [541, 598] width 430 height 92
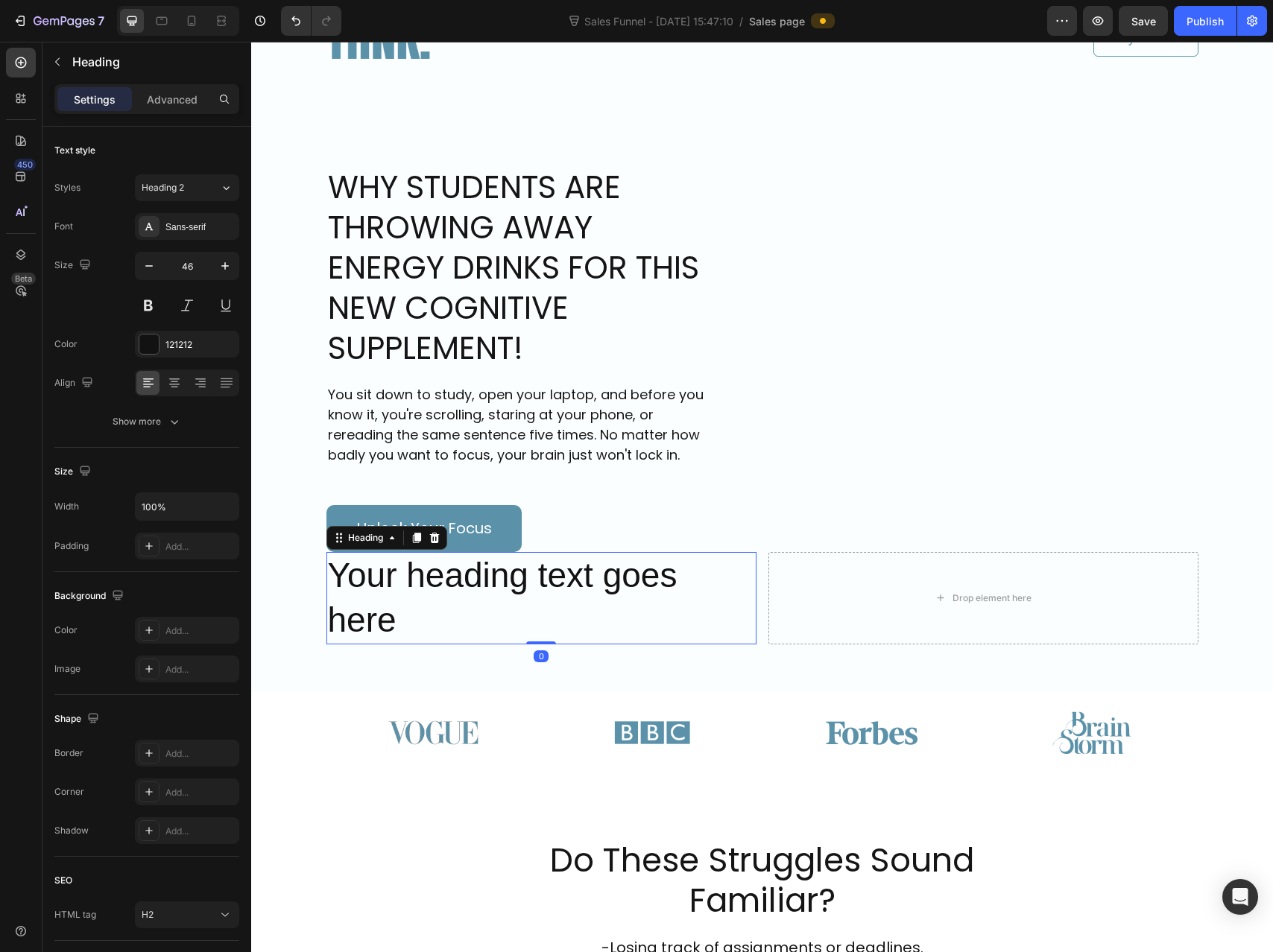
click at [419, 616] on h2 "Your heading text goes here" at bounding box center [541, 598] width 430 height 92
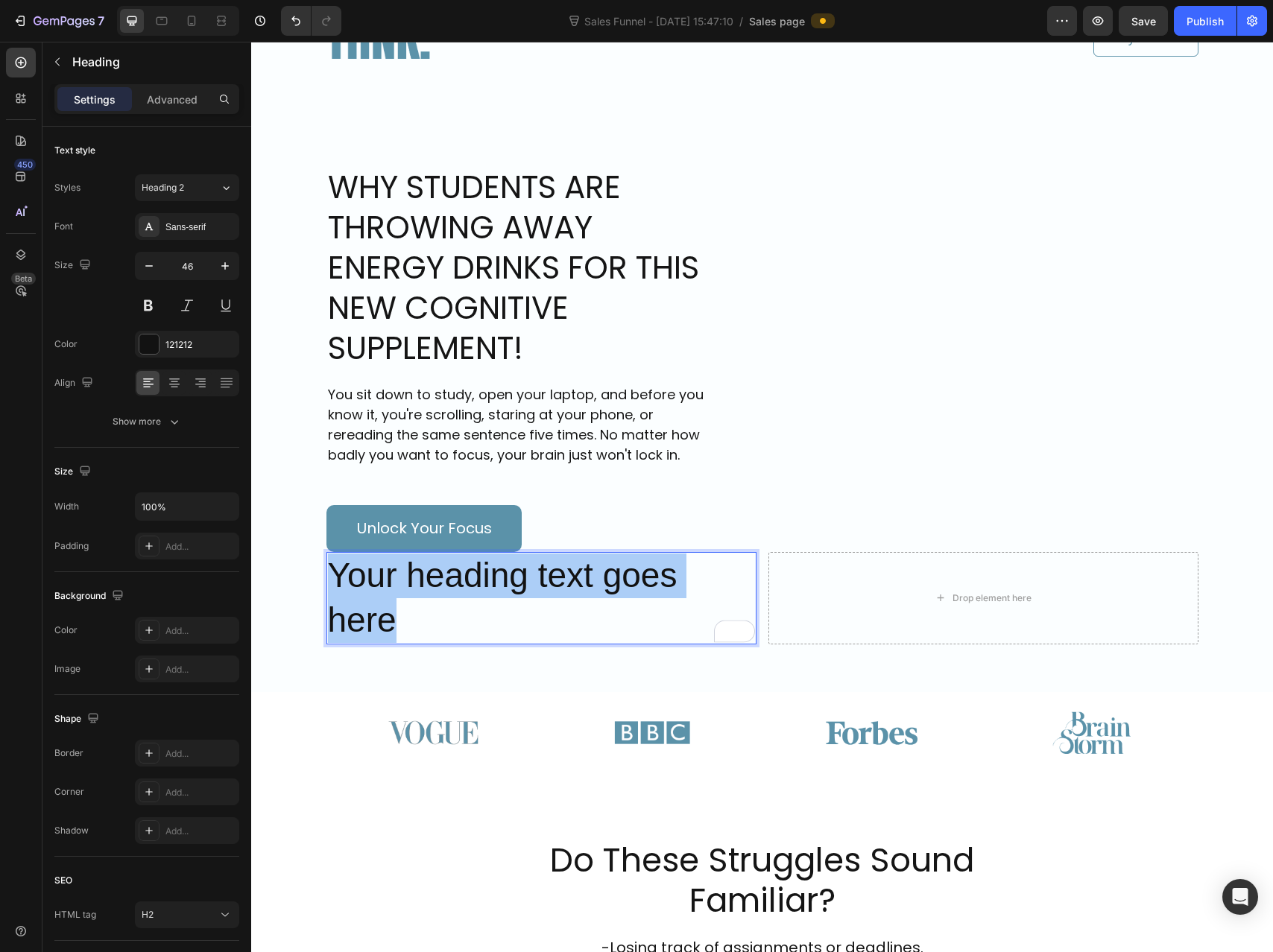
drag, startPoint x: 416, startPoint y: 618, endPoint x: 328, endPoint y: 562, distance: 104.3
click at [328, 562] on p "Your heading text goes here" at bounding box center [541, 599] width 427 height 90
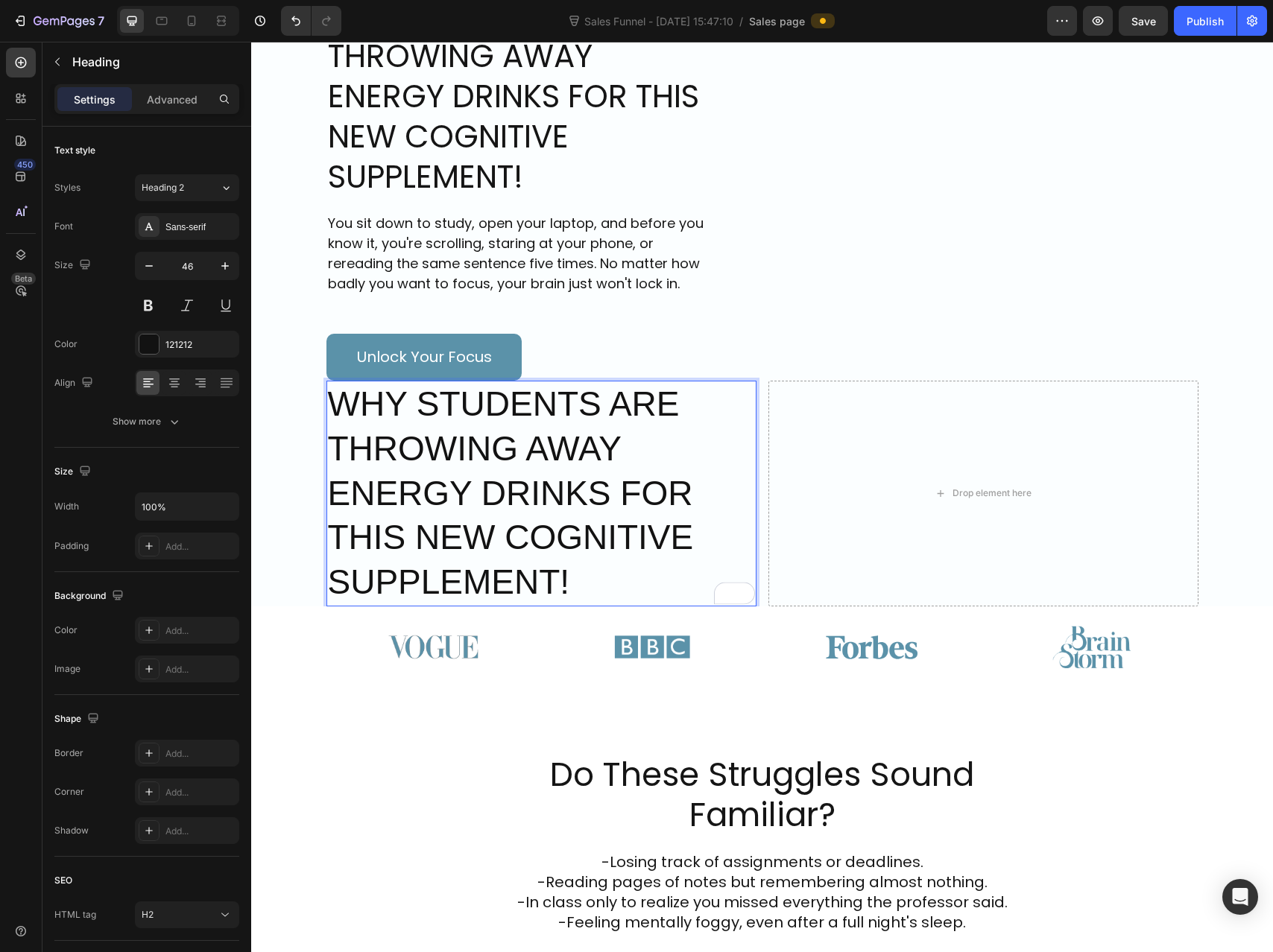
scroll to position [211, 0]
drag, startPoint x: 169, startPoint y: 104, endPoint x: 6, endPoint y: 161, distance: 172.7
click at [169, 104] on p "Advanced" at bounding box center [171, 99] width 50 height 16
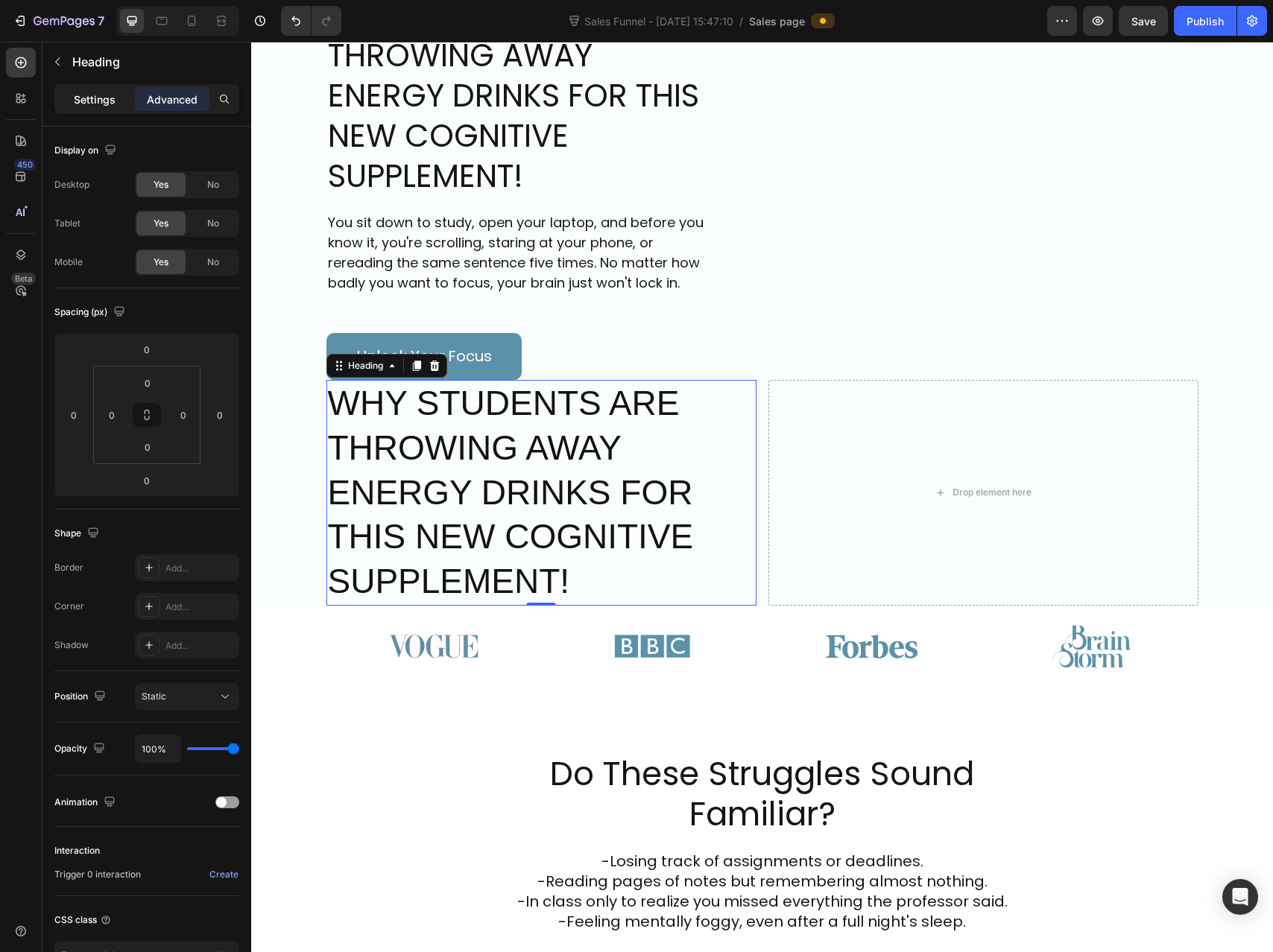
click at [92, 99] on p "Settings" at bounding box center [95, 99] width 42 height 16
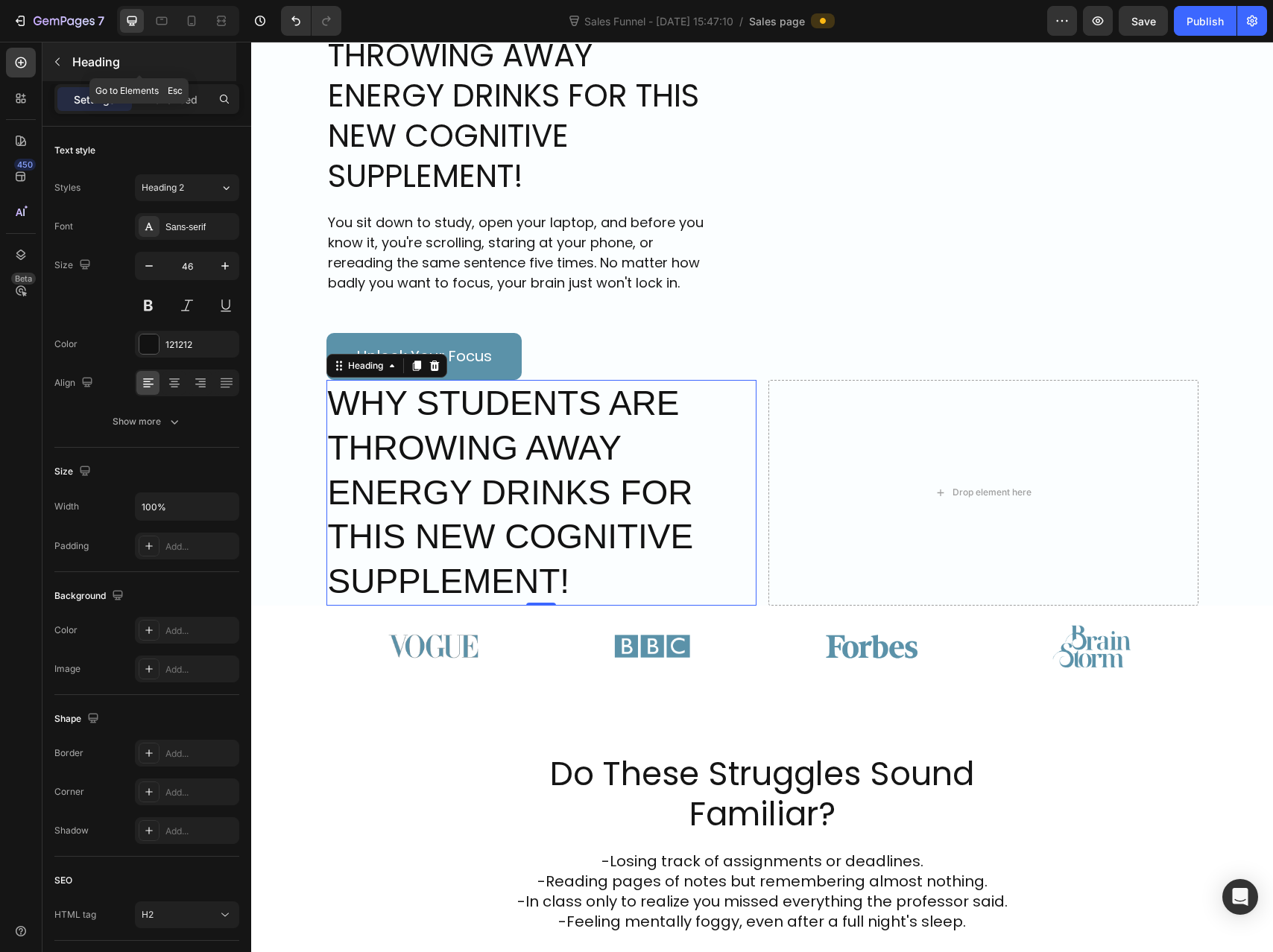
click at [65, 50] on button "button" at bounding box center [58, 62] width 24 height 24
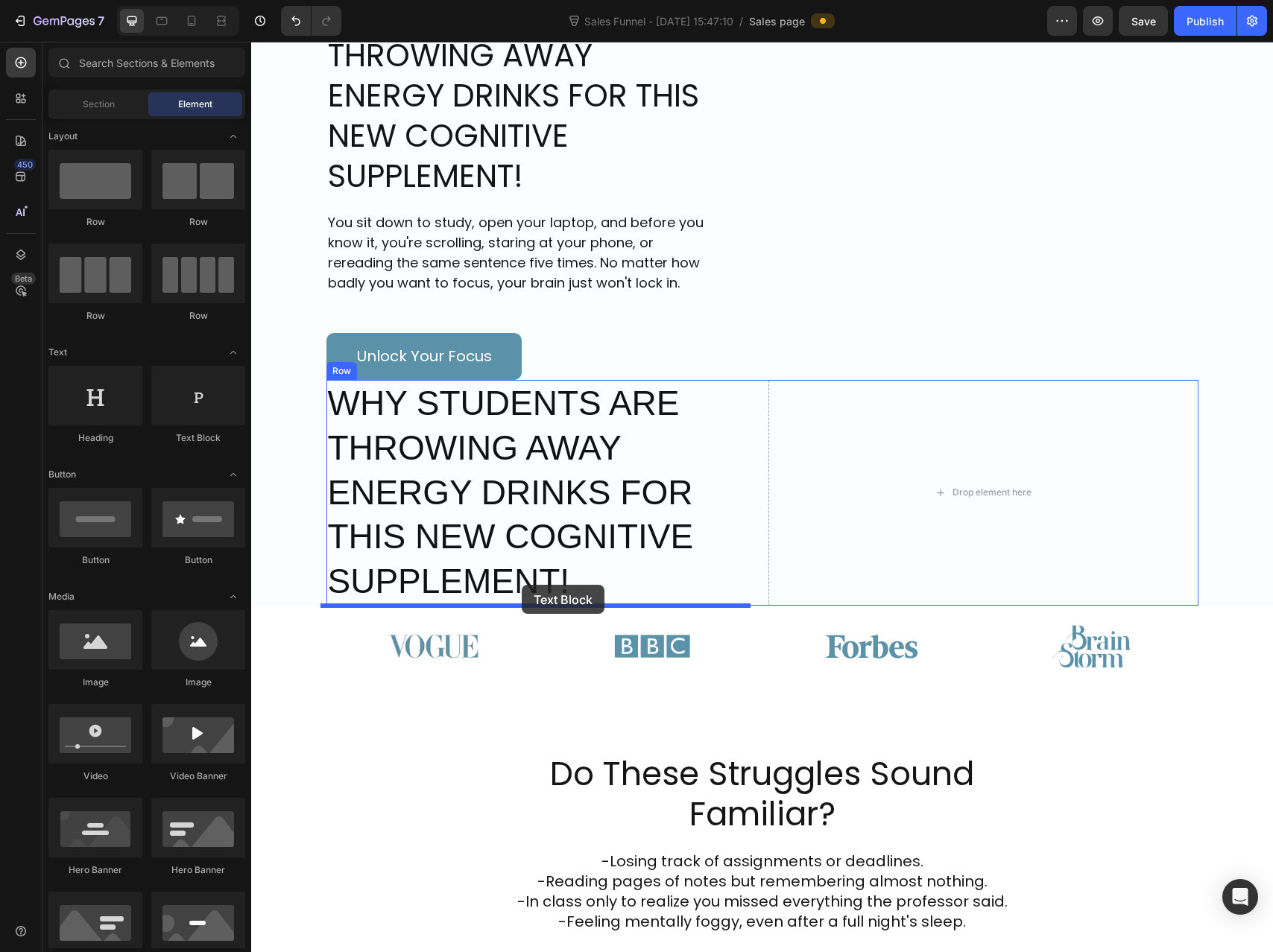
drag, startPoint x: 495, startPoint y: 476, endPoint x: 522, endPoint y: 585, distance: 112.3
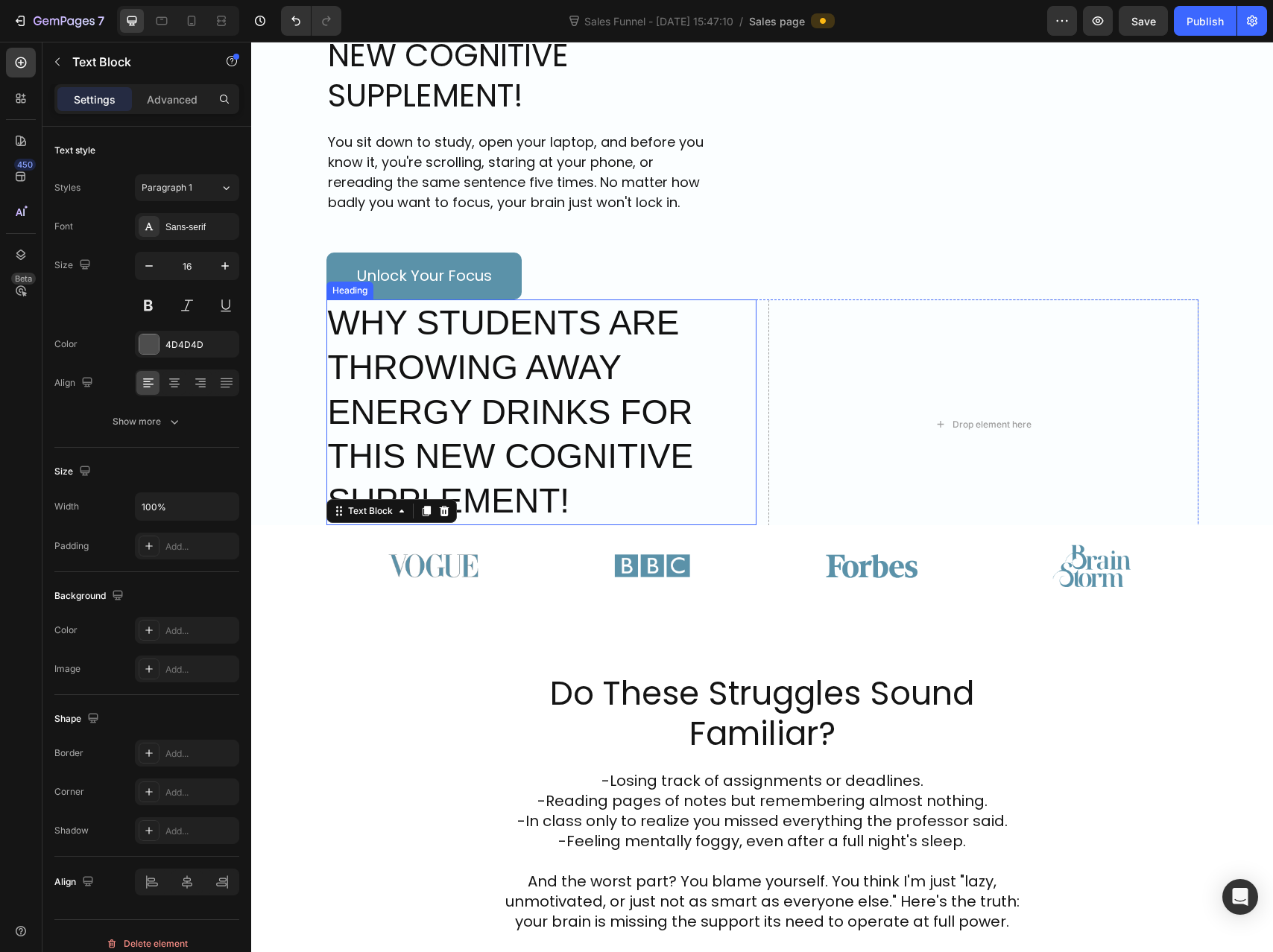
scroll to position [310, 0]
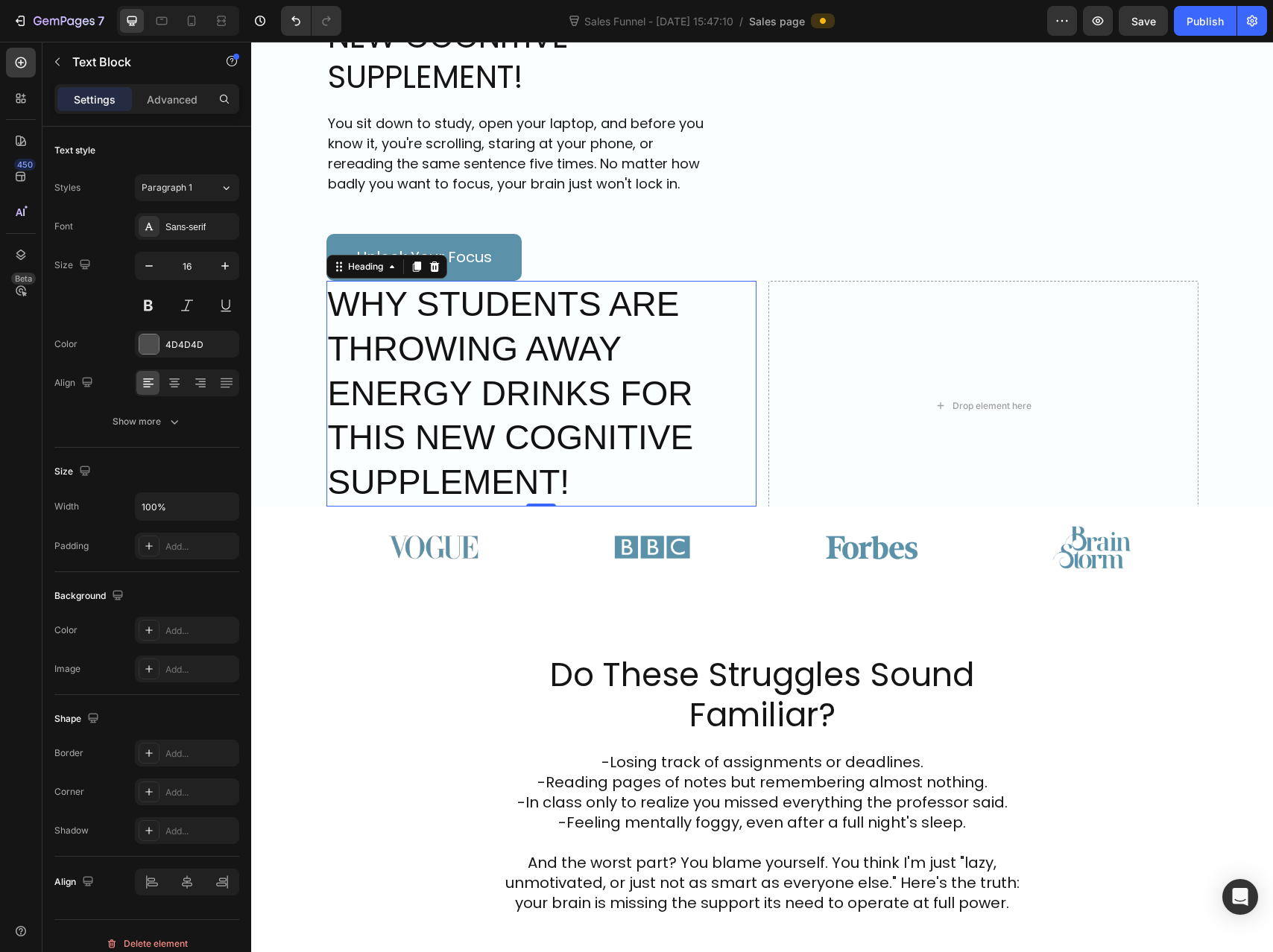
click at [626, 505] on h2 "WHY STUDENTS ARE THROWING AWAY ENERGY DRINKS FOR THIS NEW COGNITIVE SUPPLEMENT!" at bounding box center [541, 394] width 430 height 226
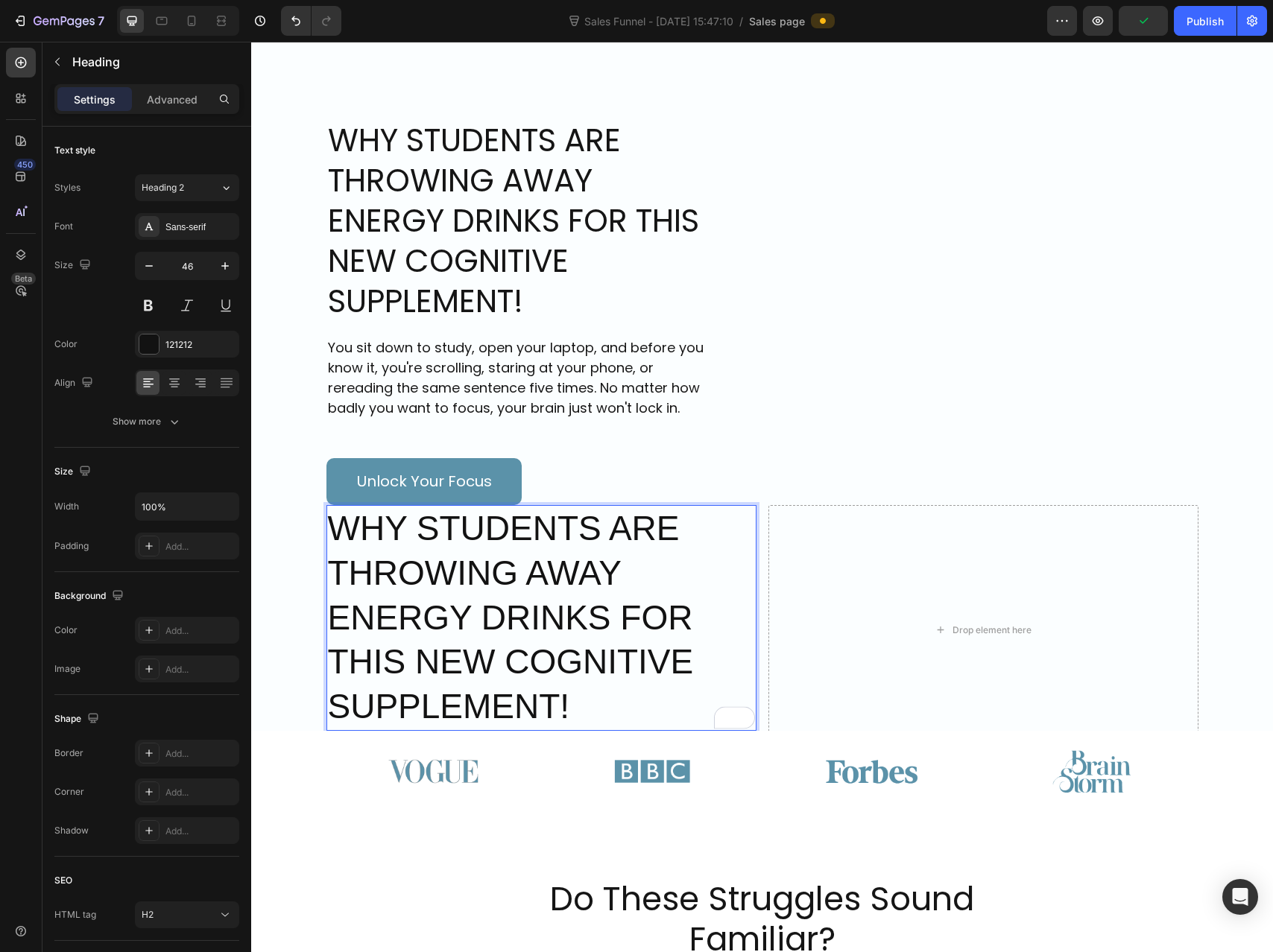
scroll to position [86, 0]
click at [51, 54] on button "button" at bounding box center [58, 62] width 24 height 24
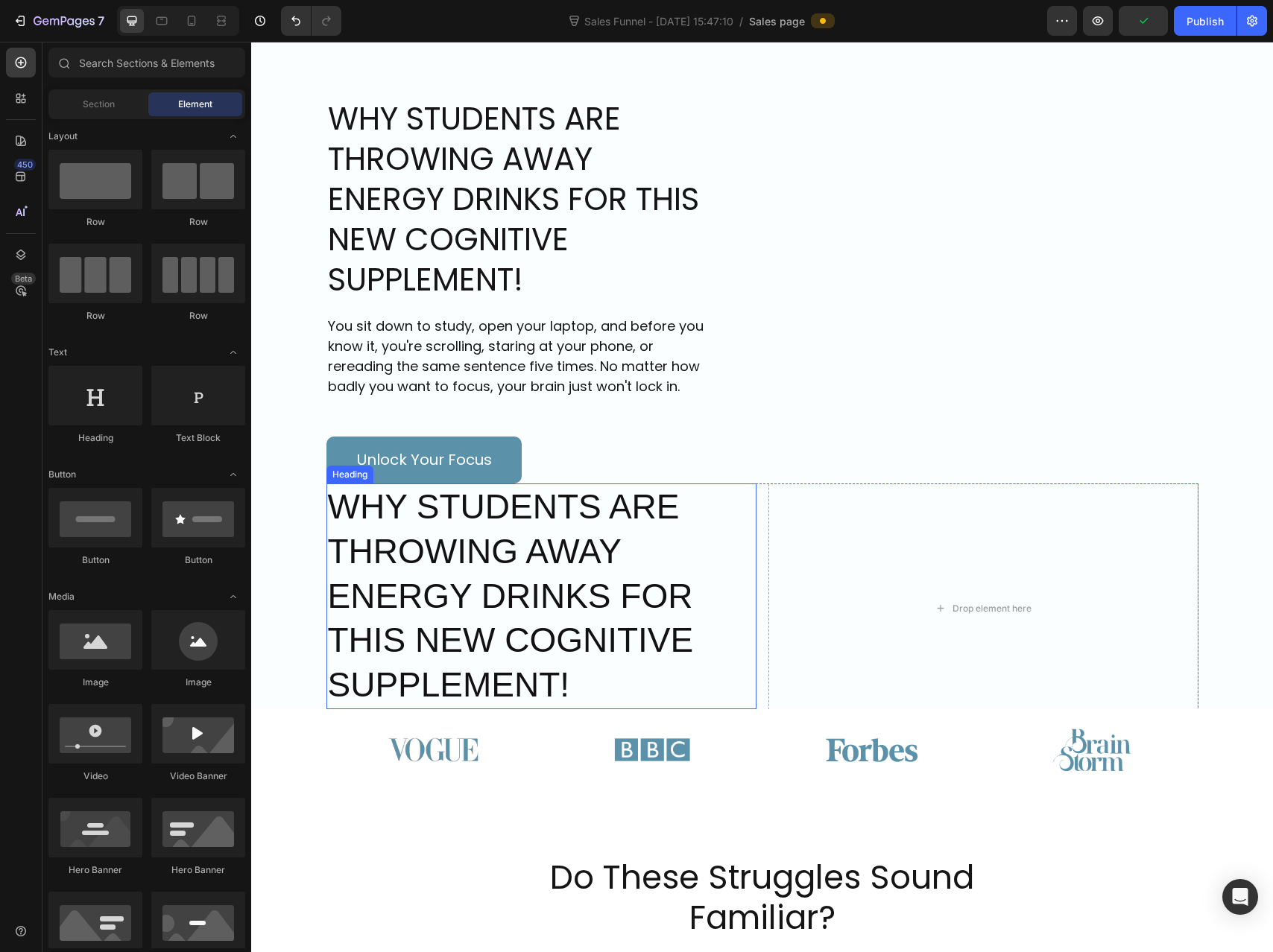
scroll to position [110, 0]
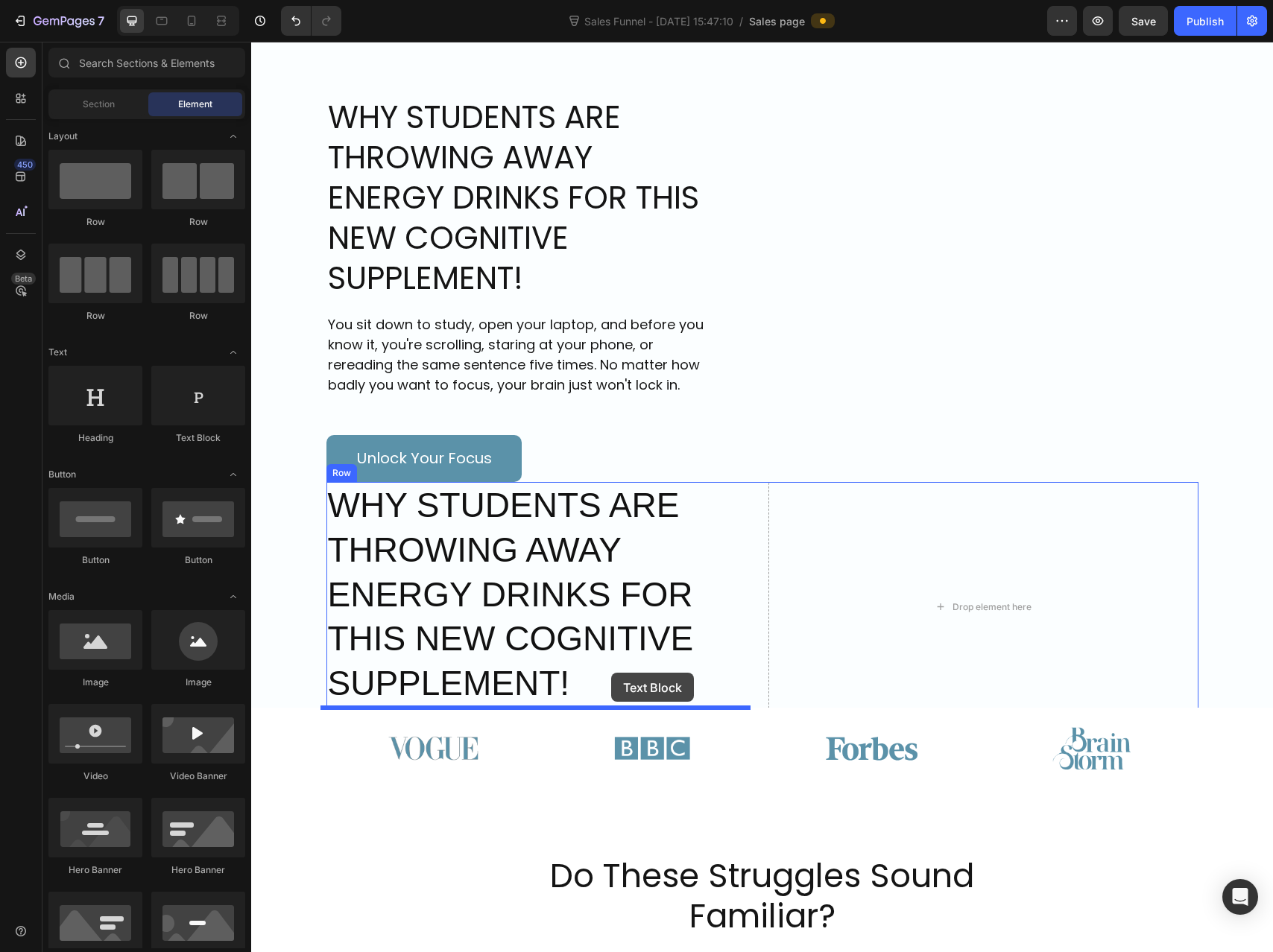
drag, startPoint x: 409, startPoint y: 437, endPoint x: 608, endPoint y: 683, distance: 316.4
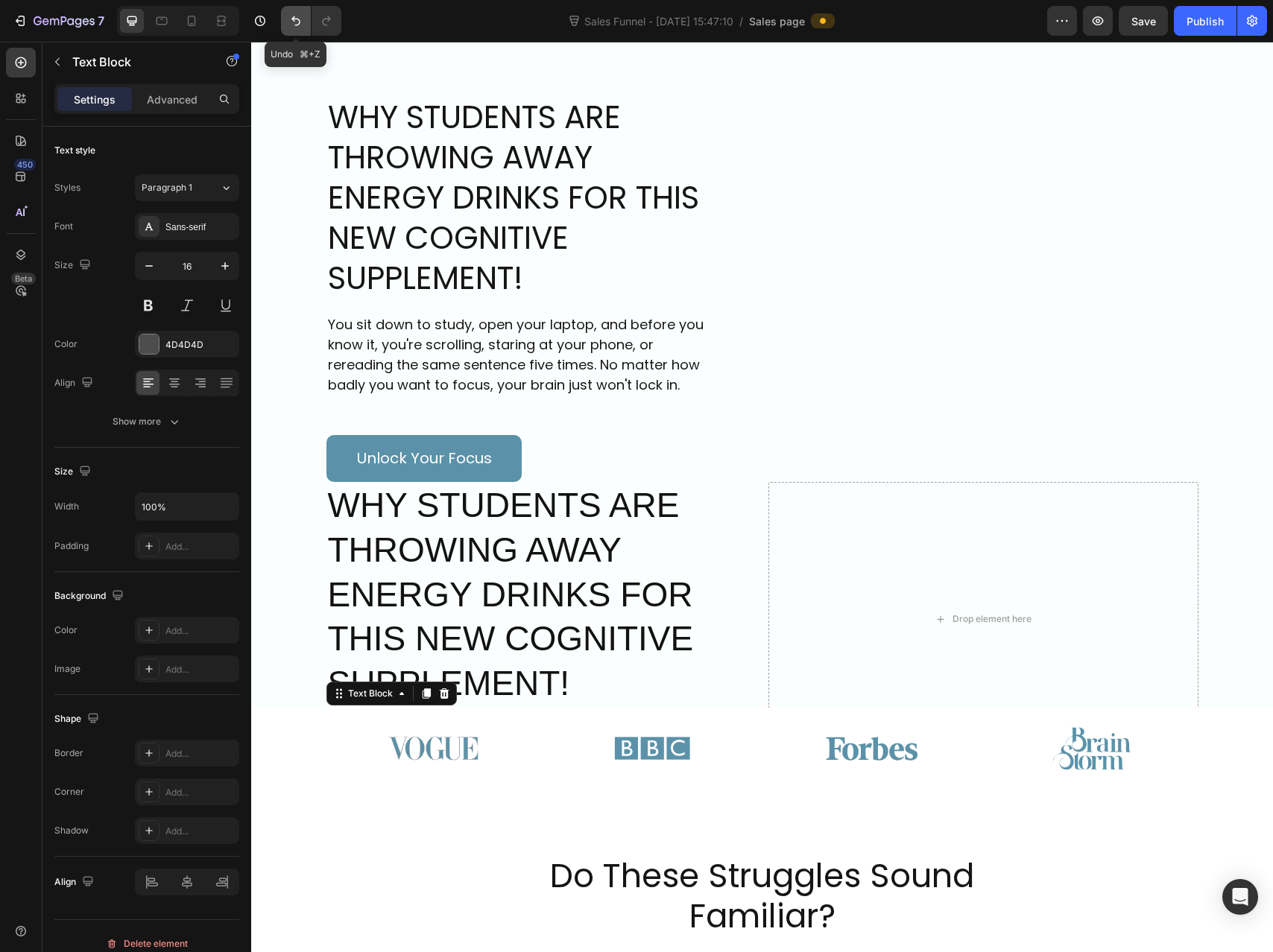
click at [287, 34] on button "Undo/Redo" at bounding box center [296, 21] width 30 height 30
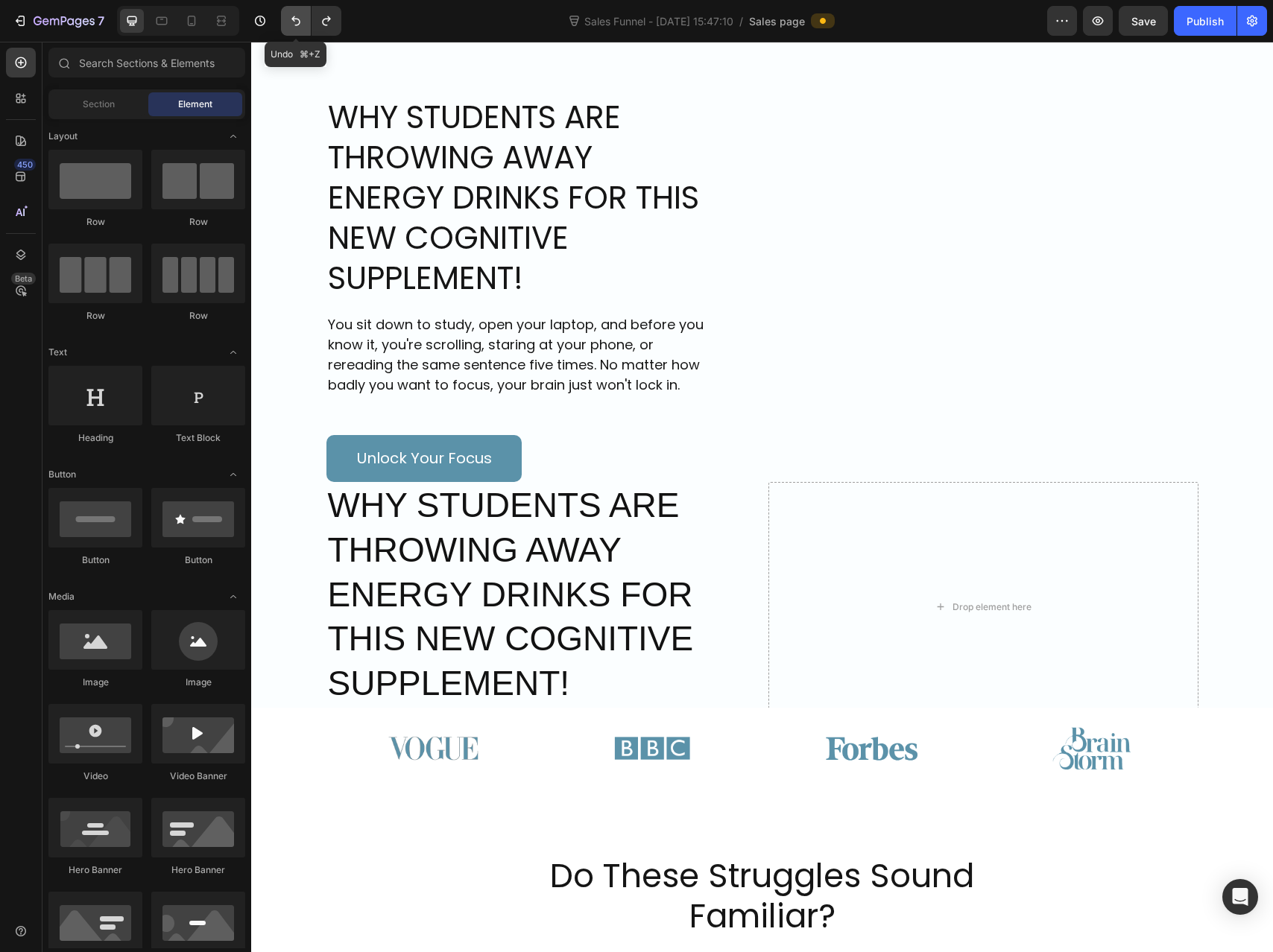
click at [290, 23] on icon "Undo/Redo" at bounding box center [296, 21] width 15 height 15
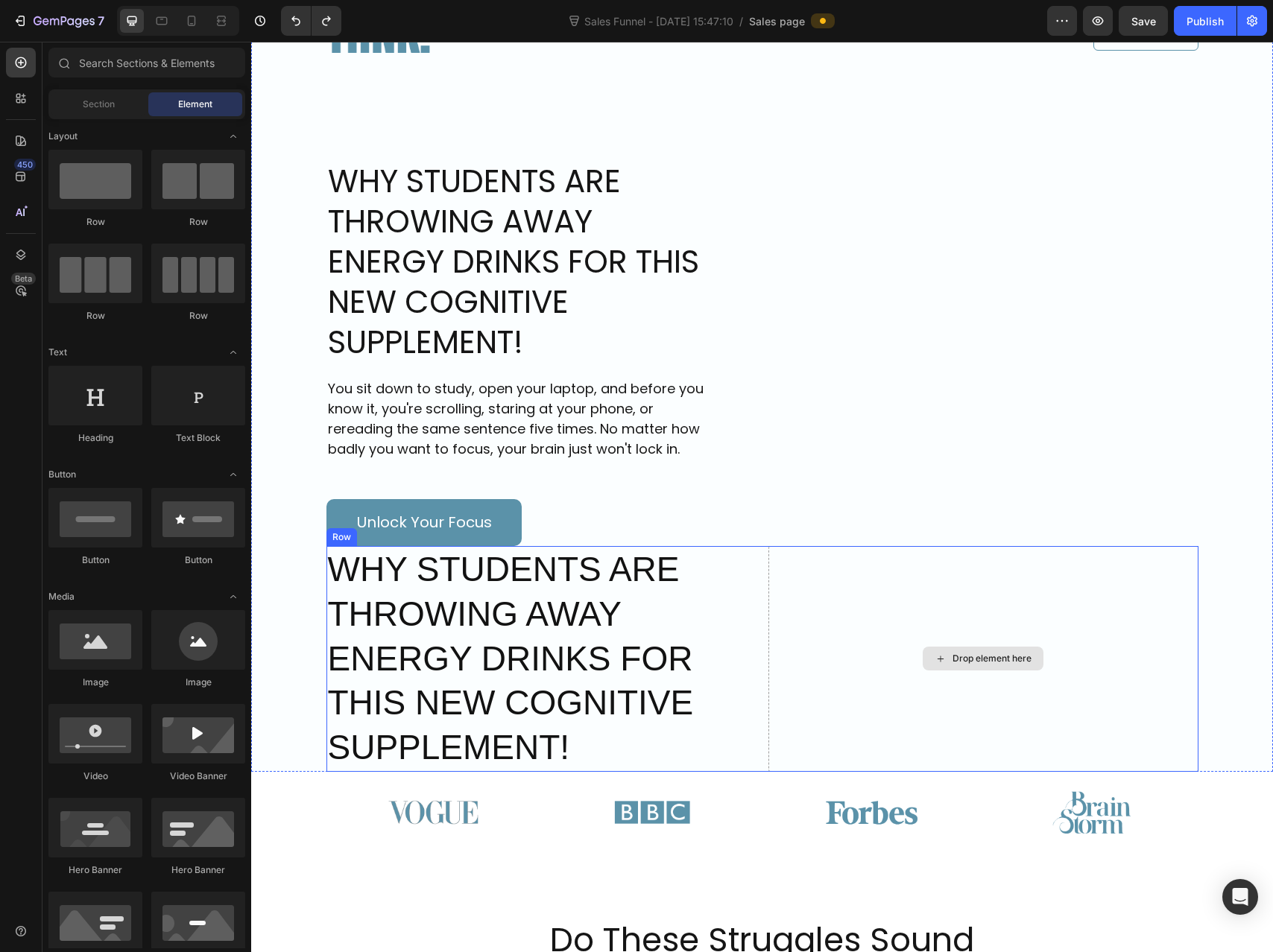
scroll to position [0, 0]
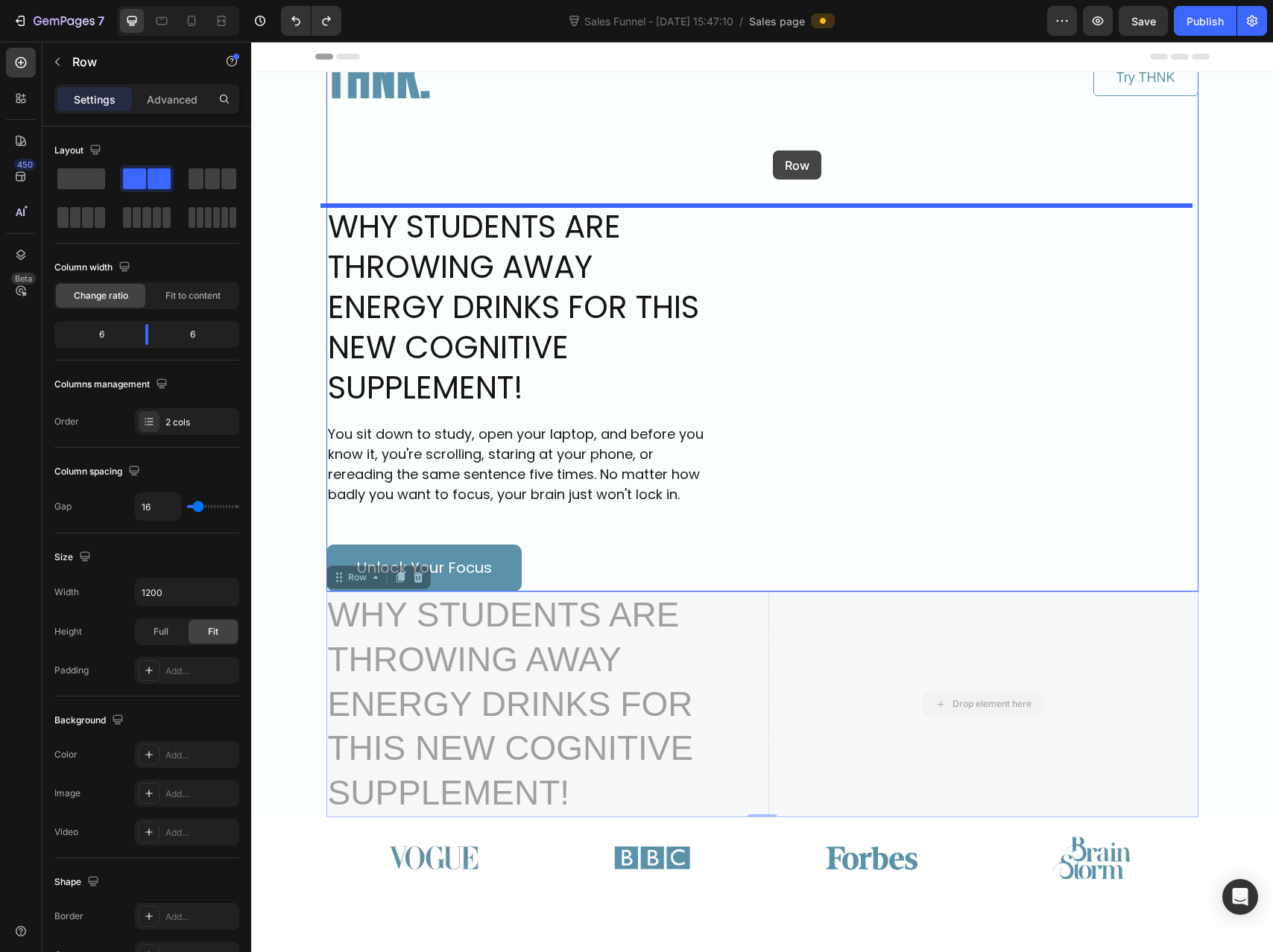
drag, startPoint x: 778, startPoint y: 727, endPoint x: 772, endPoint y: 150, distance: 577.0
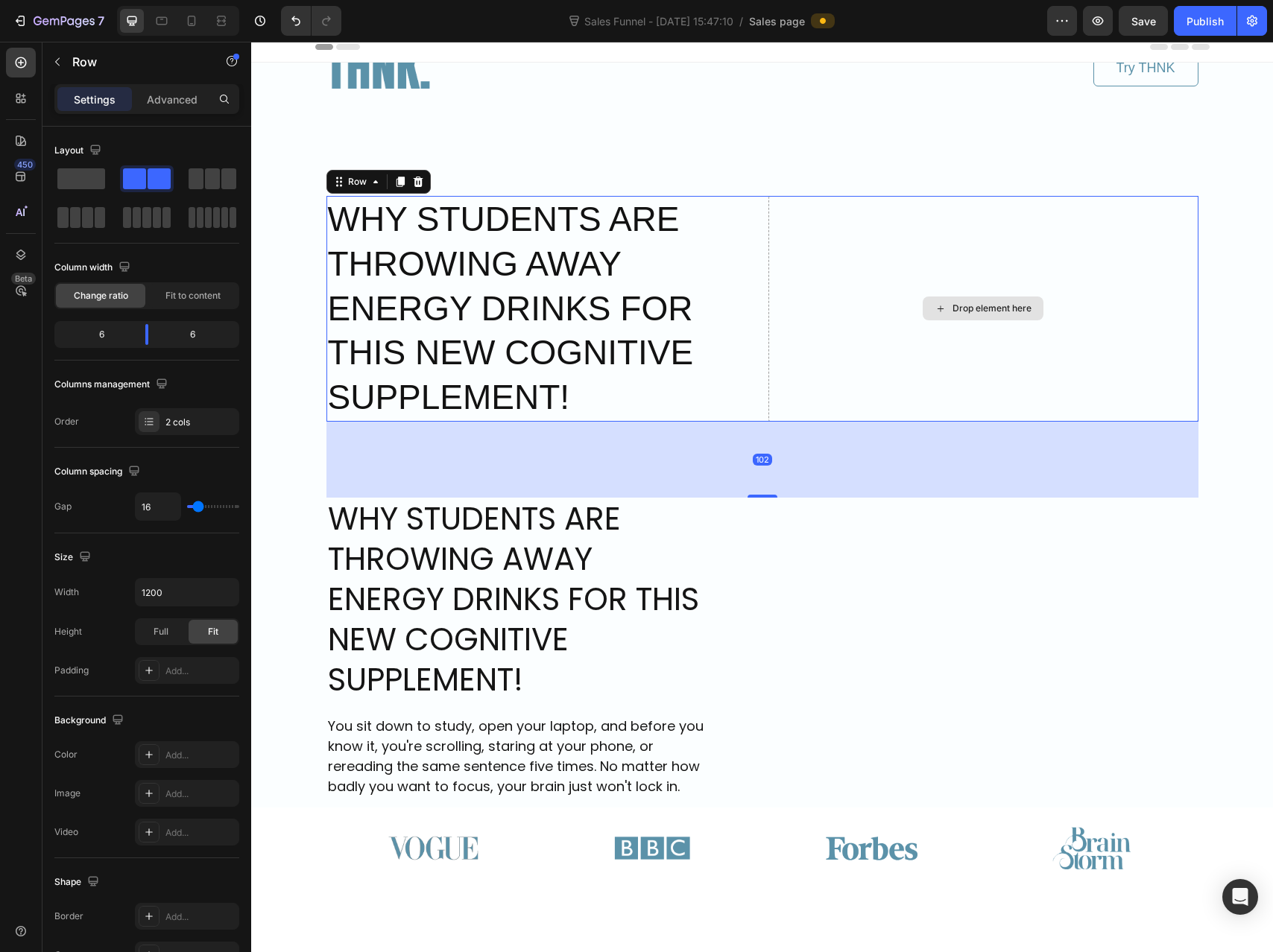
scroll to position [12, 0]
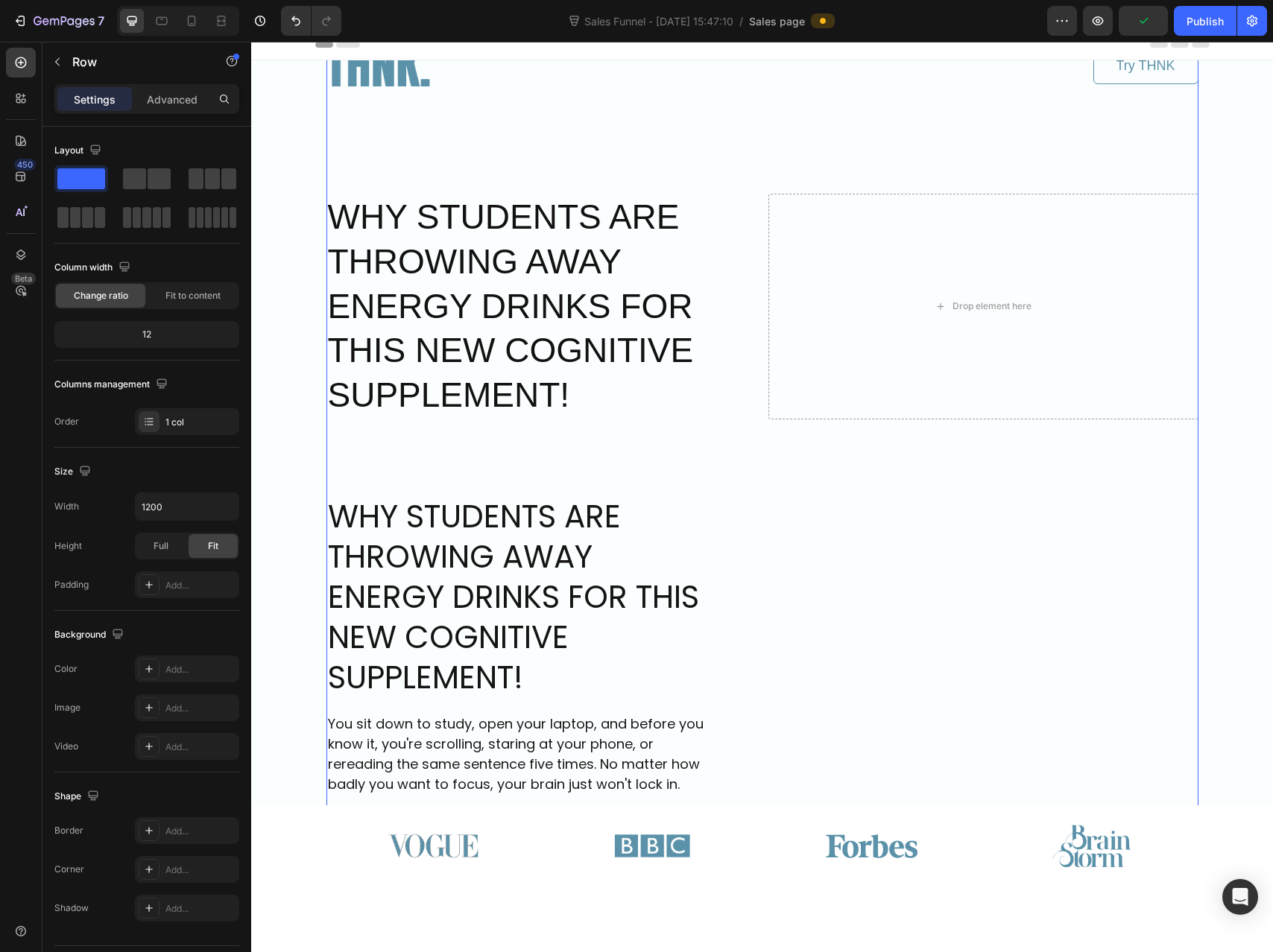
click at [766, 578] on div "Image Try THNK Button Row WHY STUDENTS ARE THROWING AWAY ENERGY DRINKS FOR THIS…" at bounding box center [762, 448] width 872 height 868
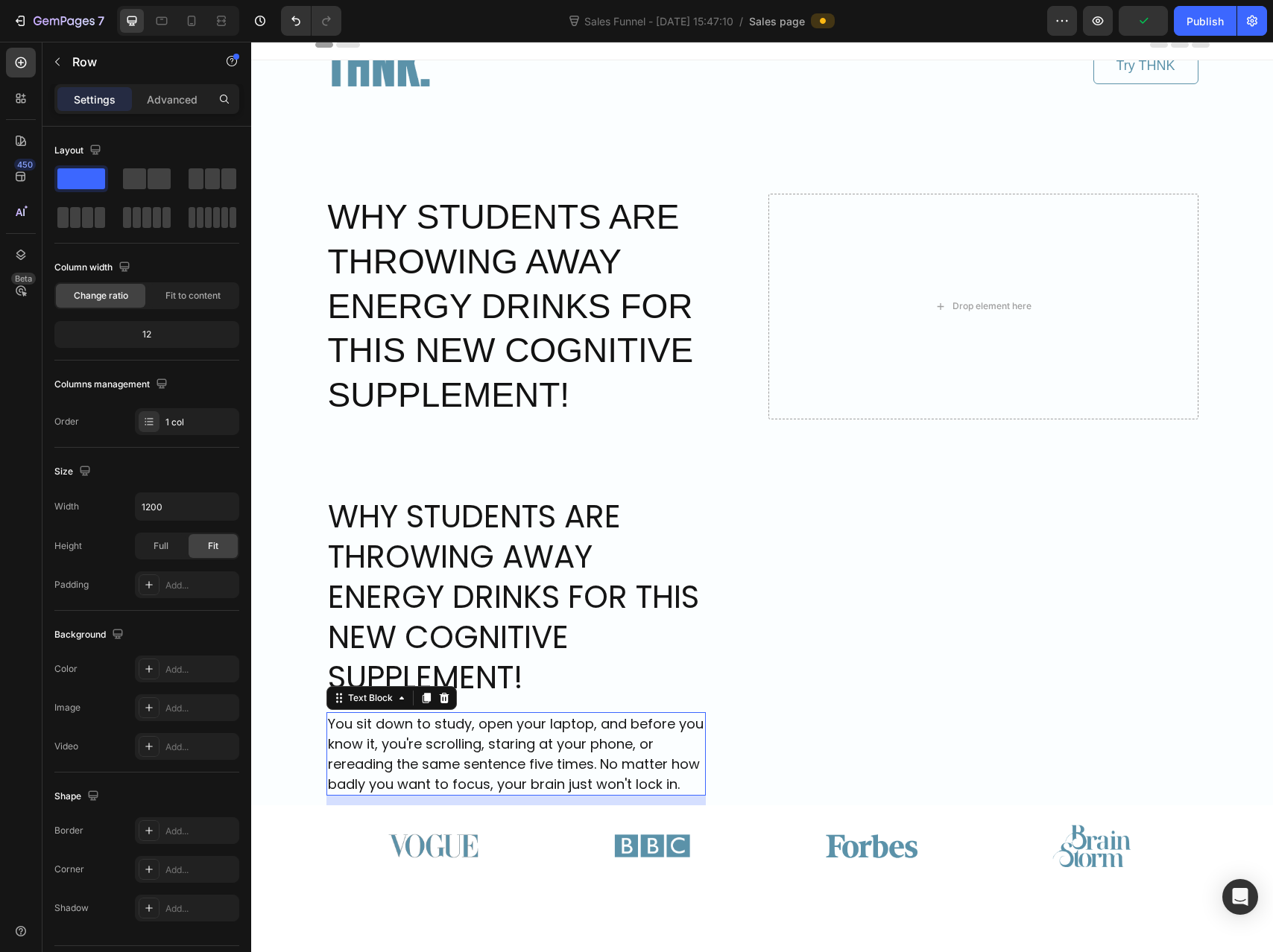
click at [571, 763] on p "You sit down to study, open your laptop, and before you know it, you're scrolli…" at bounding box center [516, 754] width 375 height 81
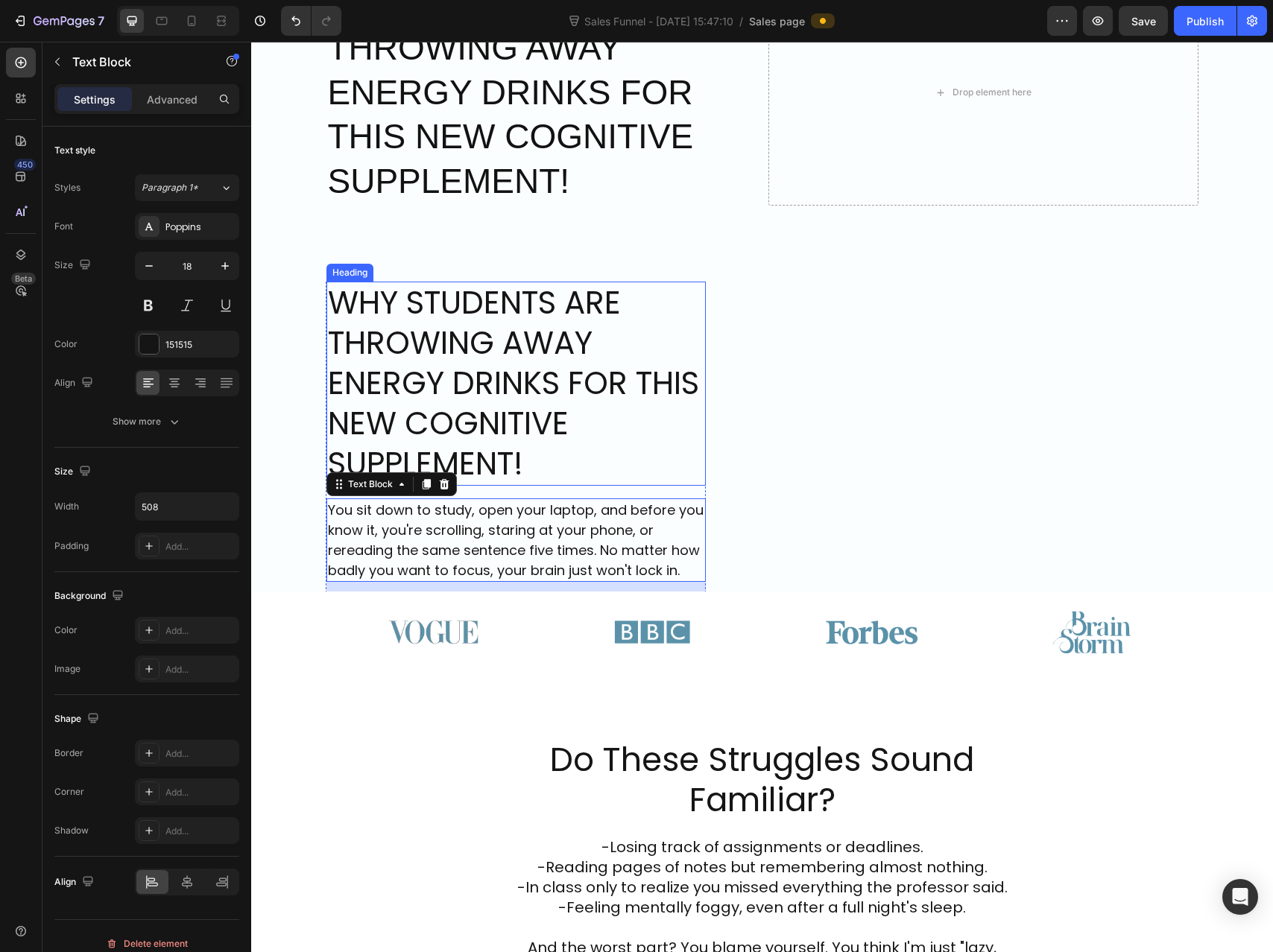
scroll to position [232, 0]
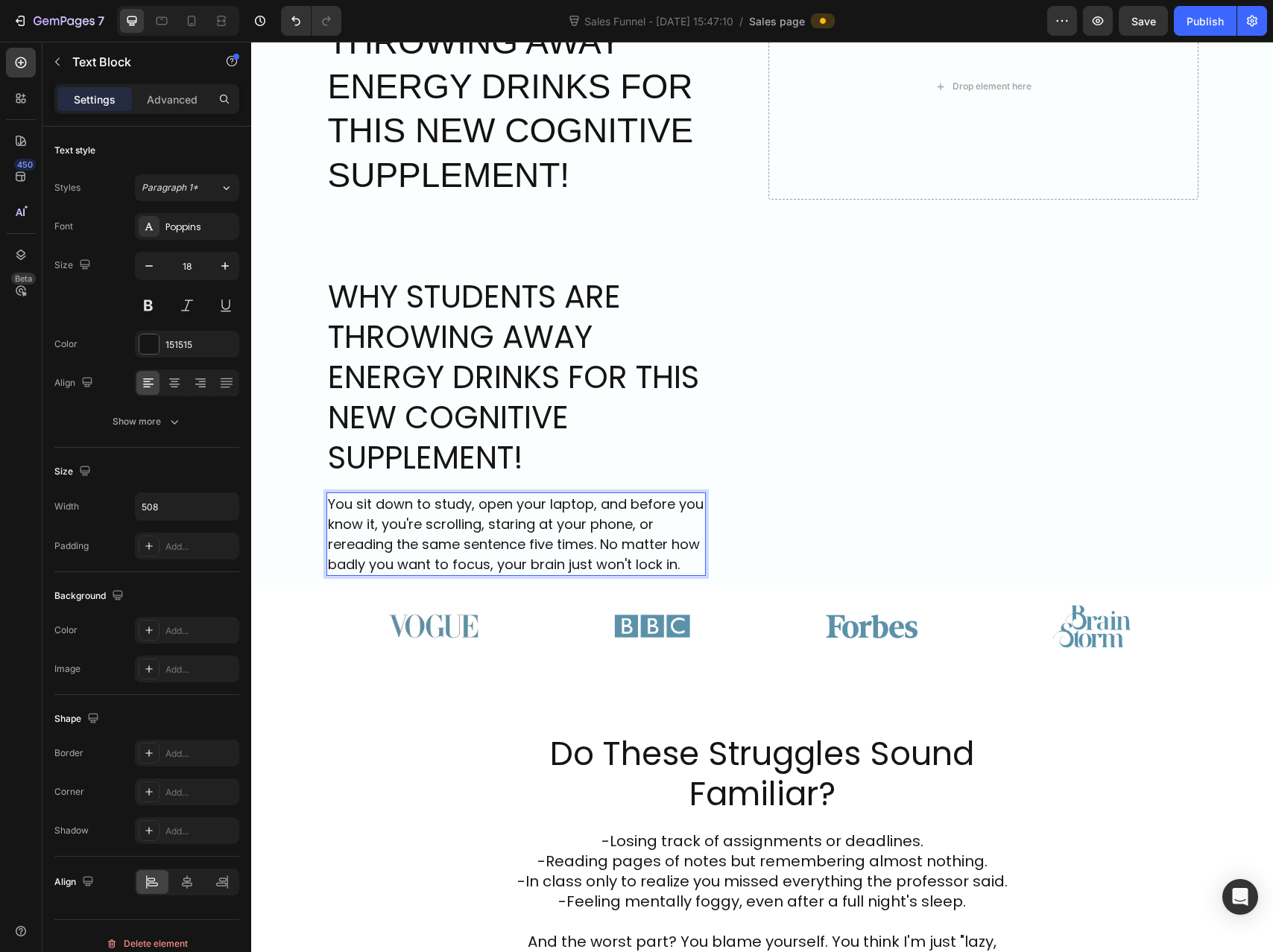
click at [668, 562] on p "You sit down to study, open your laptop, and before you know it, you're scrolli…" at bounding box center [516, 535] width 375 height 81
click at [674, 564] on div "0" at bounding box center [668, 563] width 60 height 24
click at [425, 477] on icon at bounding box center [426, 478] width 12 height 12
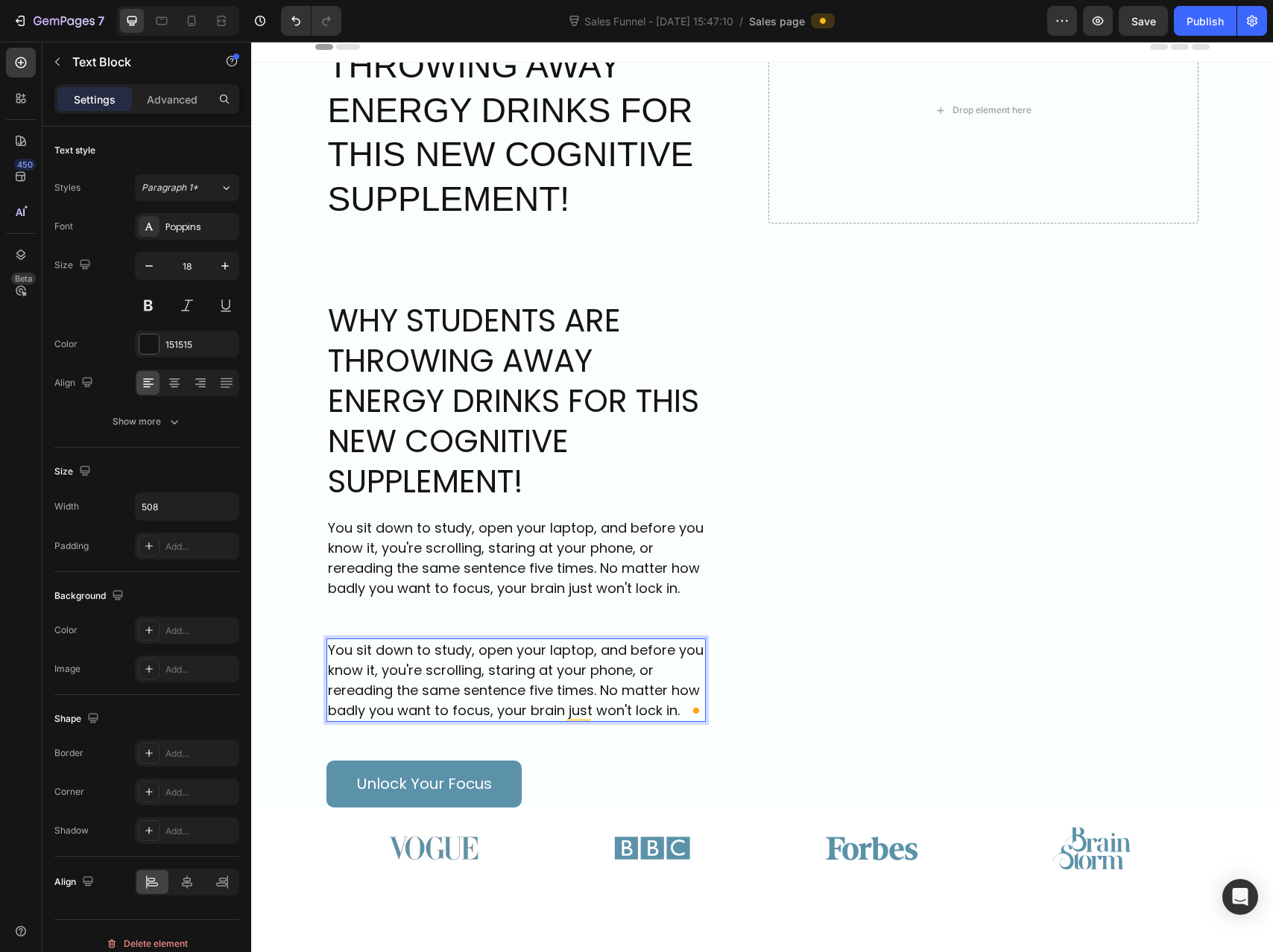
scroll to position [7, 0]
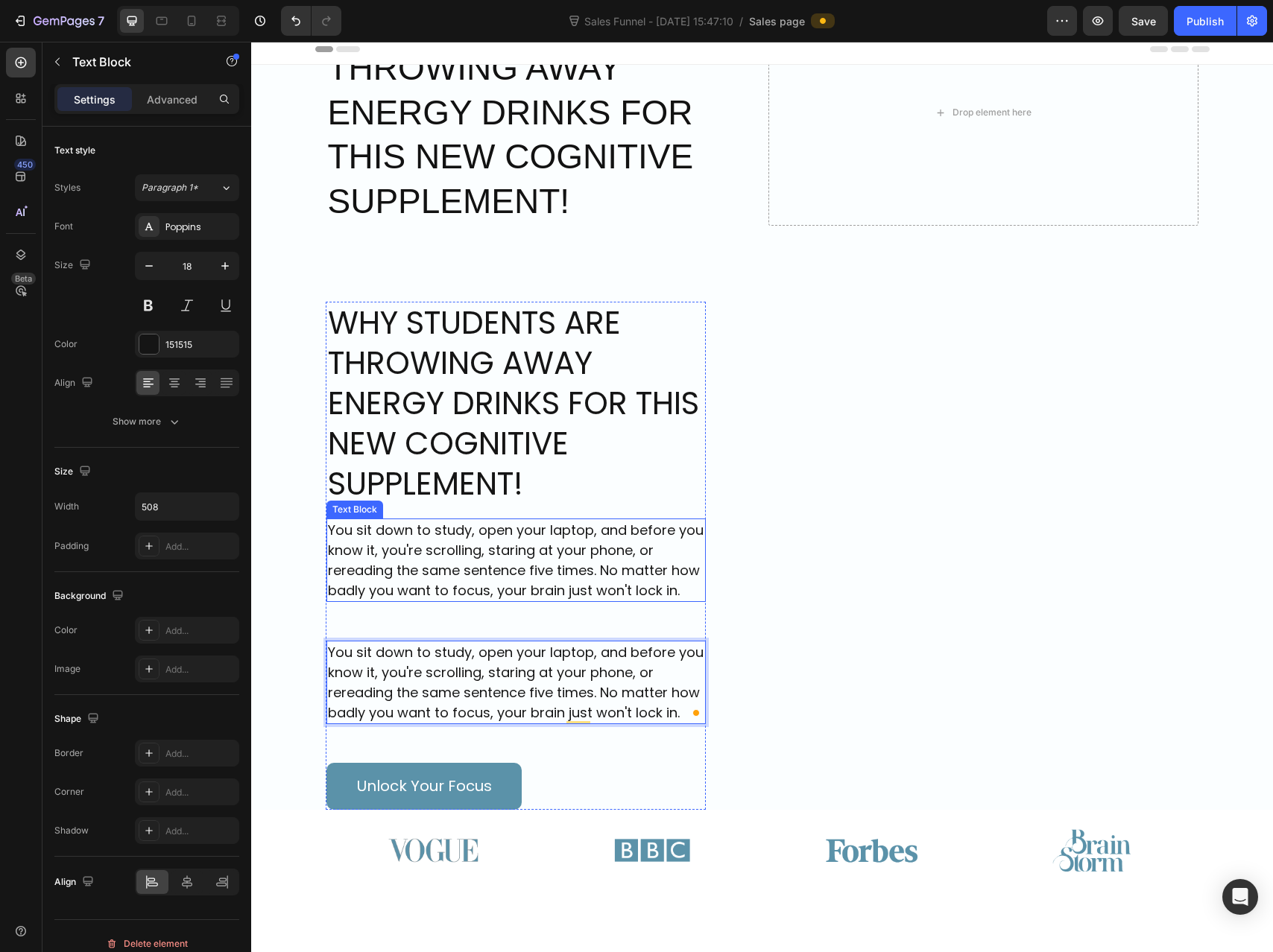
click at [549, 562] on p "You sit down to study, open your laptop, and before you know it, you're scrolli…" at bounding box center [516, 560] width 375 height 81
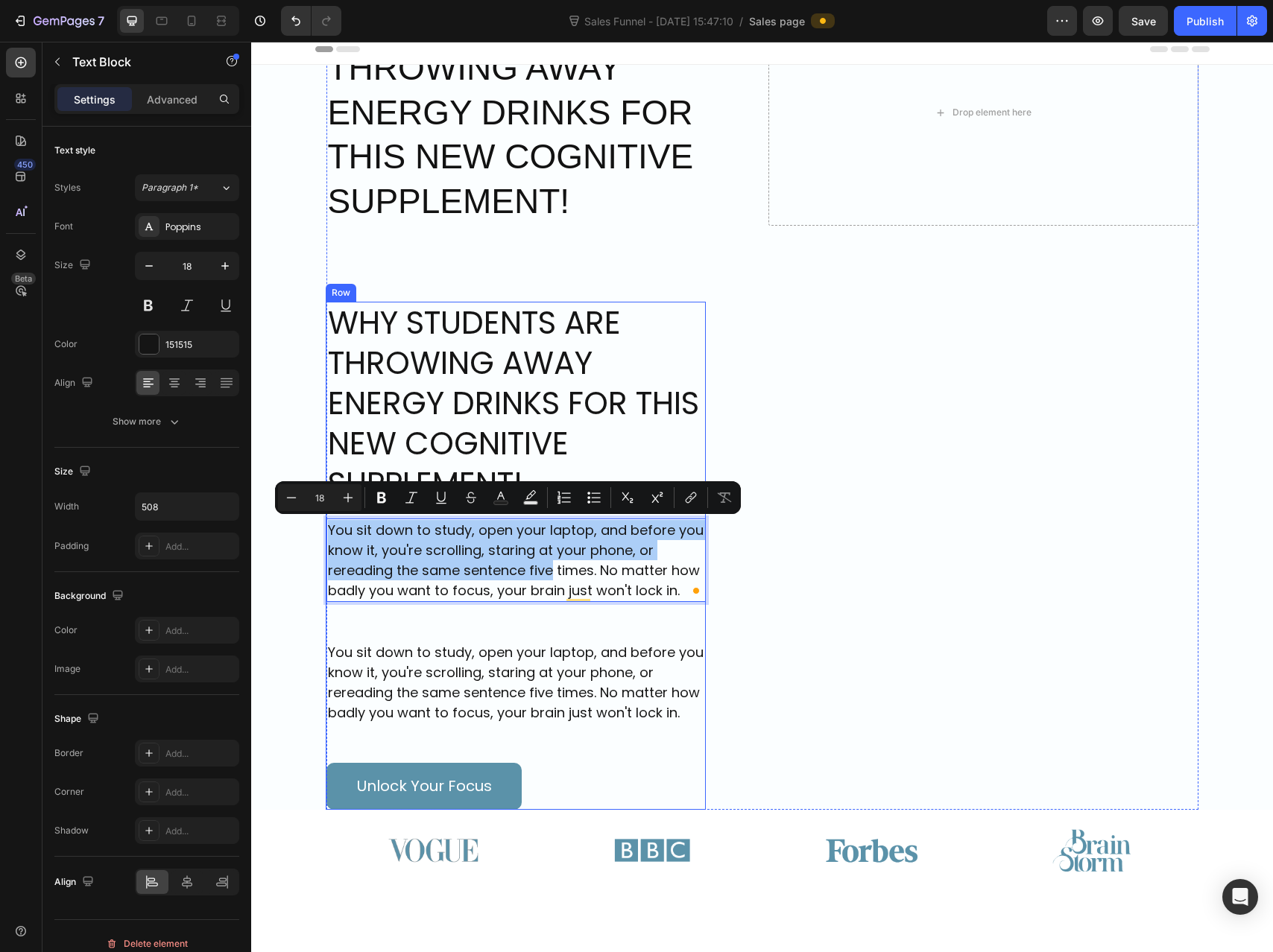
drag, startPoint x: 549, startPoint y: 563, endPoint x: 549, endPoint y: 504, distance: 59.0
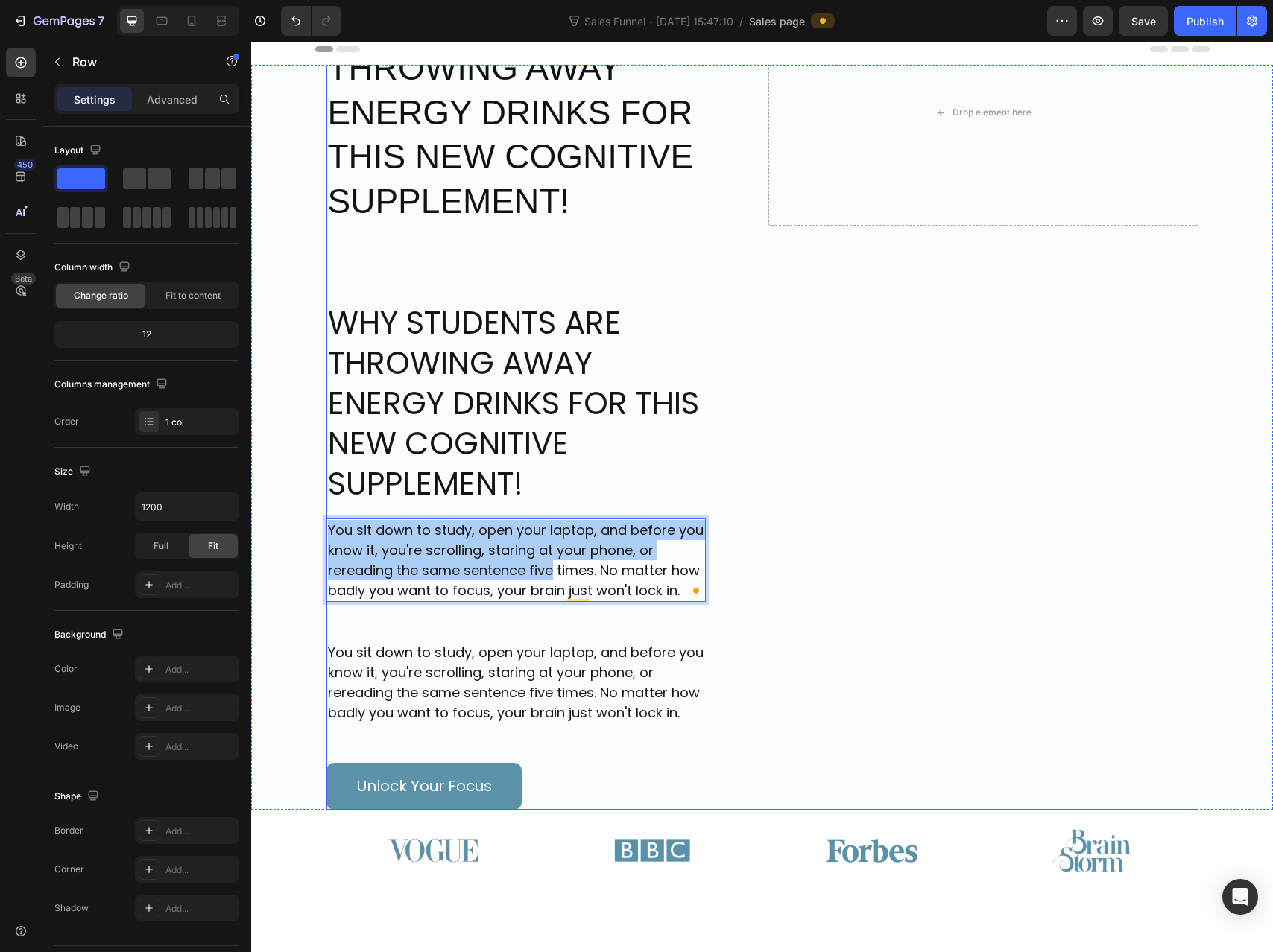
click at [892, 504] on div "Image Try THNK Button Row WHY STUDENTS ARE THROWING AWAY ENERGY DRINKS FOR THIS…" at bounding box center [762, 314] width 872 height 990
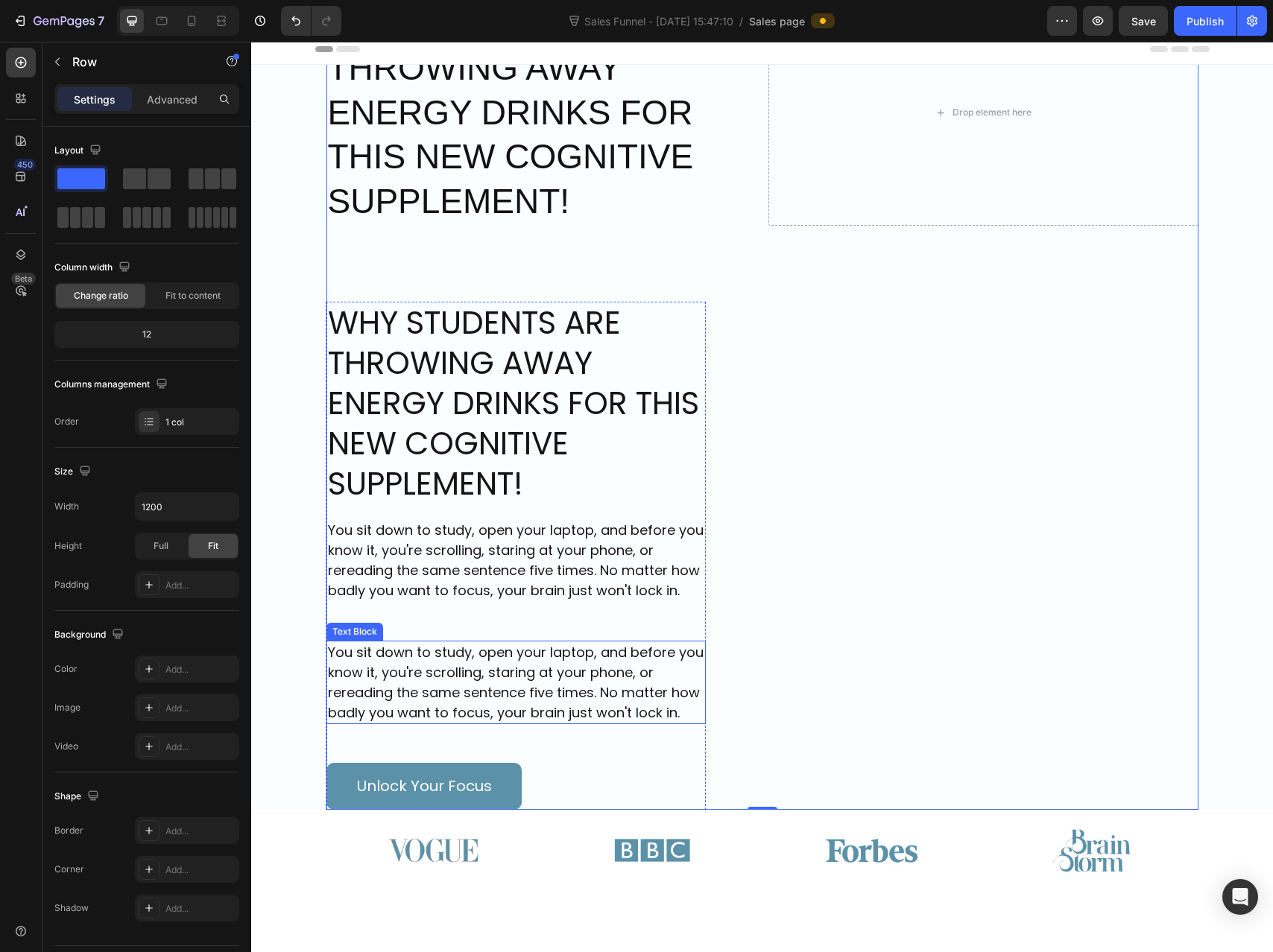
click at [524, 658] on p "You sit down to study, open your laptop, and before you know it, you're scrolli…" at bounding box center [516, 682] width 375 height 81
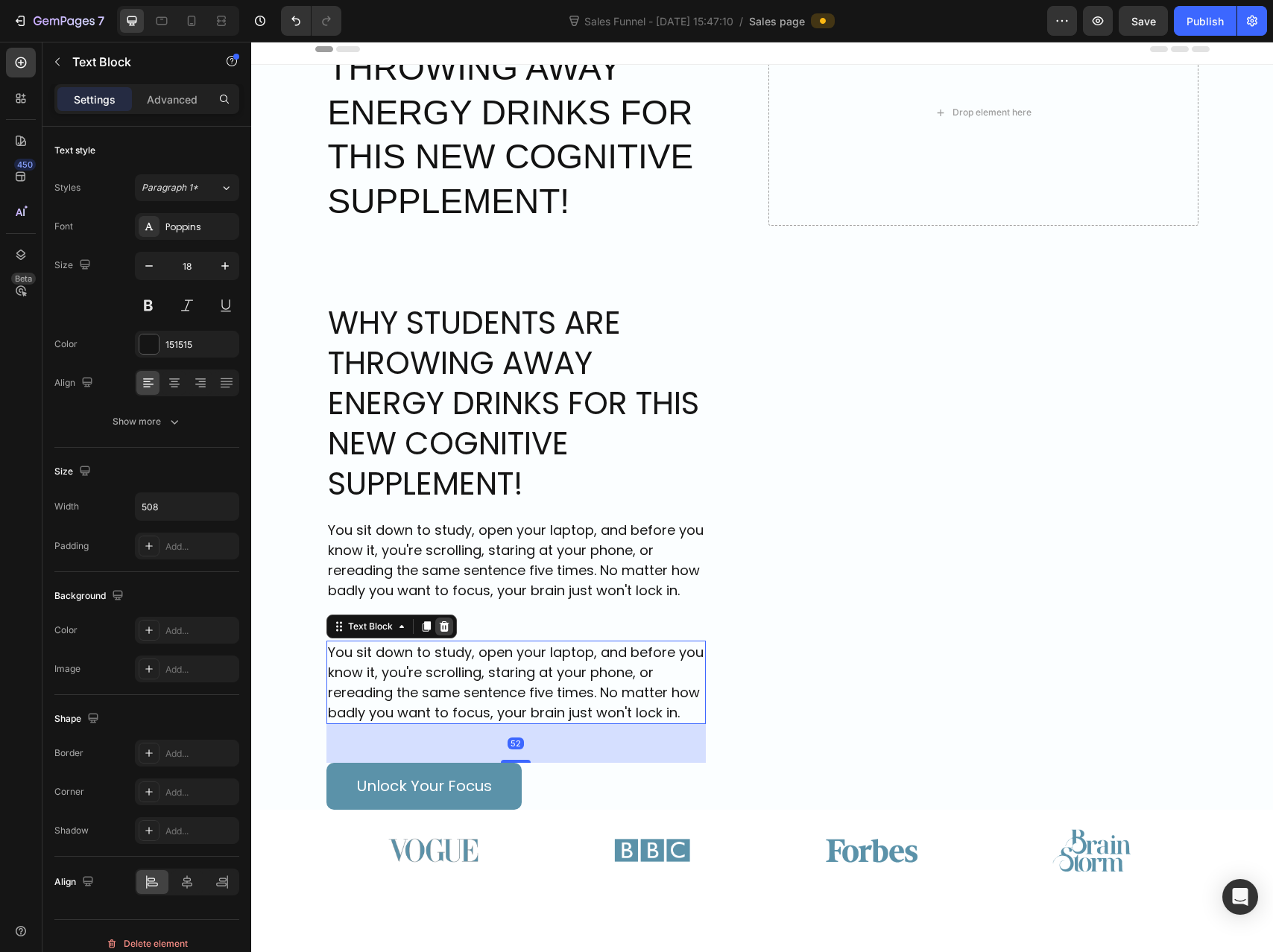
click at [441, 624] on icon at bounding box center [443, 626] width 10 height 10
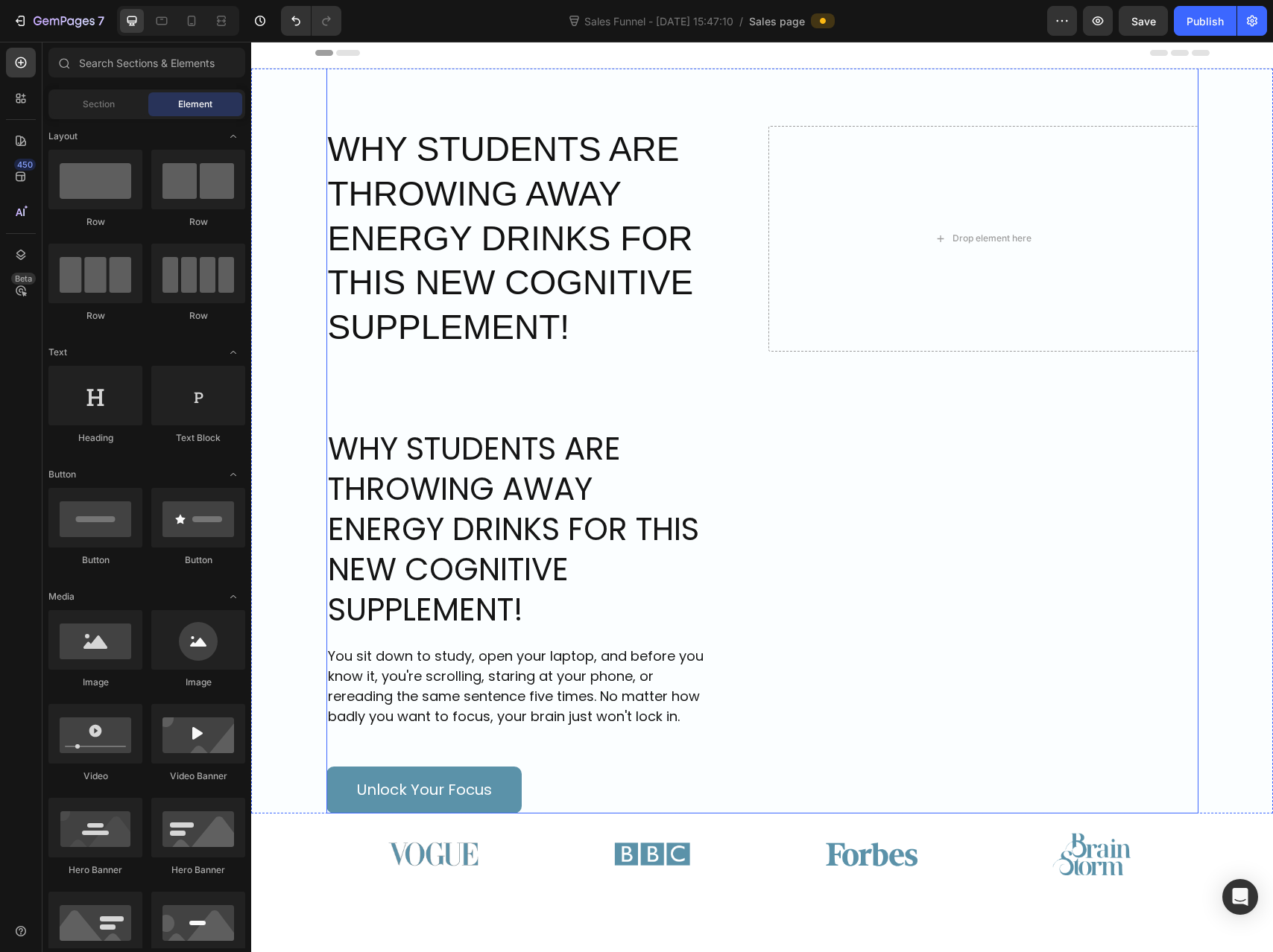
scroll to position [0, 0]
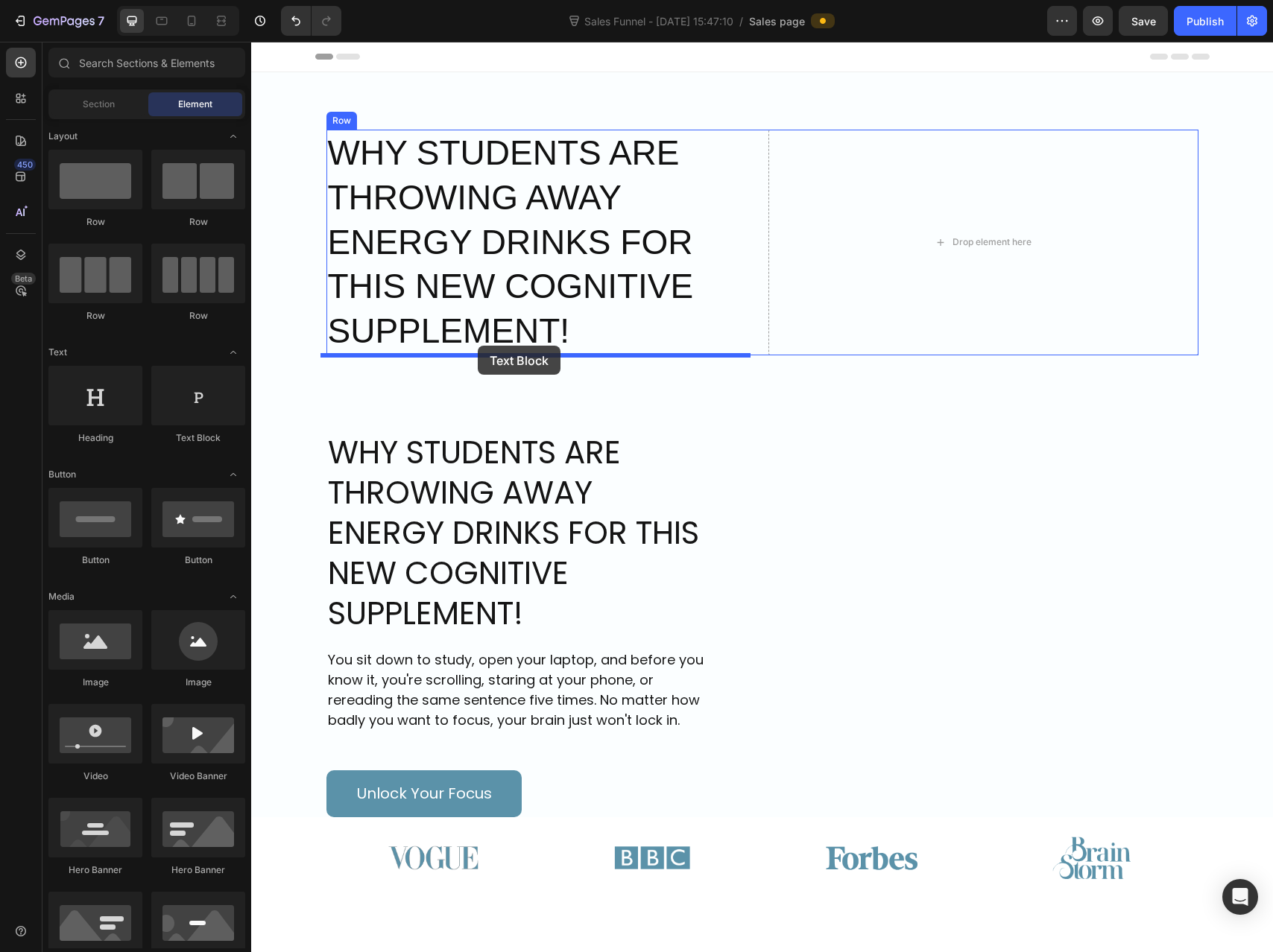
drag, startPoint x: 437, startPoint y: 455, endPoint x: 478, endPoint y: 346, distance: 116.5
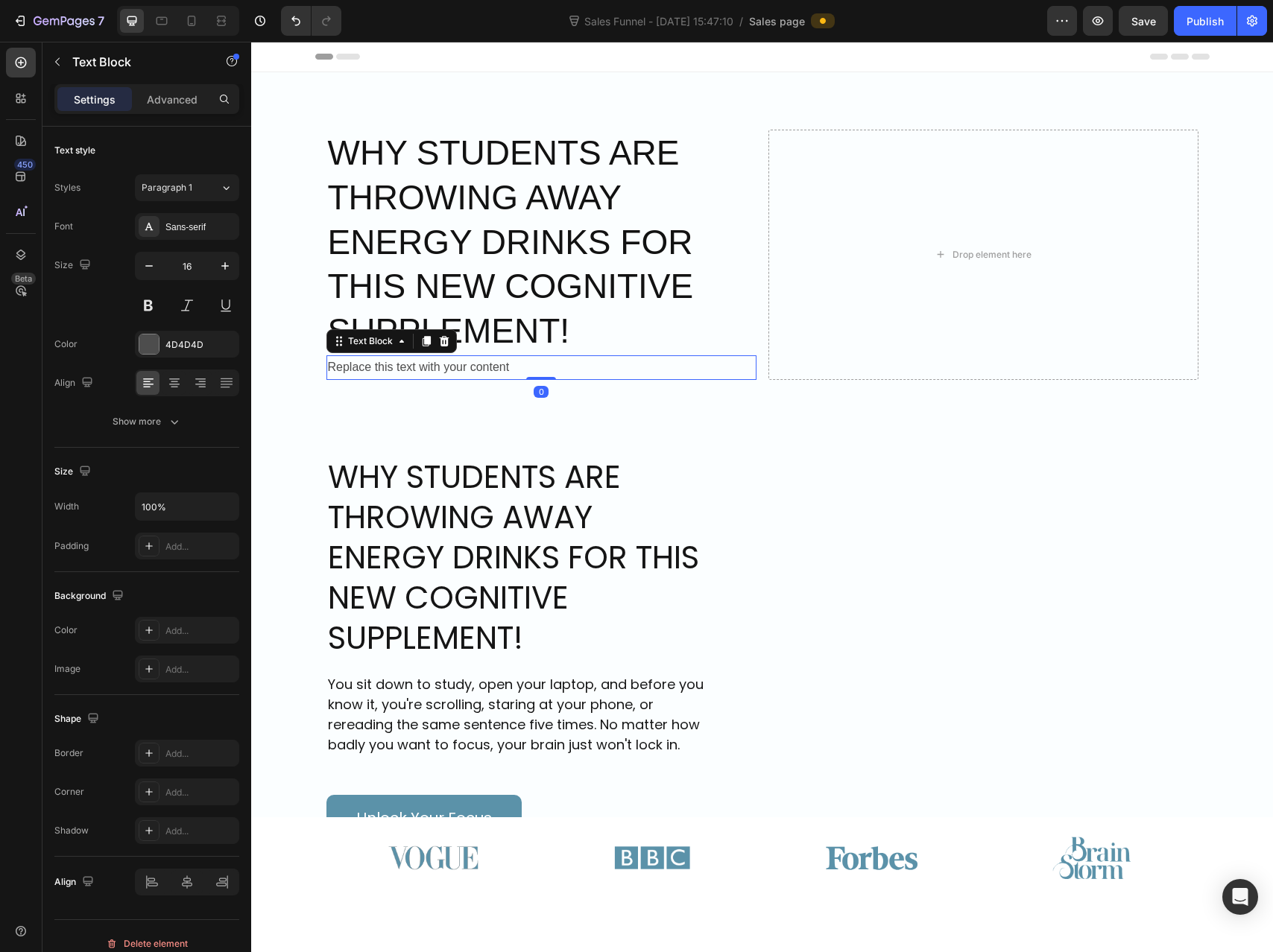
scroll to position [186, 0]
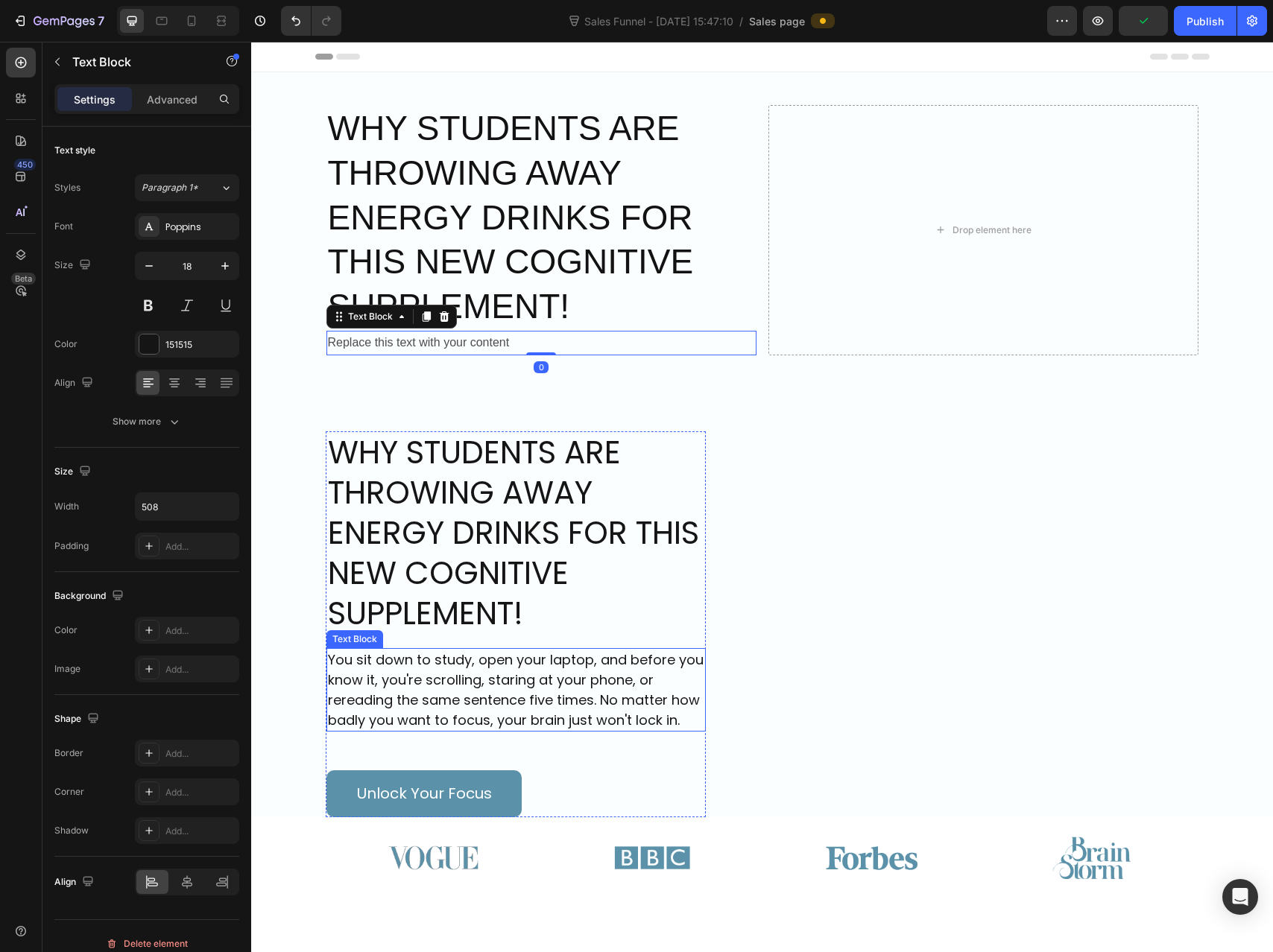
click at [582, 679] on p "You sit down to study, open your laptop, and before you know it, you're scrolli…" at bounding box center [516, 690] width 375 height 81
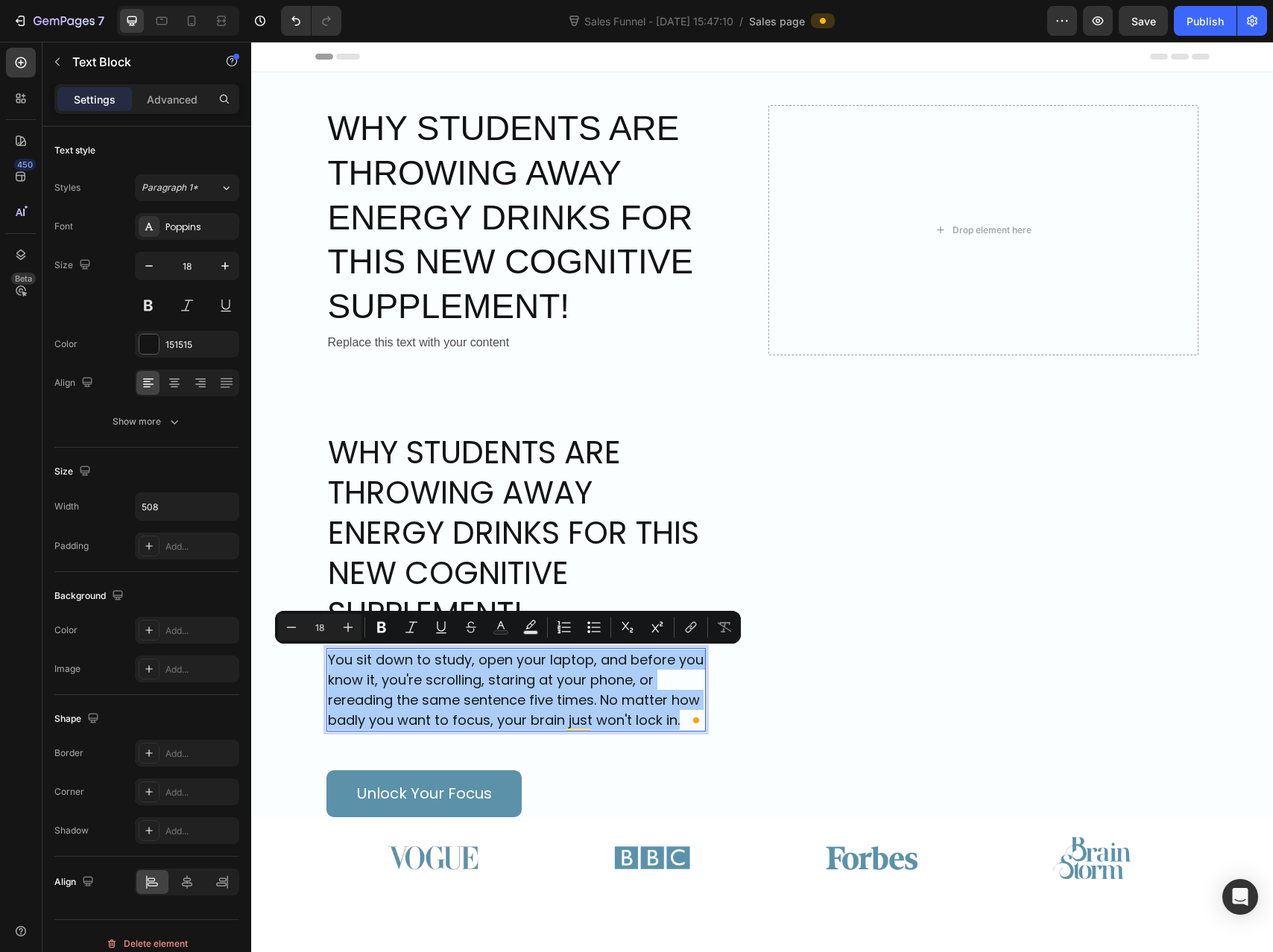
drag, startPoint x: 680, startPoint y: 722, endPoint x: 321, endPoint y: 655, distance: 365.2
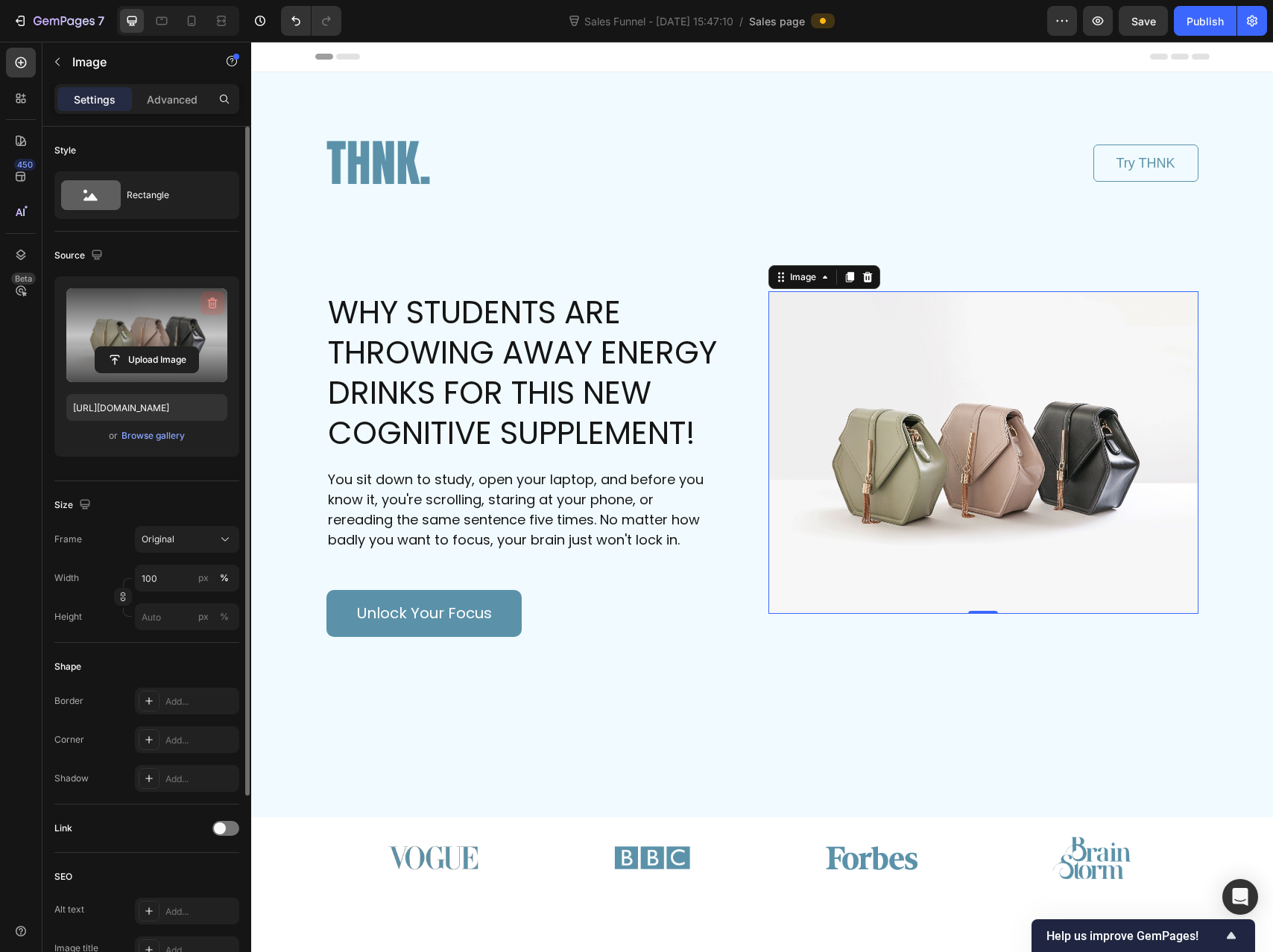
click at [209, 299] on icon "button" at bounding box center [212, 303] width 15 height 15
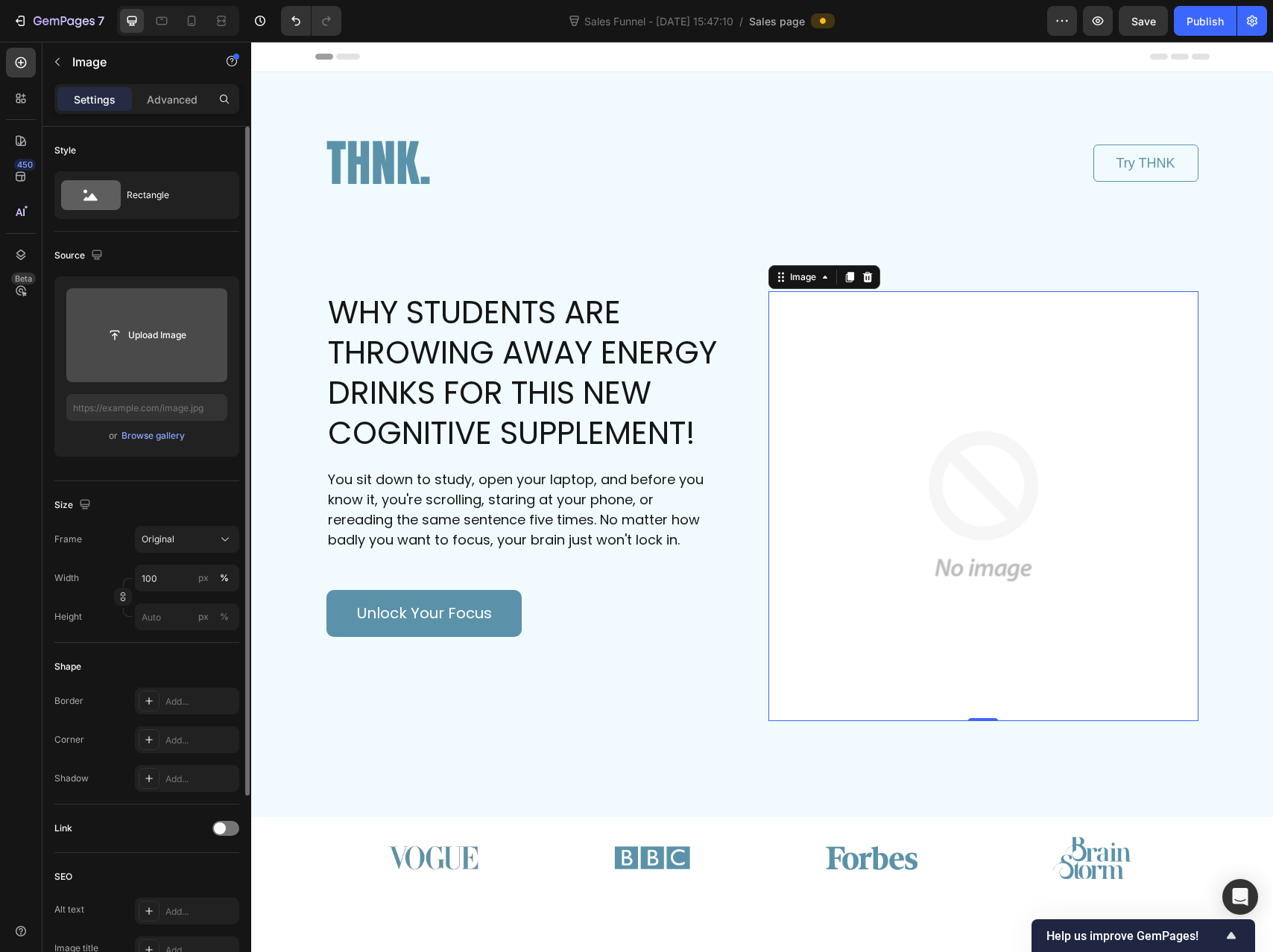
click at [146, 338] on input "file" at bounding box center [147, 335] width 103 height 26
click at [166, 334] on input "file" at bounding box center [147, 335] width 103 height 26
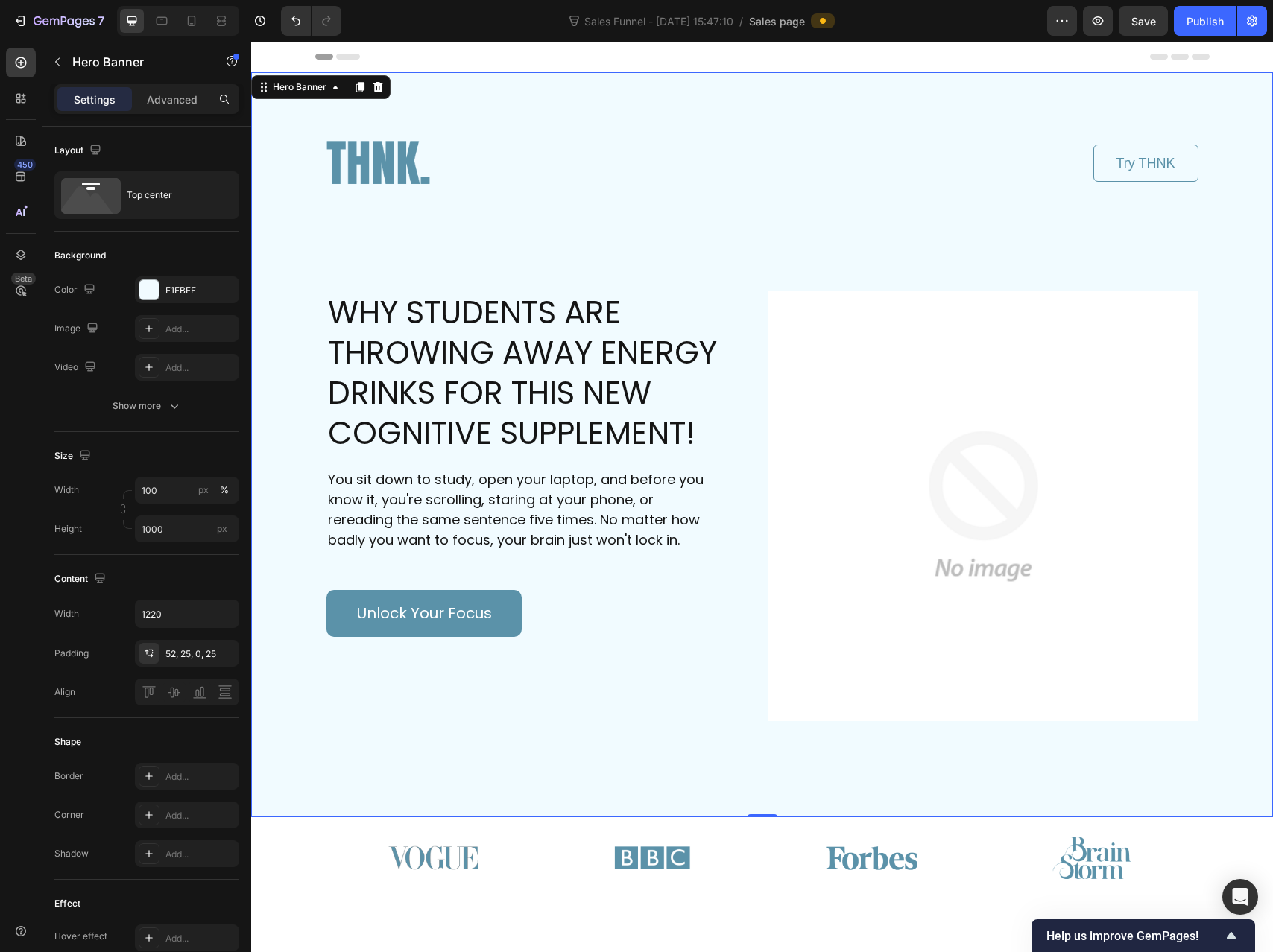
click at [438, 81] on div "Image Try THNK Button Row WHY STUDENTS ARE THROWING AWAY ENERGY DRINKS FOR THIS…" at bounding box center [762, 435] width 909 height 725
click at [176, 292] on div "F1FBFF" at bounding box center [187, 290] width 43 height 14
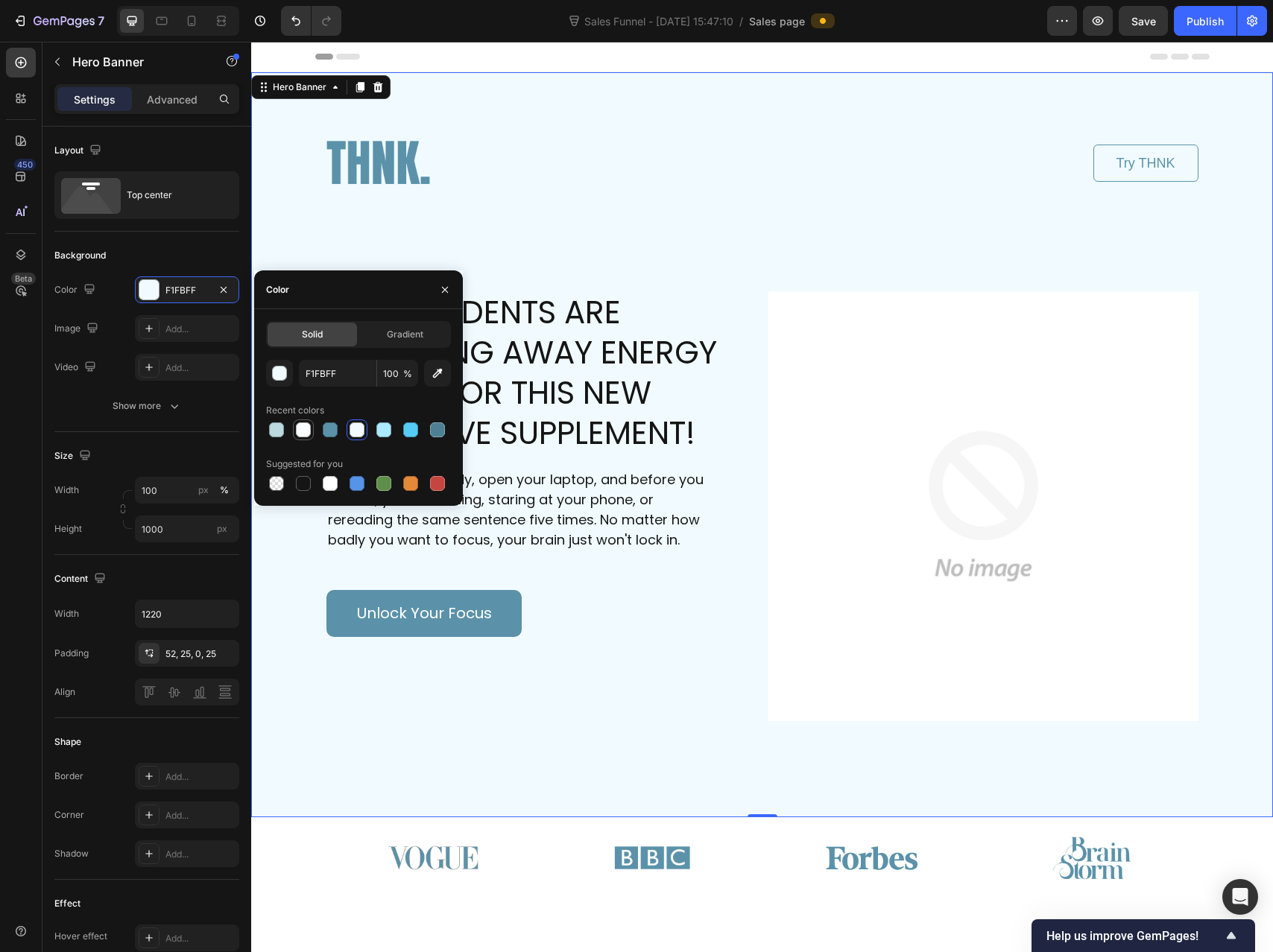
click at [298, 432] on div at bounding box center [303, 429] width 15 height 15
type input "FBFEFF"
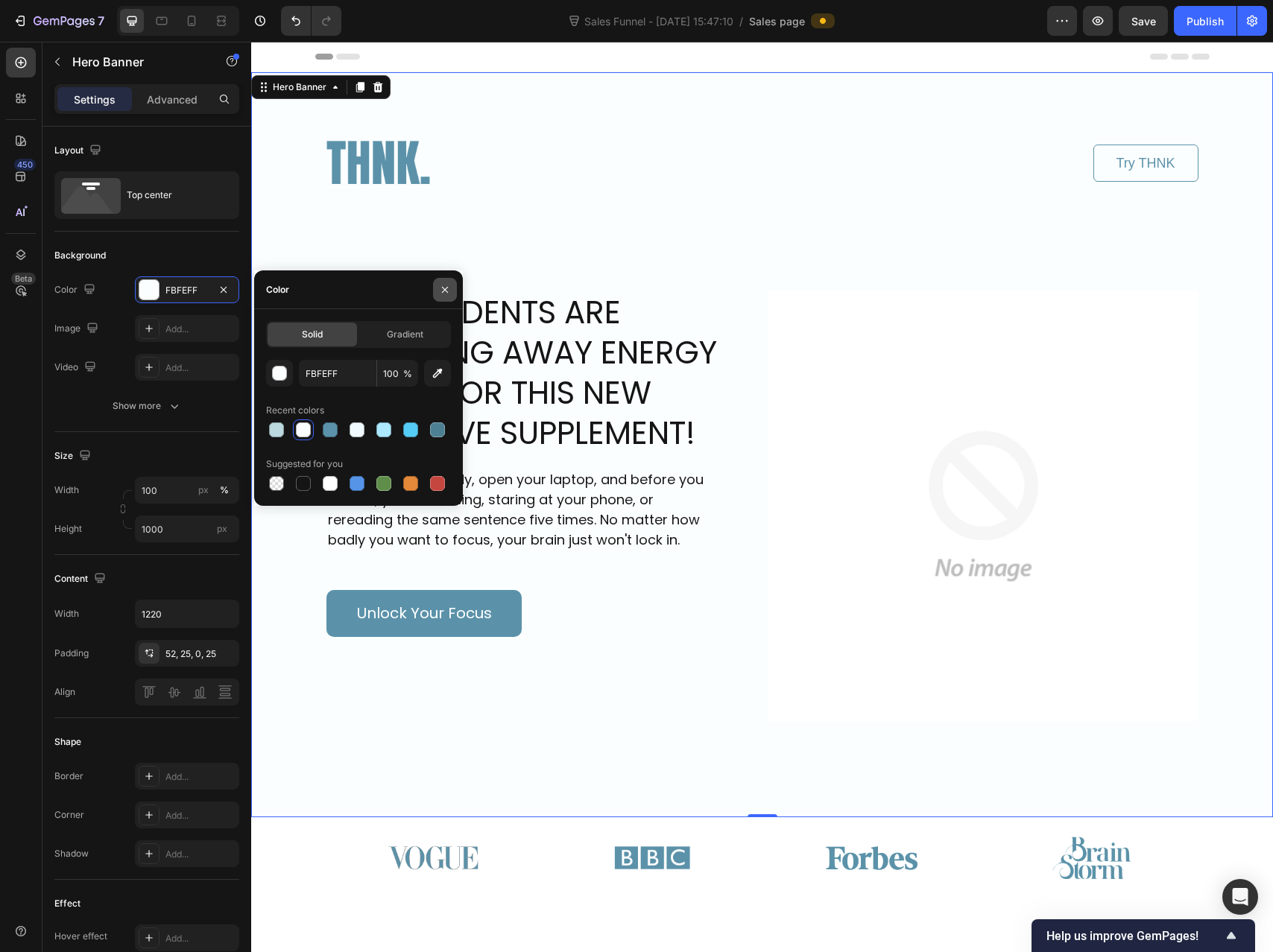
click at [439, 287] on icon "button" at bounding box center [444, 289] width 12 height 12
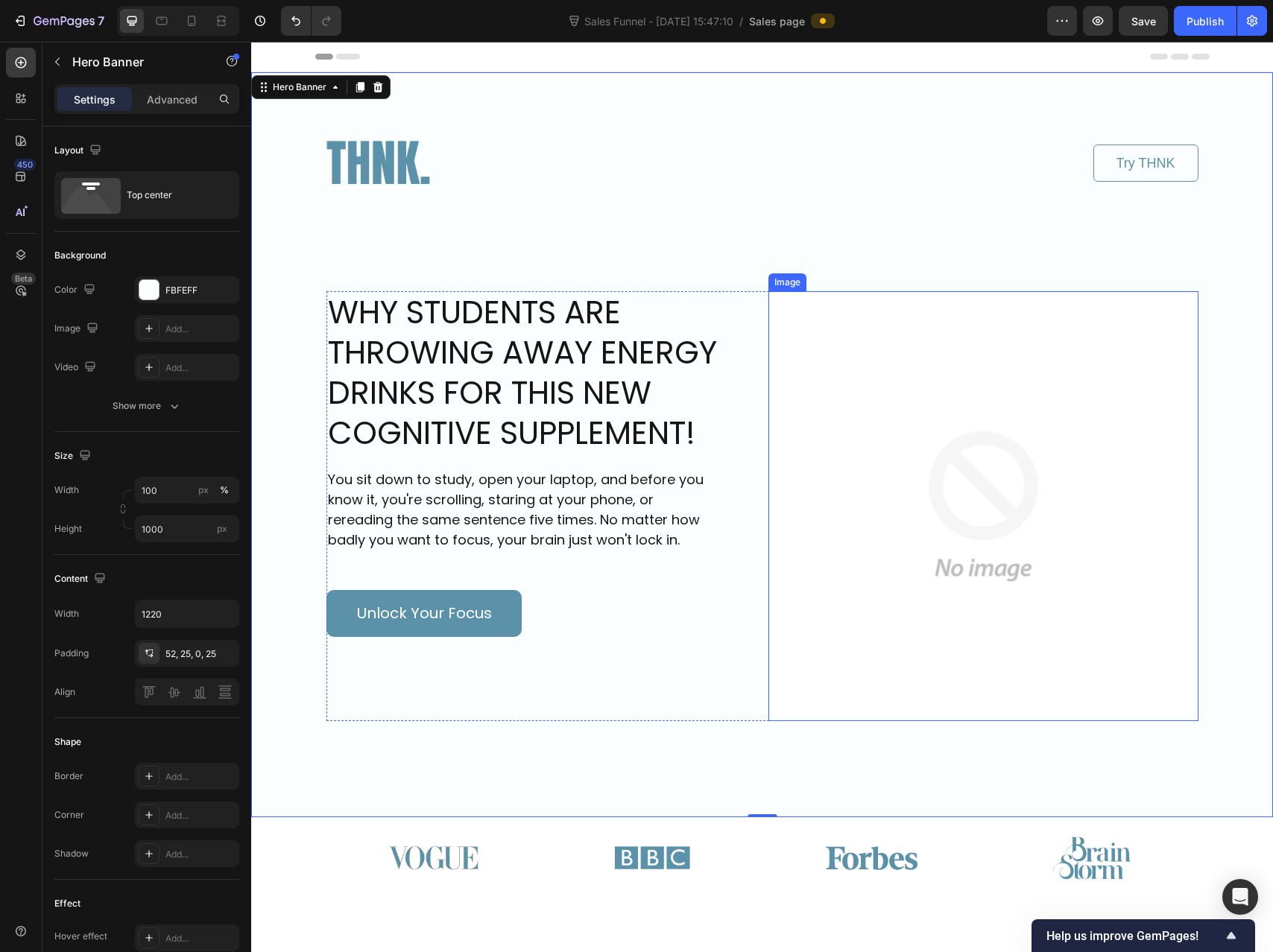
scroll to position [484, 0]
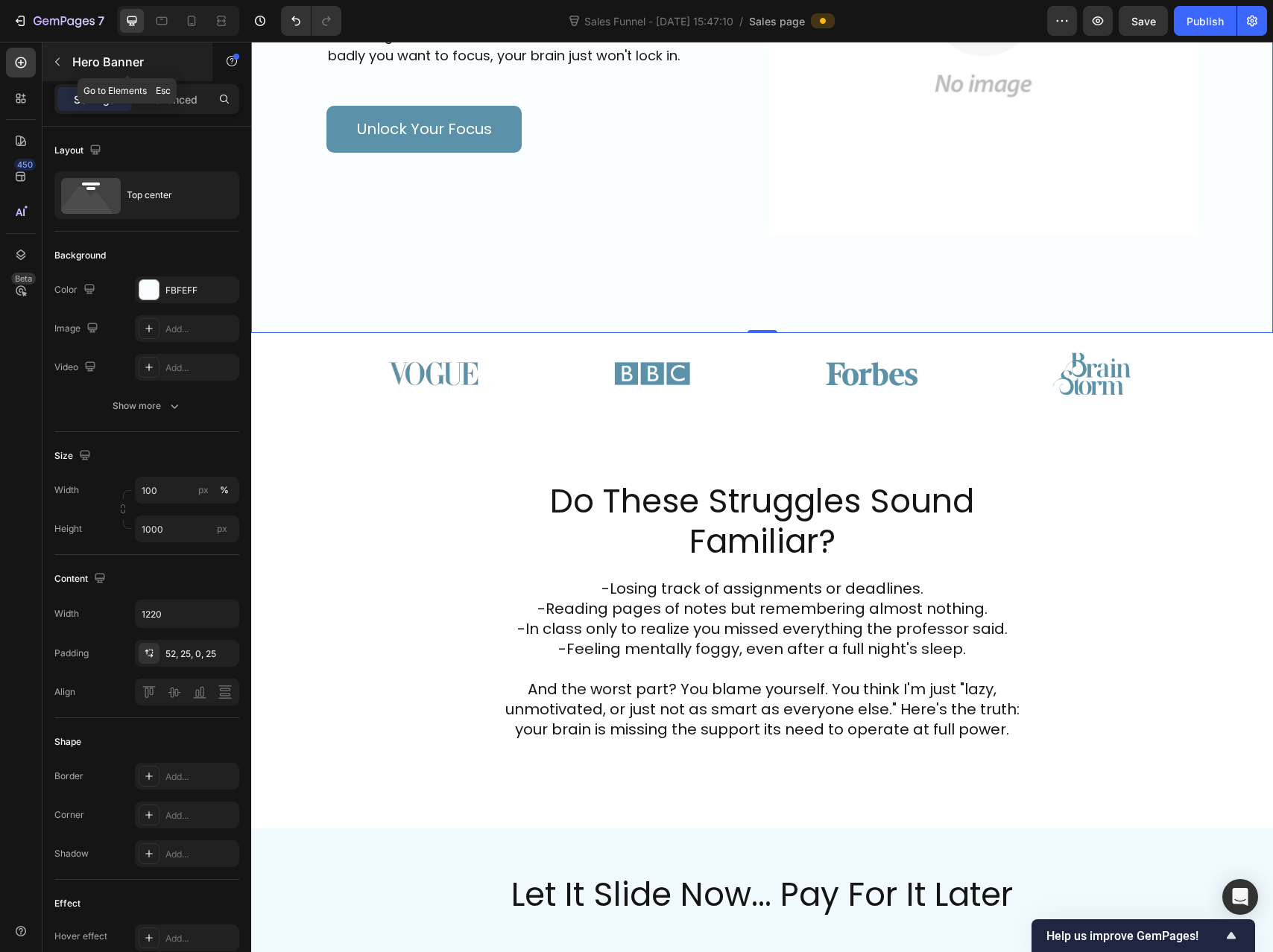
click at [74, 64] on p "Hero Banner" at bounding box center [136, 62] width 126 height 18
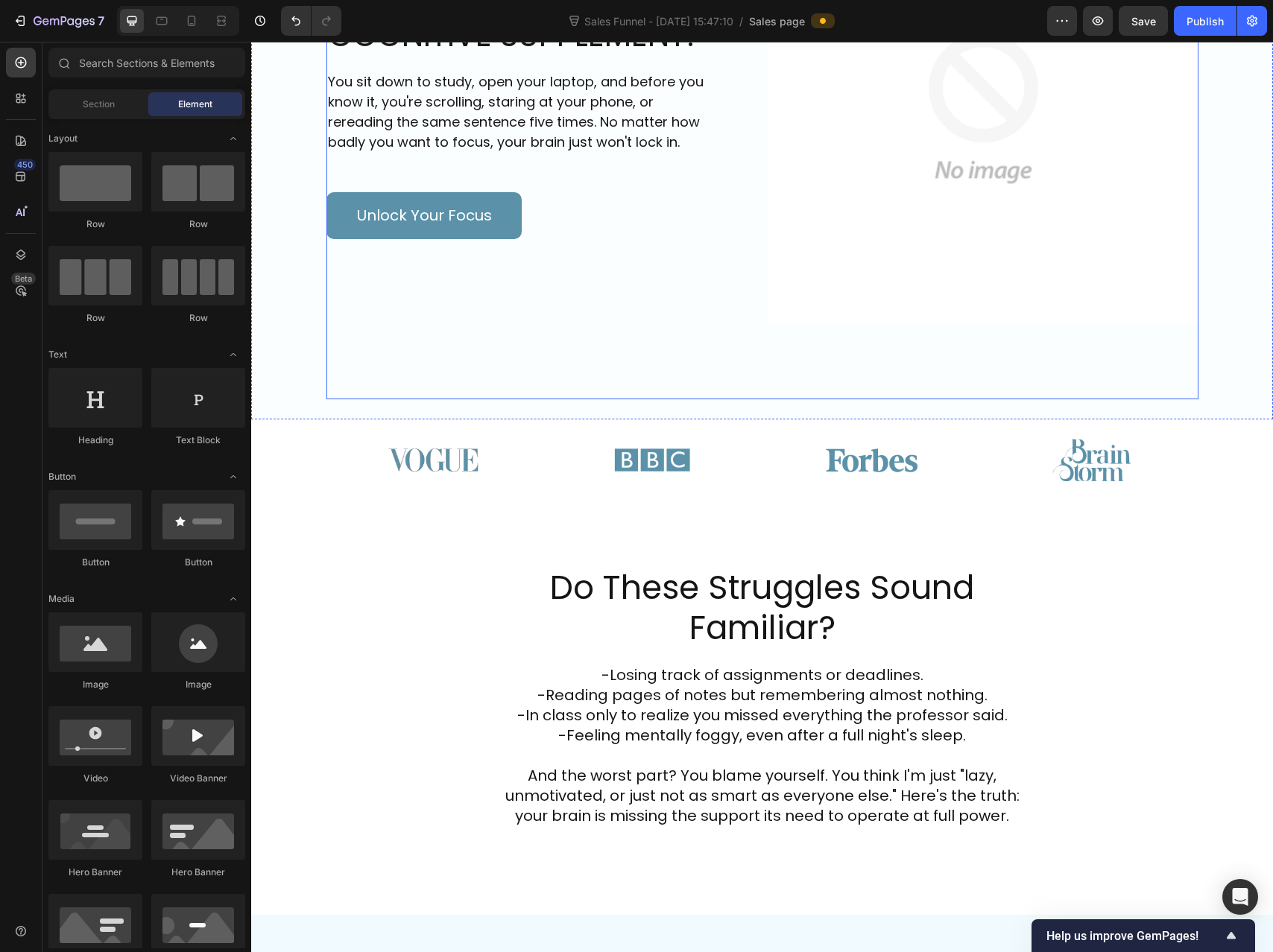
scroll to position [0, 0]
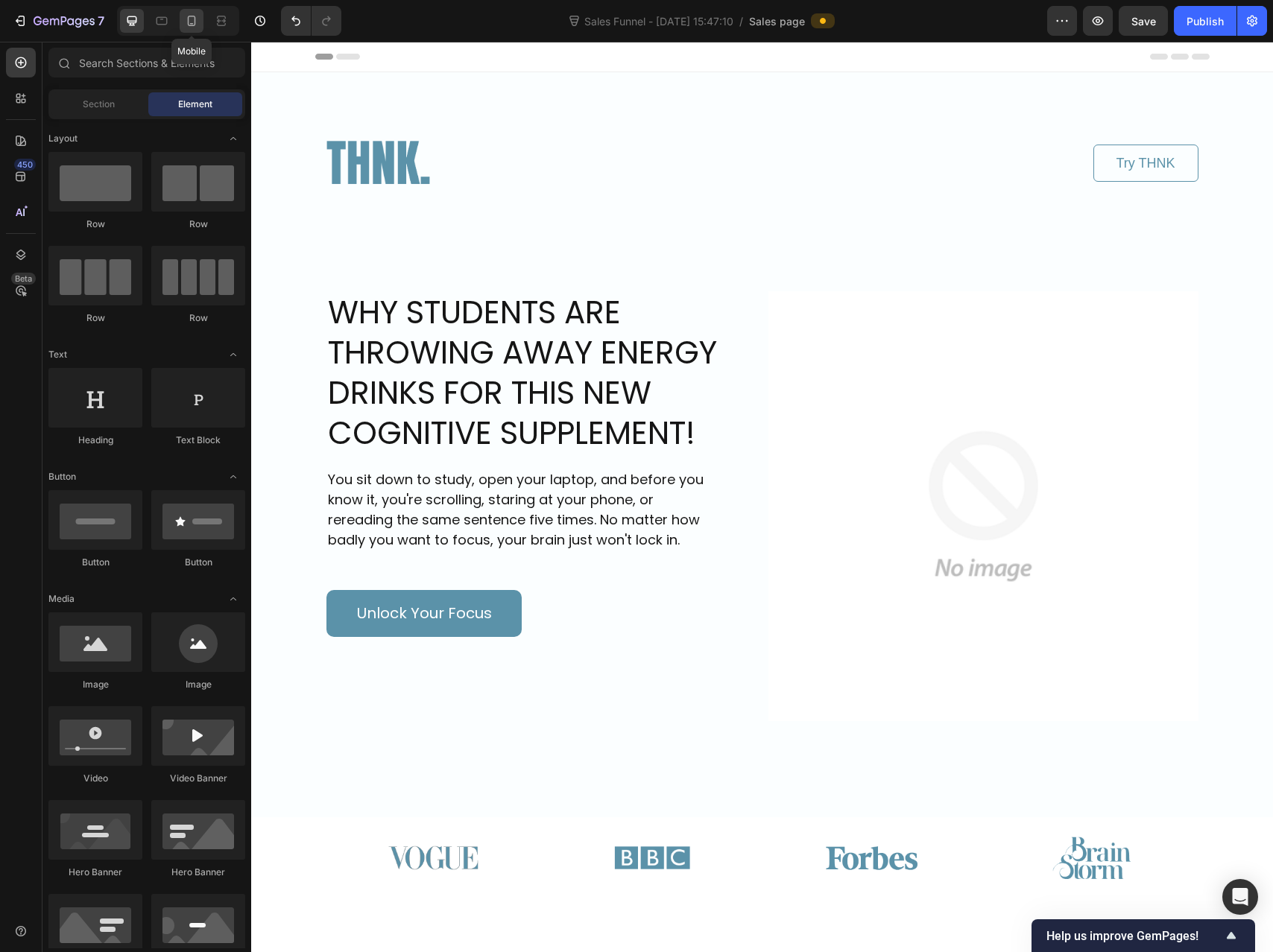
click at [194, 16] on icon at bounding box center [191, 20] width 8 height 10
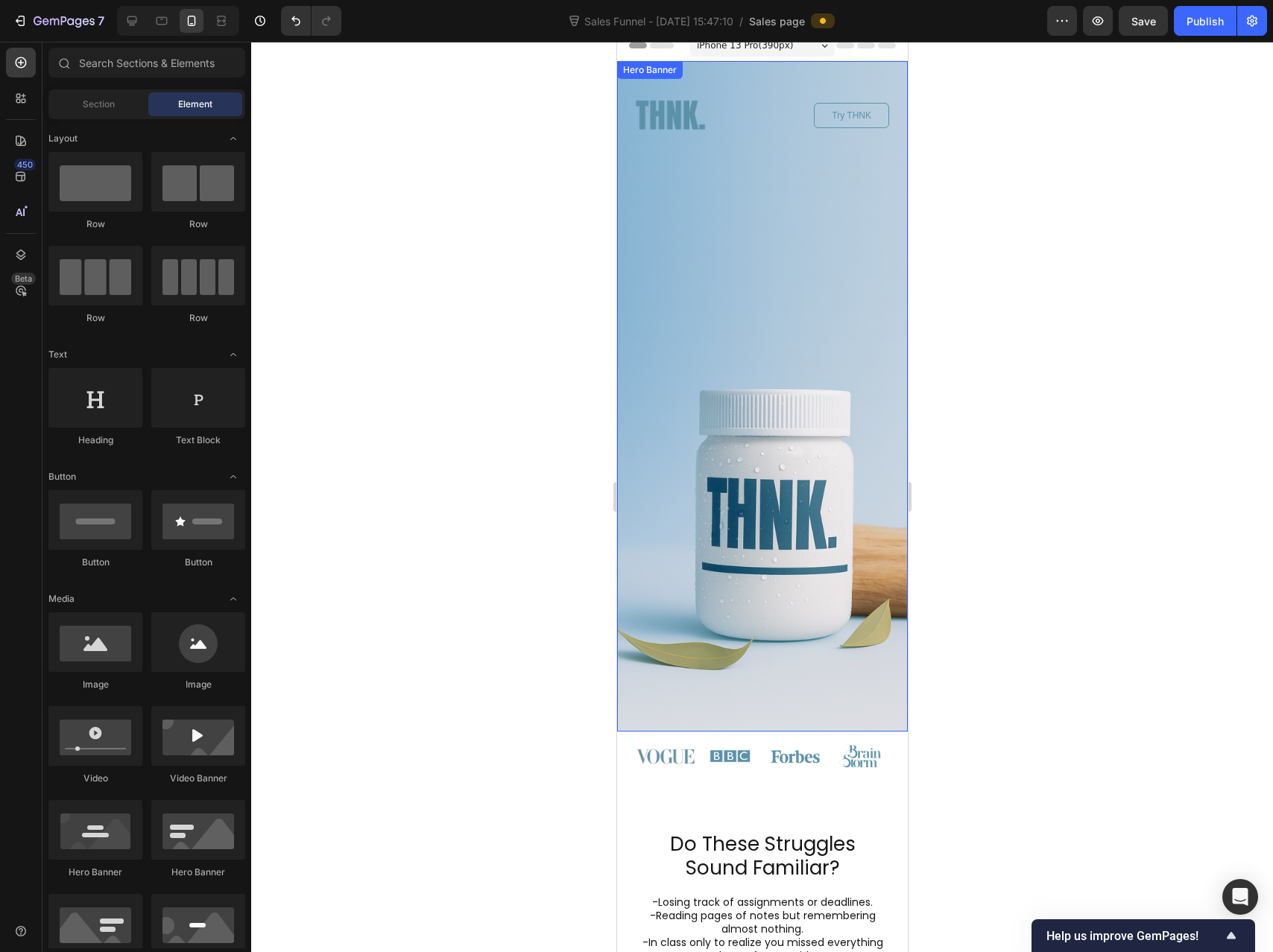
scroll to position [10, 0]
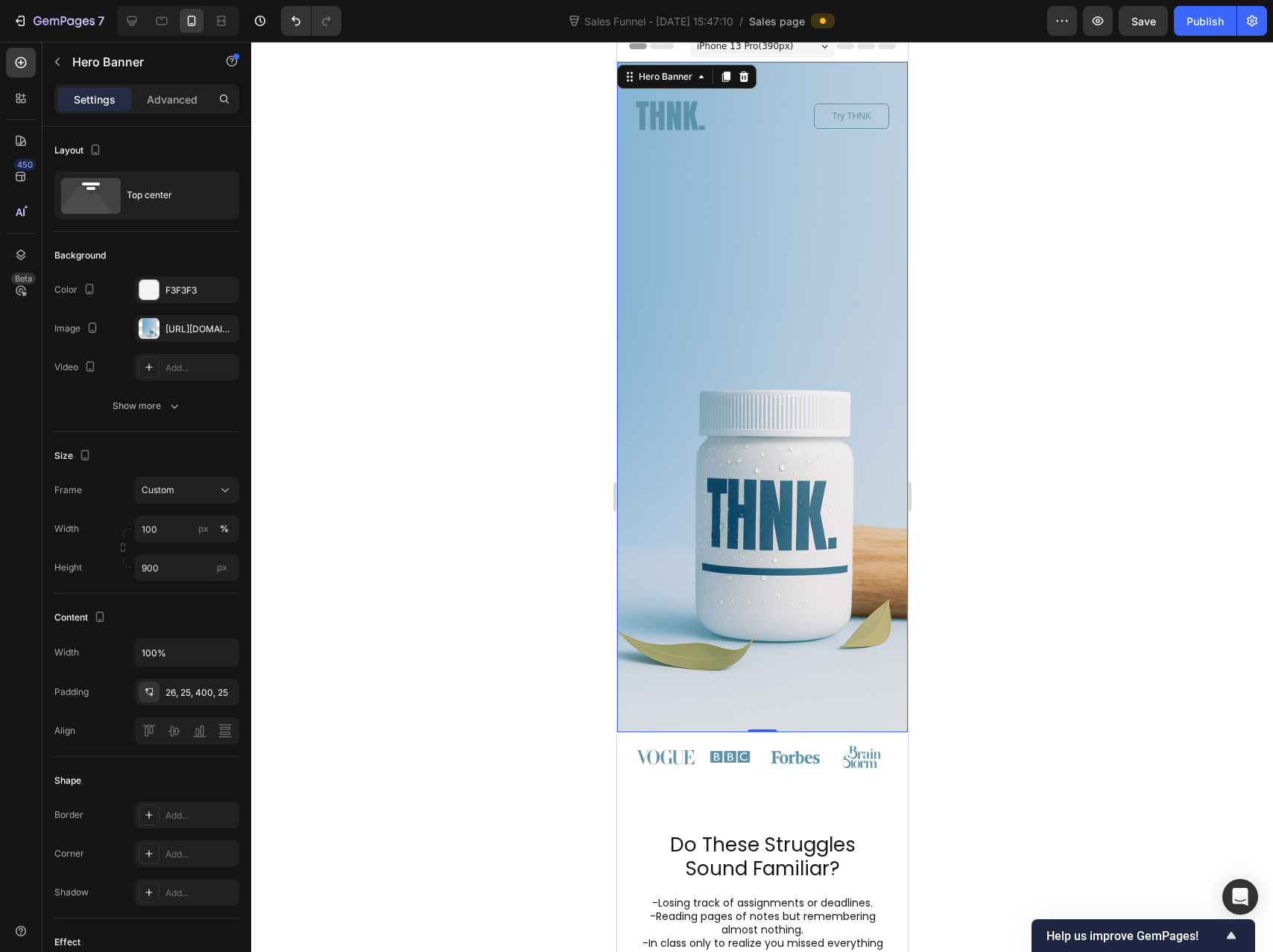
click at [742, 270] on div "Image Try THNK Button Row WHY STUDENTS ARE THROWING AWAY ENERGY DRINKS FOR THIS…" at bounding box center [761, 274] width 290 height 423
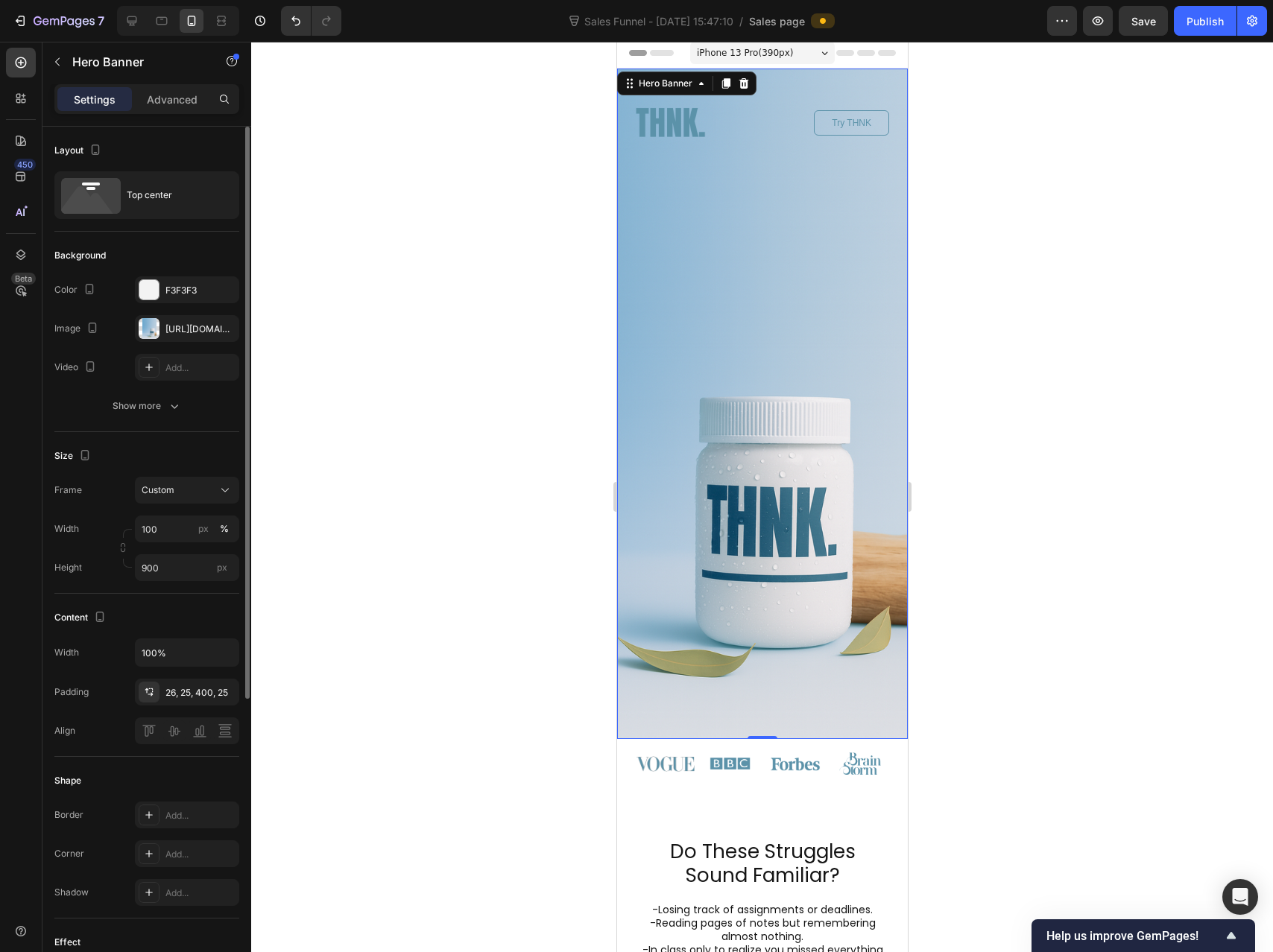
scroll to position [0, 0]
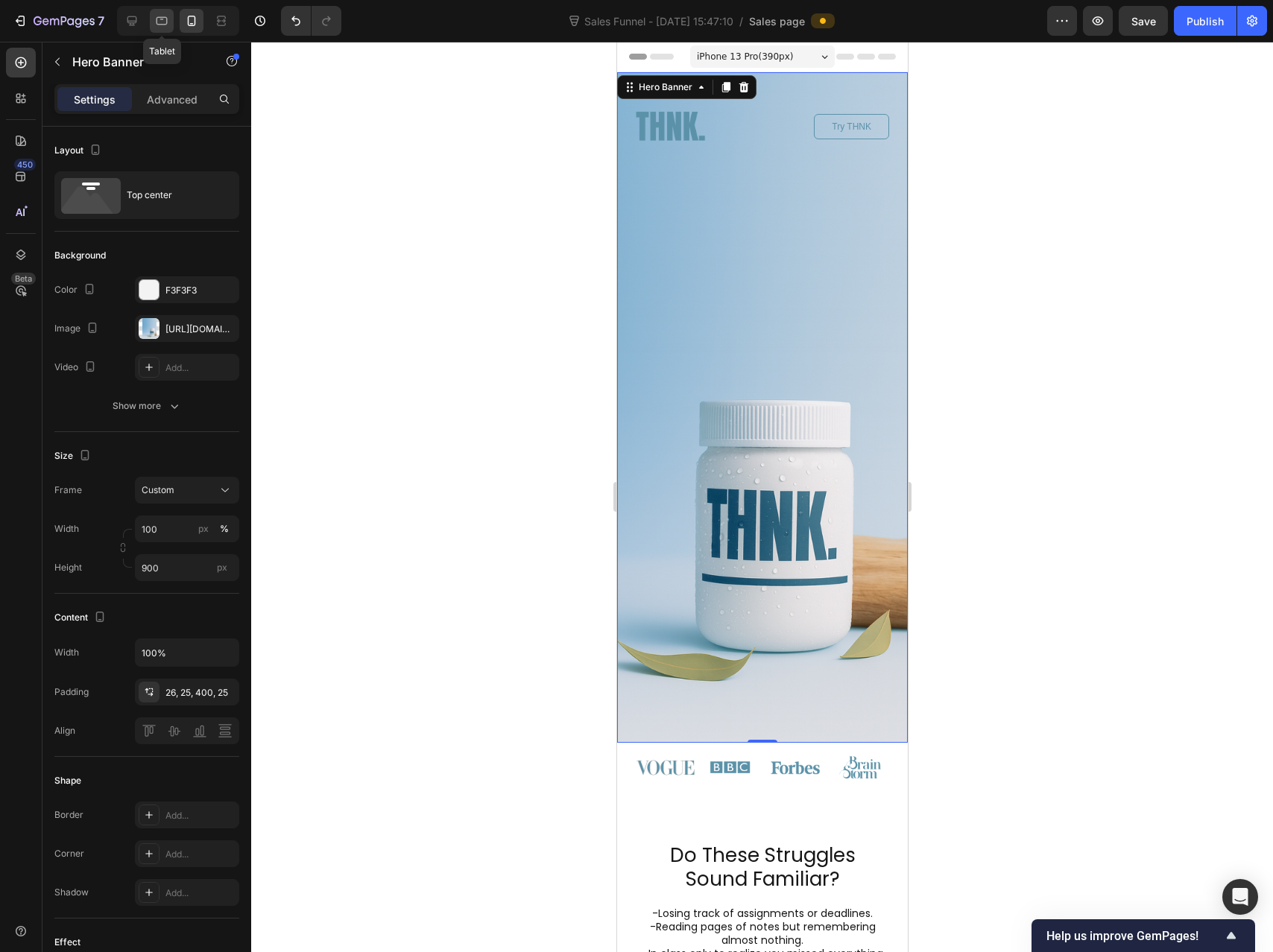
click at [169, 18] on icon at bounding box center [161, 21] width 15 height 15
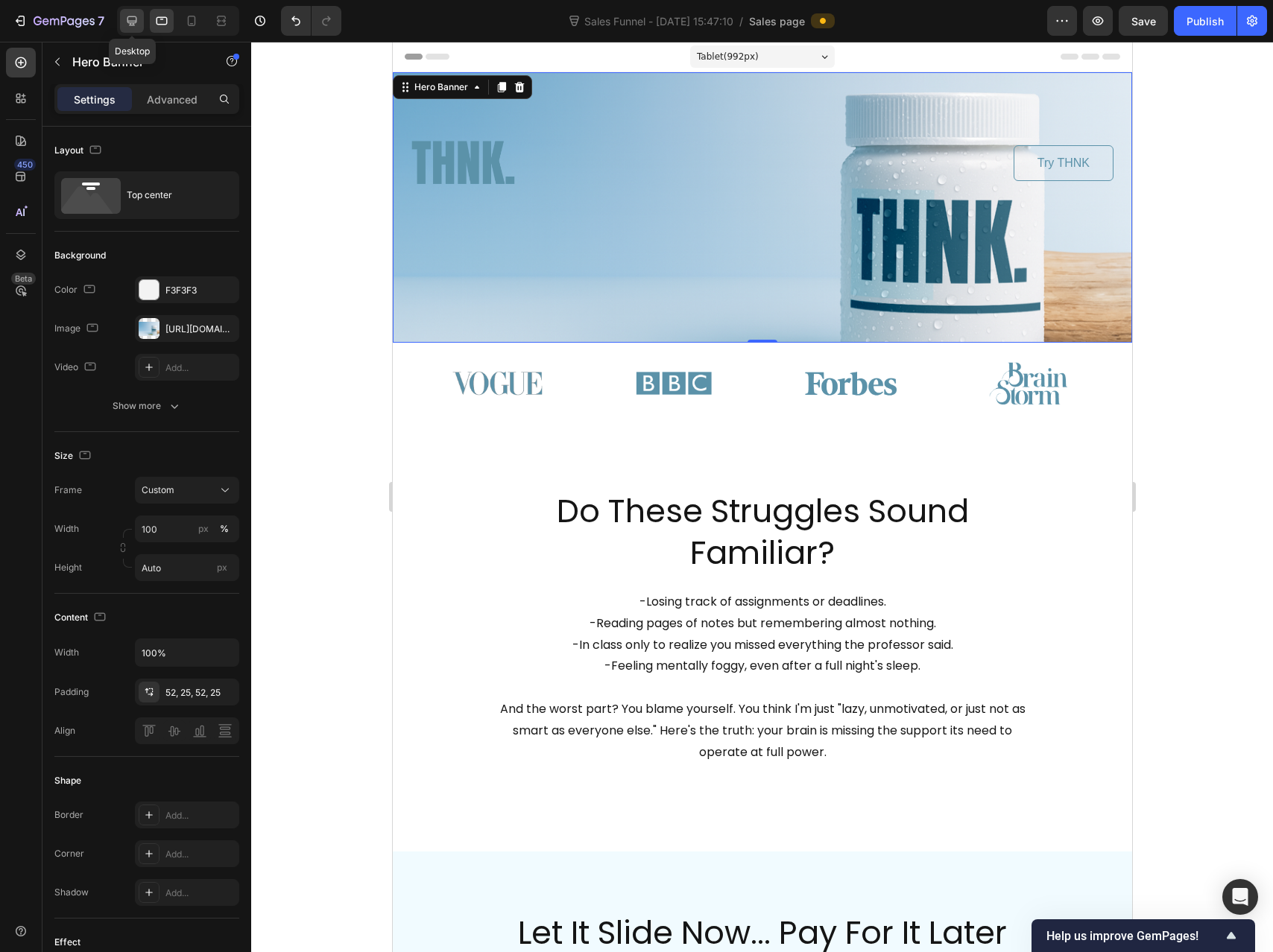
click at [134, 18] on icon at bounding box center [132, 21] width 15 height 15
type input "1000"
type input "1220"
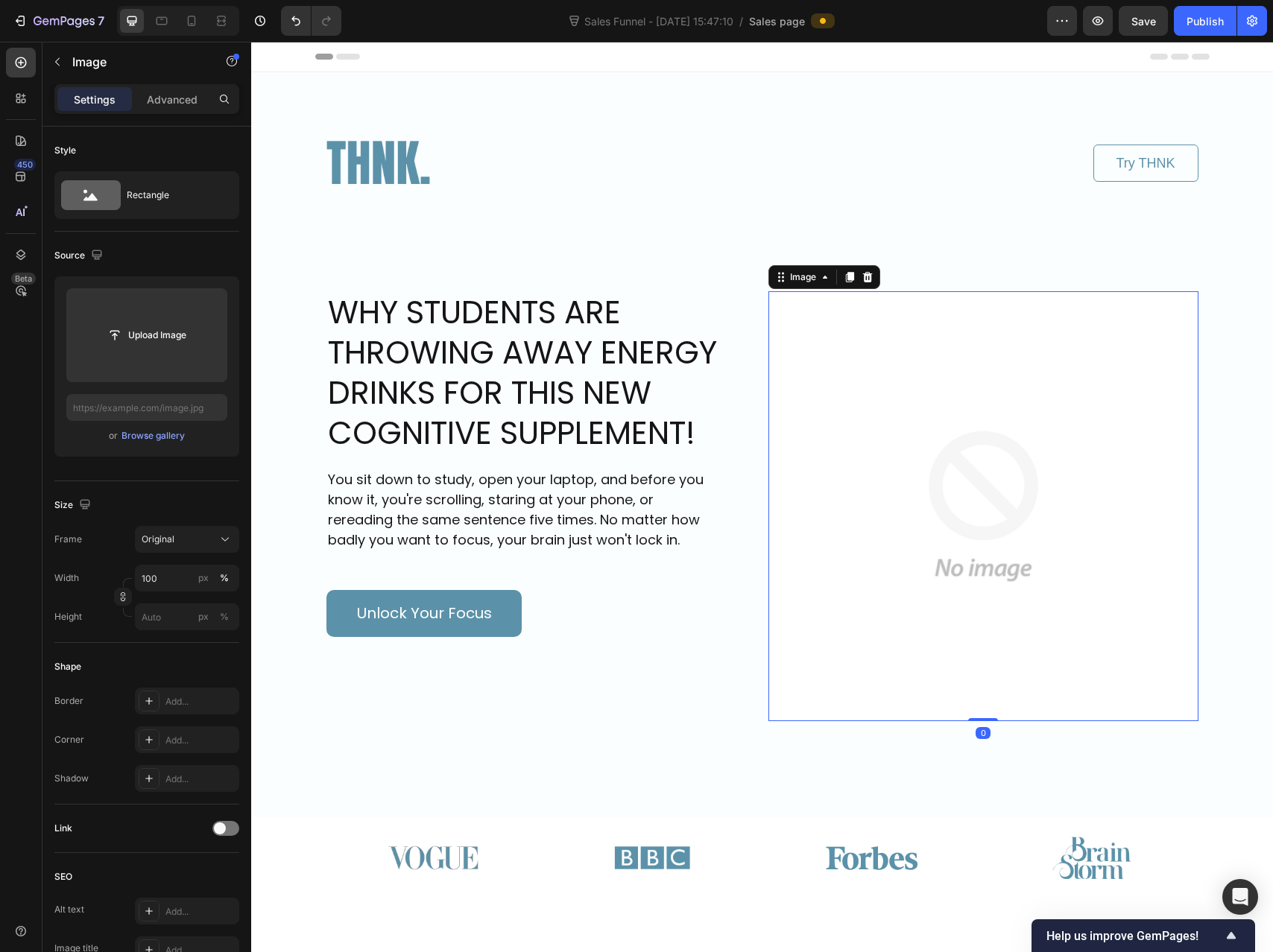
click at [967, 459] on img at bounding box center [984, 506] width 430 height 430
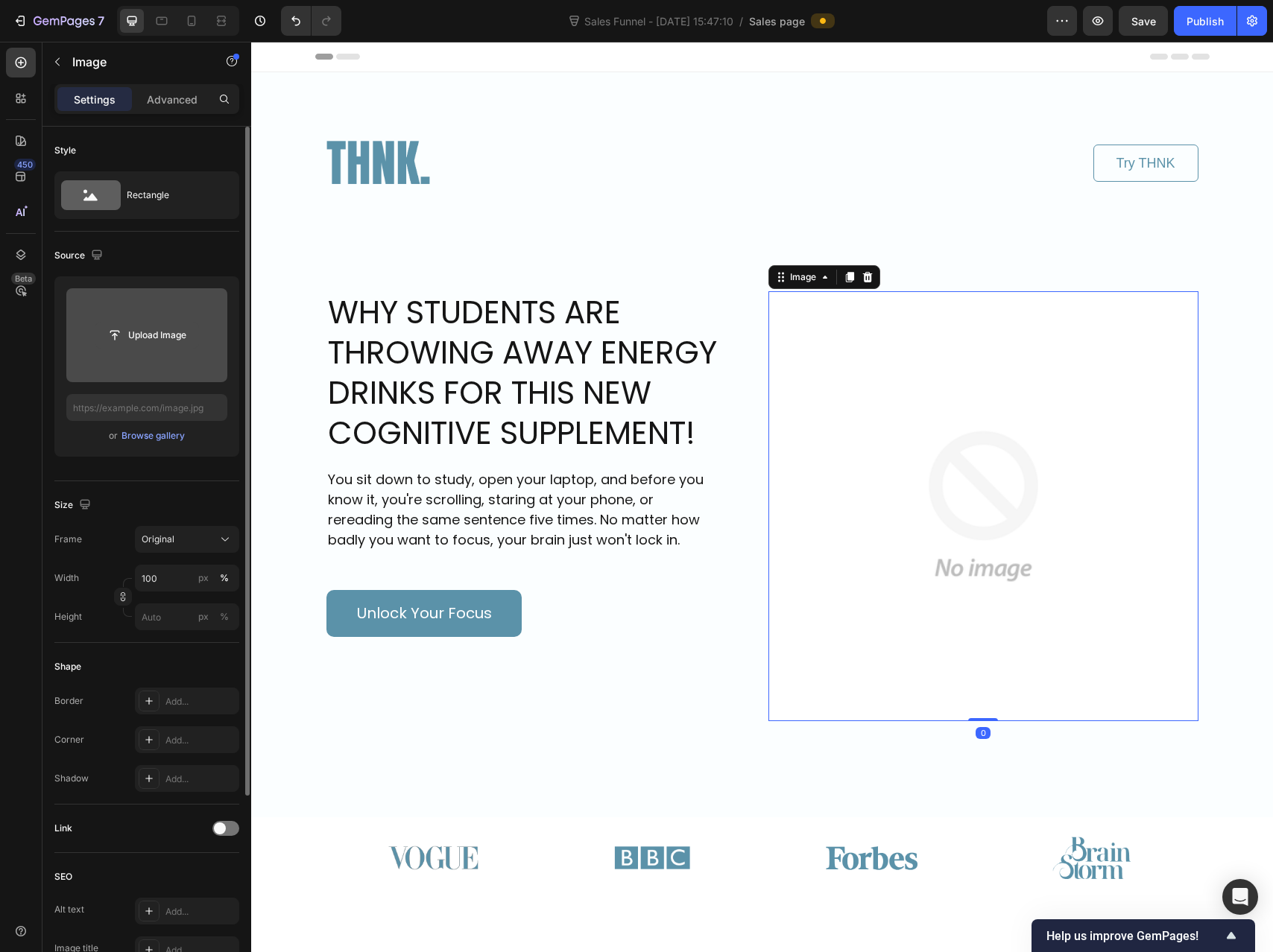
click at [146, 334] on input "file" at bounding box center [147, 335] width 103 height 26
